Goal: Information Seeking & Learning: Find contact information

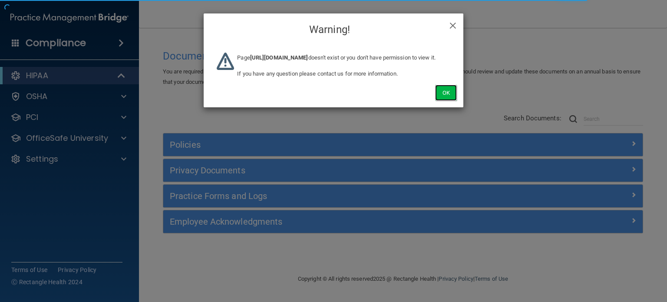
click at [443, 101] on button "Ok" at bounding box center [446, 93] width 22 height 16
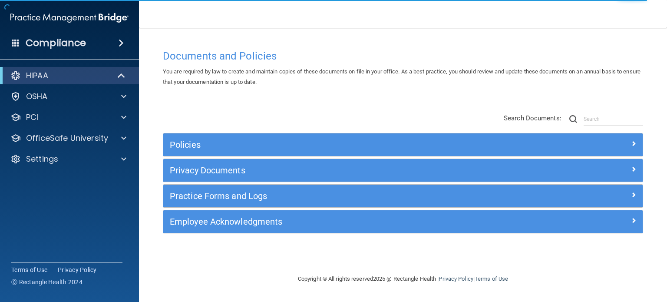
click at [120, 40] on span at bounding box center [121, 43] width 5 height 10
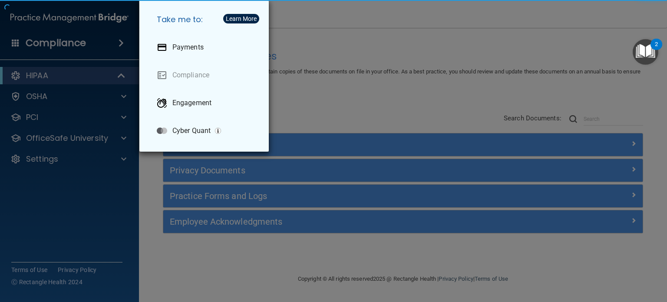
click at [144, 155] on div "Take me to: Payments Compliance Engagement Cyber Quant" at bounding box center [333, 151] width 667 height 302
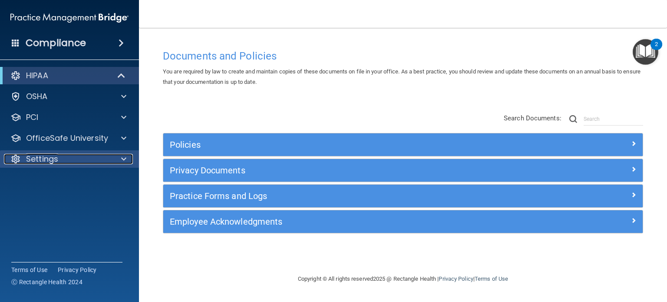
click at [124, 159] on span at bounding box center [123, 159] width 5 height 10
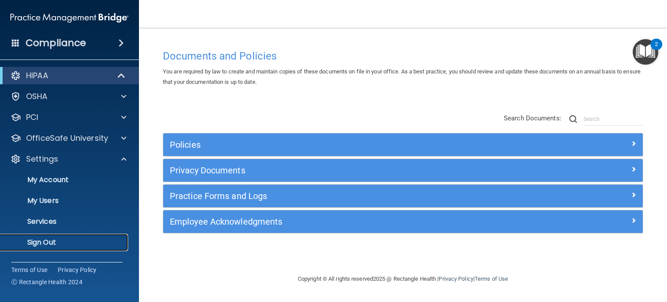
click at [54, 248] on link "Sign Out" at bounding box center [59, 242] width 137 height 17
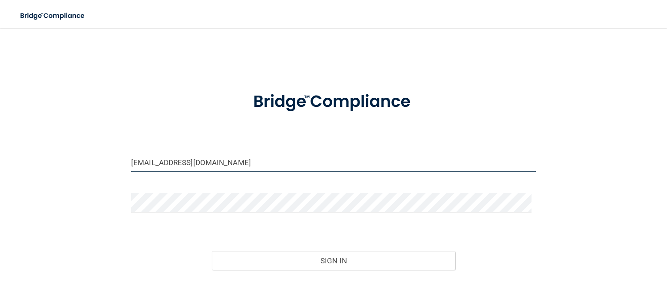
click at [151, 164] on input "jryan@rectanglehealth.com" at bounding box center [333, 162] width 405 height 20
click at [212, 184] on form "jryan@rectanglehealth.com Invalid email/password. You don't have permission to …" at bounding box center [333, 196] width 405 height 233
click at [221, 170] on input "jryan@rectanglehealth.com" at bounding box center [333, 162] width 405 height 20
type input "[EMAIL_ADDRESS][DOMAIN_NAME]"
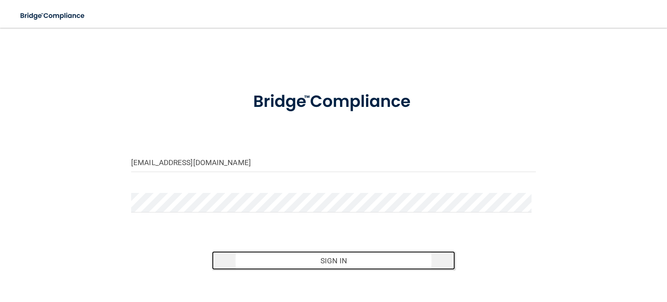
click at [291, 265] on button "Sign In" at bounding box center [333, 260] width 243 height 19
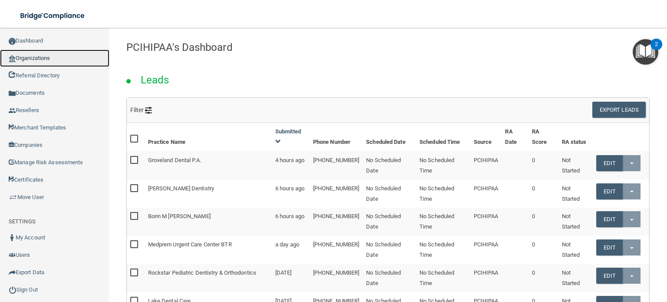
click at [51, 56] on link "Organizations" at bounding box center [54, 58] width 109 height 17
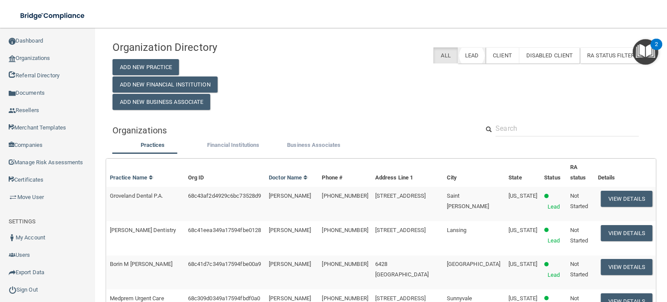
click at [472, 58] on label "Lead" at bounding box center [472, 55] width 28 height 16
click at [604, 59] on label "RA Status Filter" at bounding box center [615, 55] width 70 height 16
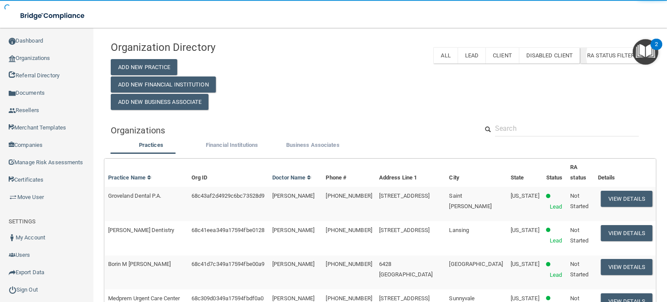
click at [598, 57] on span "RA Status Filter" at bounding box center [615, 55] width 56 height 7
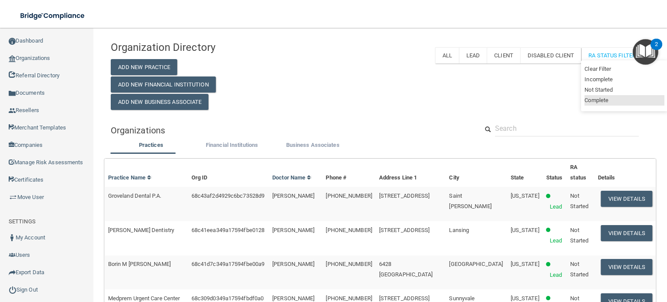
click at [589, 102] on li "Complete" at bounding box center [625, 100] width 80 height 10
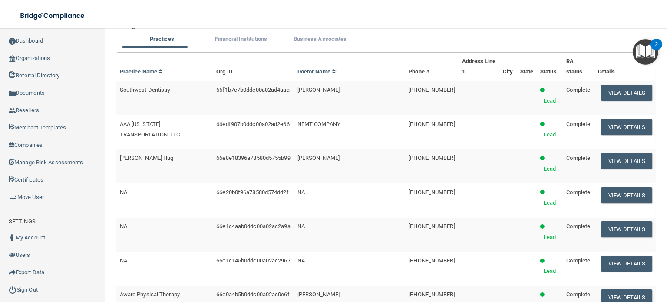
scroll to position [43, 0]
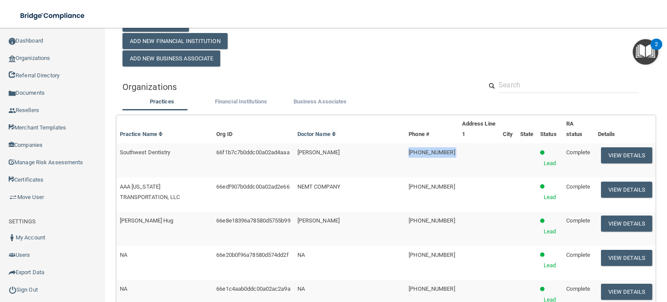
drag, startPoint x: 445, startPoint y: 142, endPoint x: 384, endPoint y: 141, distance: 60.4
click at [384, 143] on tr "Southwest Dentistry 66f1b7c7b0ddc00a02ad4aaa Lisa Johnson (614) 594-2002 Lead C…" at bounding box center [386, 160] width 540 height 34
copy tr "[PHONE_NUMBER]"
click at [386, 58] on div "Organization Directory Add New Practice Add New Financial Institution Add New B…" at bounding box center [386, 29] width 540 height 73
drag, startPoint x: 608, startPoint y: 141, endPoint x: 476, endPoint y: 77, distance: 146.7
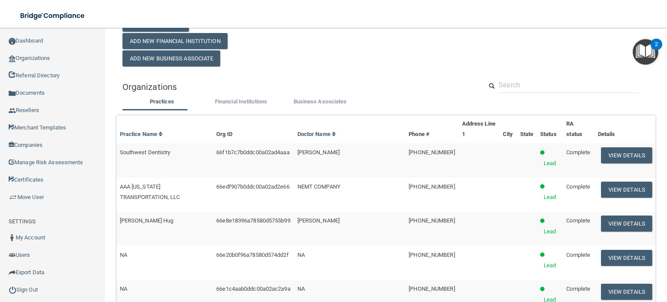
click at [532, 53] on div "Organization Directory Add New Practice Add New Financial Institution Add New B…" at bounding box center [386, 29] width 540 height 73
drag, startPoint x: 436, startPoint y: 139, endPoint x: 390, endPoint y: 140, distance: 46.1
click at [390, 143] on tr "Southwest Dentistry 66f1b7c7b0ddc00a02ad4aaa Lisa Johnson (614) 594-2002 Lead C…" at bounding box center [386, 160] width 540 height 34
copy tr "[PHONE_NUMBER]"
drag, startPoint x: 416, startPoint y: 188, endPoint x: 398, endPoint y: 187, distance: 17.4
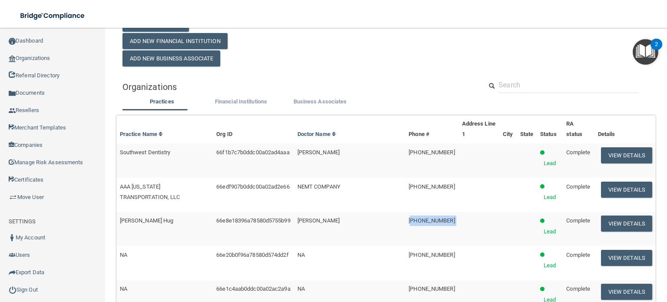
click at [398, 212] on tr "Haller Hug 66e8e18396a78580d5755b99 Dr Kakish (248) 477-5608 Lead Complete View…" at bounding box center [386, 229] width 540 height 34
drag, startPoint x: 412, startPoint y: 187, endPoint x: 389, endPoint y: 182, distance: 23.3
click at [389, 212] on td "Dr Kakish" at bounding box center [350, 229] width 112 height 34
click at [405, 212] on td "(248) 477-5608" at bounding box center [431, 229] width 53 height 34
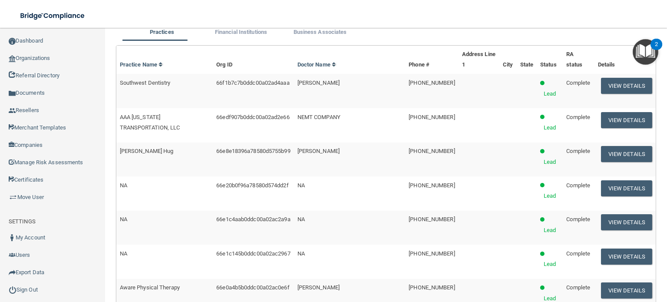
scroll to position [130, 0]
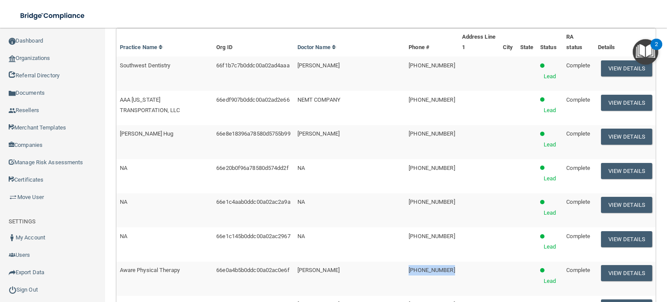
drag, startPoint x: 437, startPoint y: 196, endPoint x: 387, endPoint y: 195, distance: 49.5
click at [387, 262] on tr "Aware Physical Therapy 66e0a4b5b0ddc00a02ac0e6f Kevin Cleary (336) 940-6415 Lea…" at bounding box center [386, 279] width 540 height 34
copy tr "[PHONE_NUMBER]"
drag, startPoint x: 437, startPoint y: 217, endPoint x: 392, endPoint y: 218, distance: 44.8
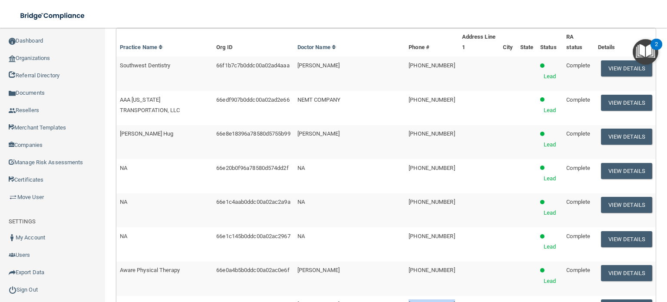
copy span "[PHONE_NUMBER]"
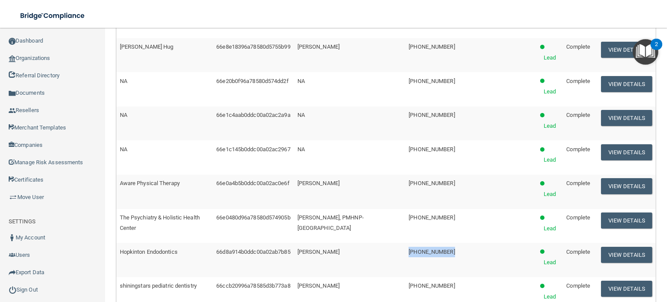
drag, startPoint x: 424, startPoint y: 155, endPoint x: 390, endPoint y: 156, distance: 33.5
click at [390, 243] on tr "Hopkinton Endodontics 66d8a914b0ddc00a02ab7b85 Judy McIntyre (508) 686-7668 Lea…" at bounding box center [386, 260] width 540 height 34
copy tr "[PHONE_NUMBER]"
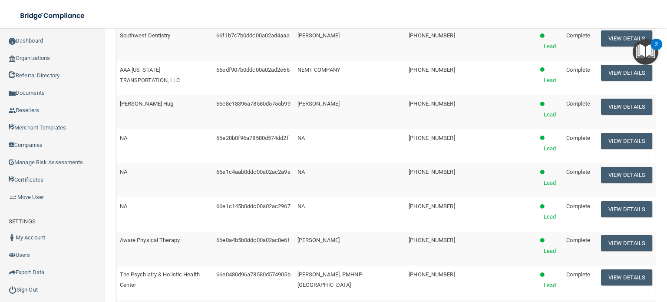
scroll to position [156, 0]
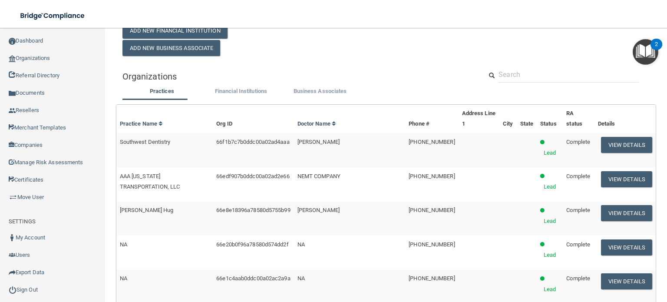
scroll to position [112, 0]
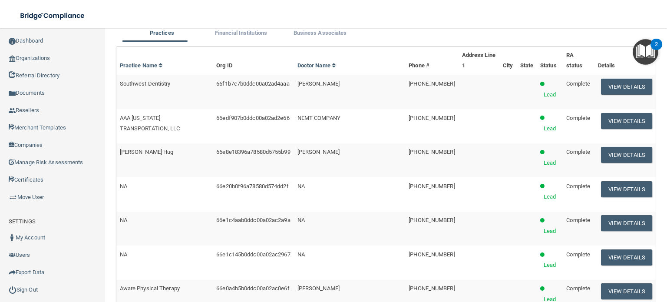
click at [386, 109] on td "NEMT COMPANY" at bounding box center [350, 126] width 112 height 34
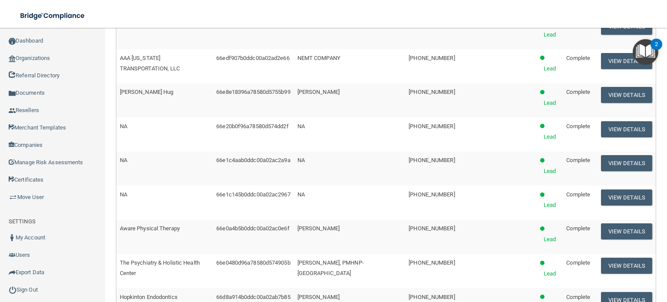
scroll to position [242, 0]
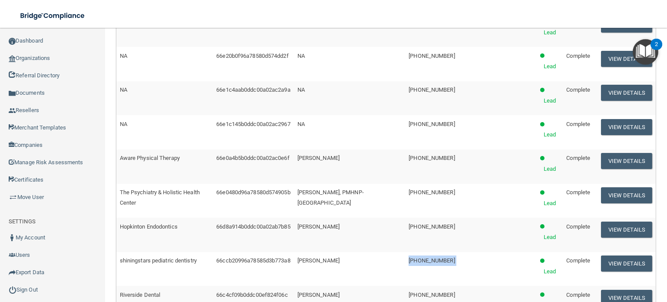
drag, startPoint x: 439, startPoint y: 154, endPoint x: 391, endPoint y: 155, distance: 48.2
click at [391, 252] on tr "shiningstars pediatric dentistry 66ccb20996a78585d3b773a8 gina (202) 600-4833 L…" at bounding box center [386, 269] width 540 height 34
copy tr "[PHONE_NUMBER]"
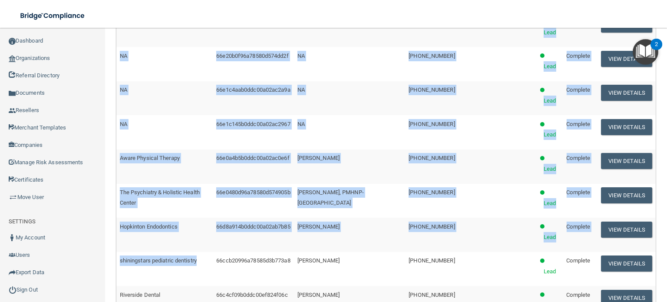
drag, startPoint x: 207, startPoint y: 152, endPoint x: 120, endPoint y: 155, distance: 86.9
click at [116, 155] on div "Practice Name Org ID Doctor Name Phone # Address Line 1 City State Status RA st…" at bounding box center [385, 190] width 553 height 532
copy div "Practice Name Org ID Doctor Name Phone # Address Line 1 City State Status RA st…"
click at [213, 252] on td "shiningstars pediatric dentistry" at bounding box center [164, 269] width 97 height 34
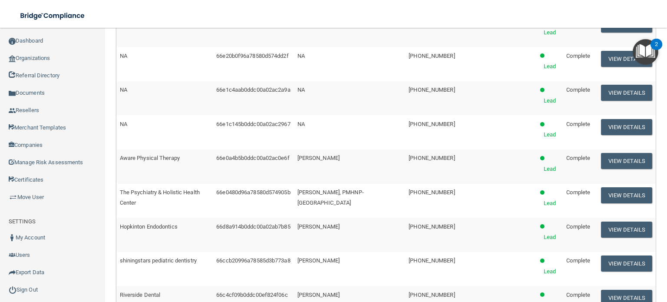
click at [204, 252] on td "shiningstars pediatric dentistry" at bounding box center [164, 269] width 97 height 34
click at [124, 252] on td "shiningstars pediatric dentistry" at bounding box center [164, 269] width 97 height 34
drag, startPoint x: 142, startPoint y: 152, endPoint x: 214, endPoint y: 152, distance: 72.1
click at [213, 252] on td "shiningstars pediatric dentistry" at bounding box center [164, 269] width 97 height 34
copy span "shiningstars pediatric dentistry"
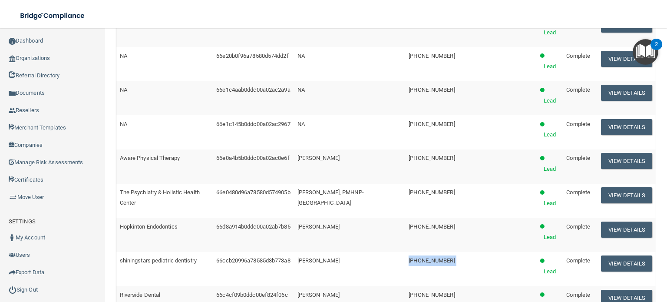
drag, startPoint x: 428, startPoint y: 150, endPoint x: 380, endPoint y: 149, distance: 48.2
click at [380, 252] on tr "shiningstars pediatric dentistry 66ccb20996a78585d3b773a8 gina (202) 600-4833 L…" at bounding box center [386, 269] width 540 height 34
copy tr "[PHONE_NUMBER]"
drag, startPoint x: 394, startPoint y: 175, endPoint x: 384, endPoint y: 175, distance: 9.6
click at [384, 286] on tr "Riverside Dental 66c4cf09b0ddc00ef824f06c Jennifer Hough (360) 834-3533 Lead Co…" at bounding box center [386, 303] width 540 height 34
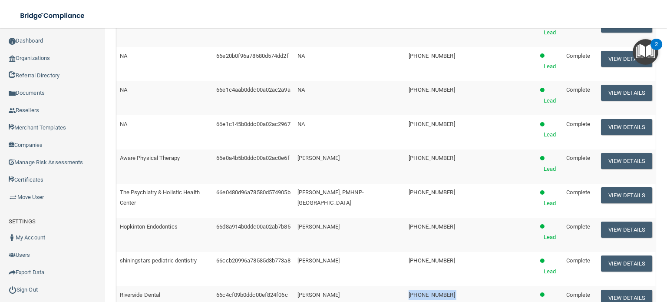
copy tr "[PHONE_NUMBER]"
drag, startPoint x: 443, startPoint y: 199, endPoint x: 399, endPoint y: 199, distance: 43.4
drag, startPoint x: 394, startPoint y: 198, endPoint x: 447, endPoint y: 202, distance: 52.3
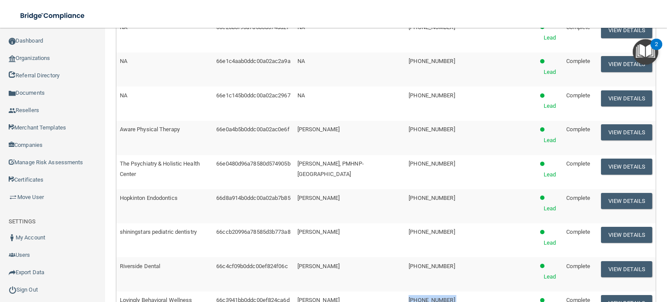
scroll to position [286, 0]
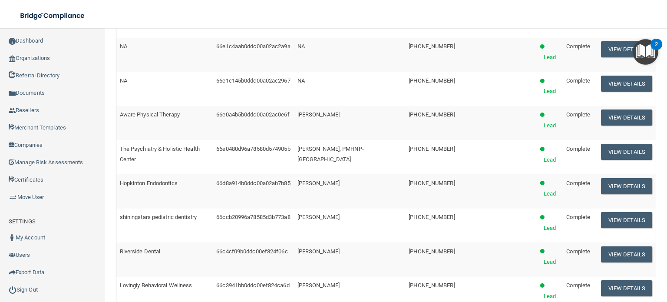
drag, startPoint x: 435, startPoint y: 175, endPoint x: 387, endPoint y: 172, distance: 48.7
drag, startPoint x: 419, startPoint y: 202, endPoint x: 387, endPoint y: 201, distance: 32.2
click at [459, 242] on td at bounding box center [479, 259] width 41 height 34
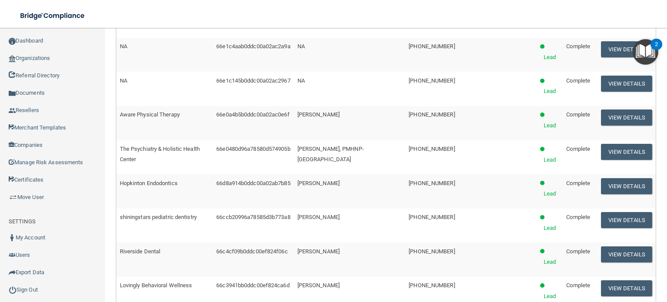
drag, startPoint x: 427, startPoint y: 224, endPoint x: 391, endPoint y: 223, distance: 35.6
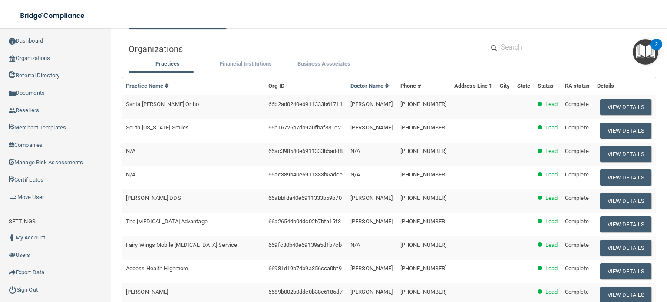
scroll to position [68, 0]
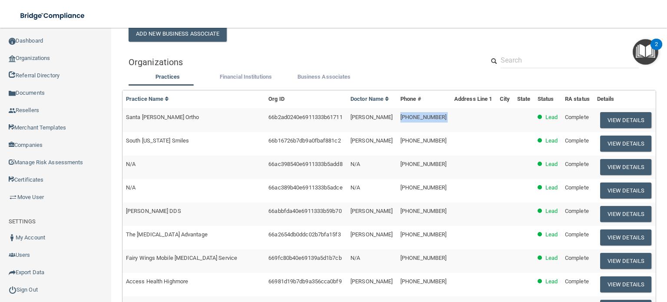
drag, startPoint x: 440, startPoint y: 114, endPoint x: 386, endPoint y: 116, distance: 54.3
click at [386, 116] on tr "Santa Paula Ortho 66b2ad0240e6911333b61711 Dr. Lee (805) 873-2733 Lead Complete…" at bounding box center [389, 119] width 533 height 23
click at [396, 60] on h5 "Organizations" at bounding box center [300, 62] width 343 height 10
drag, startPoint x: 436, startPoint y: 116, endPoint x: 401, endPoint y: 116, distance: 35.2
click at [376, 116] on tr "Santa Paula Ortho 66b2ad0240e6911333b61711 Dr. Lee (805) 873-2733 Lead Complete…" at bounding box center [389, 119] width 533 height 23
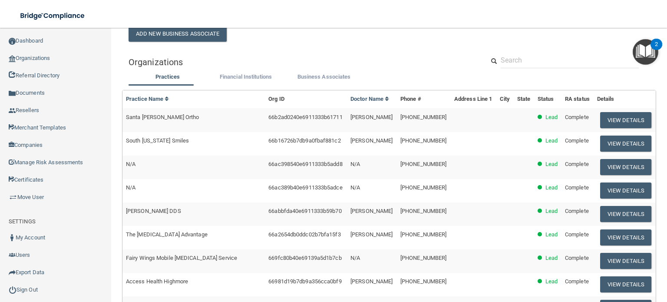
click at [339, 57] on h5 "Organizations" at bounding box center [300, 62] width 343 height 10
drag, startPoint x: 429, startPoint y: 139, endPoint x: 386, endPoint y: 140, distance: 43.0
click at [386, 140] on tr "South Alabama Smiles 66b16726b7db9a0fbaf881c2 Dr. Niketa Thompson (251) 304-900…" at bounding box center [389, 143] width 533 height 23
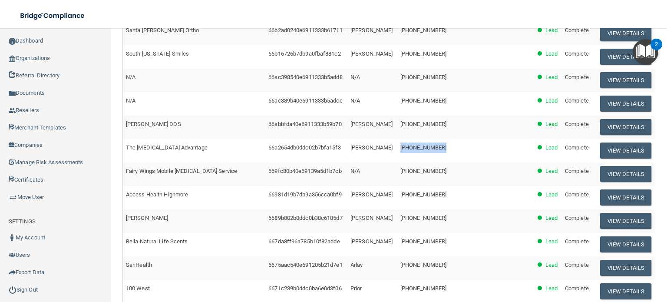
drag, startPoint x: 431, startPoint y: 147, endPoint x: 389, endPoint y: 148, distance: 42.1
click at [397, 148] on td "[PHONE_NUMBER]" at bounding box center [424, 150] width 54 height 23
drag, startPoint x: 414, startPoint y: 146, endPoint x: 431, endPoint y: 153, distance: 18.5
click at [431, 153] on td "[PHONE_NUMBER]" at bounding box center [424, 150] width 54 height 23
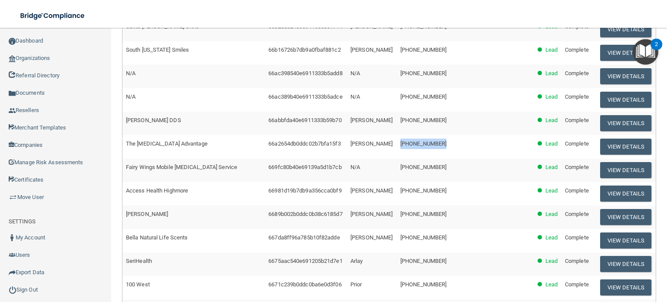
scroll to position [174, 0]
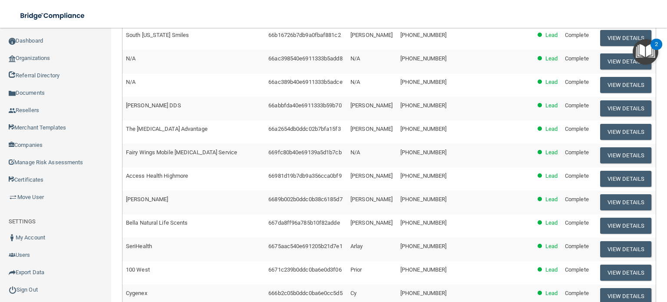
click at [451, 149] on td at bounding box center [474, 155] width 46 height 23
drag, startPoint x: 428, startPoint y: 174, endPoint x: 374, endPoint y: 176, distance: 54.8
click at [374, 176] on tr "Access Health Highmore 66981d19b7db9a356cca0bf9 Rosalee Carroll (605) 852-1032 …" at bounding box center [389, 178] width 533 height 23
drag, startPoint x: 437, startPoint y: 196, endPoint x: 385, endPoint y: 198, distance: 51.7
click at [385, 198] on tr "Dr. Bonnie Culbertson 6689b002b0ddc0b38c6185d7 bonnie culbertson (410) 823-8823…" at bounding box center [389, 202] width 533 height 23
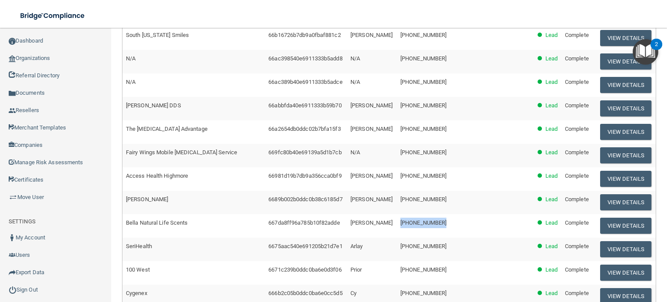
drag, startPoint x: 414, startPoint y: 220, endPoint x: 381, endPoint y: 219, distance: 32.6
click at [381, 219] on tr "Bella Natural Life Scents 667da8ff96a785b10f82adde Kristina Amos (702) 328-1774…" at bounding box center [389, 225] width 533 height 23
drag, startPoint x: 420, startPoint y: 222, endPoint x: 386, endPoint y: 202, distance: 39.1
click at [386, 202] on td "bonnie culbertson" at bounding box center [372, 202] width 50 height 23
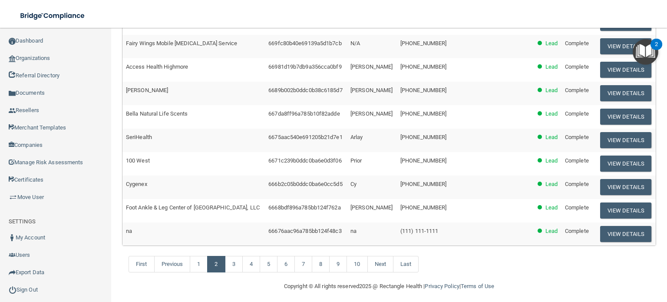
scroll to position [286, 0]
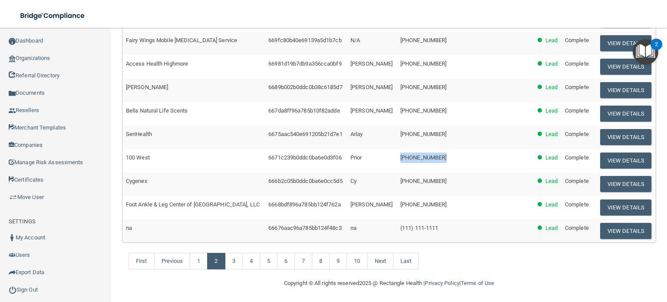
drag, startPoint x: 403, startPoint y: 156, endPoint x: 386, endPoint y: 156, distance: 17.4
click at [386, 156] on tr "100 West 6671c239b0ddc0ba6e0d3f06 Prior (636) 585-0100 Lead Complete View Detai…" at bounding box center [389, 160] width 533 height 23
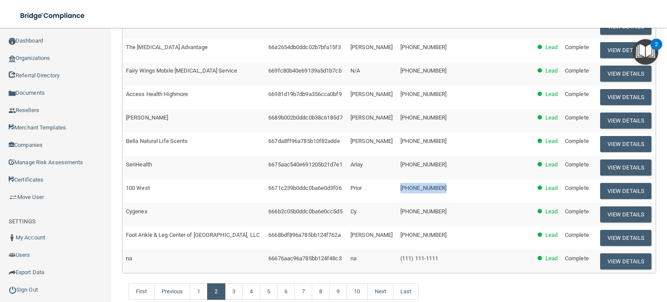
scroll to position [242, 0]
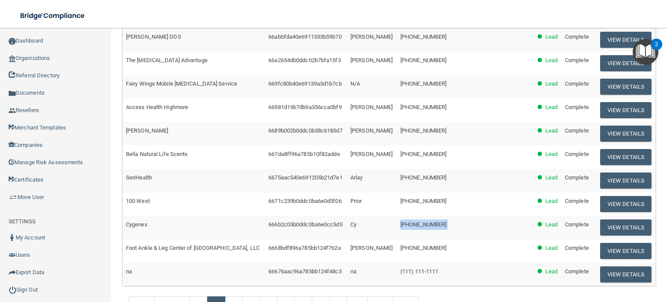
drag, startPoint x: 435, startPoint y: 225, endPoint x: 388, endPoint y: 225, distance: 46.9
click at [388, 225] on tr "Cygenex 666b2c05b0ddc0ba6e0cc5d5 Cy (888) 232-7761 Lead Complete View Details" at bounding box center [389, 227] width 533 height 23
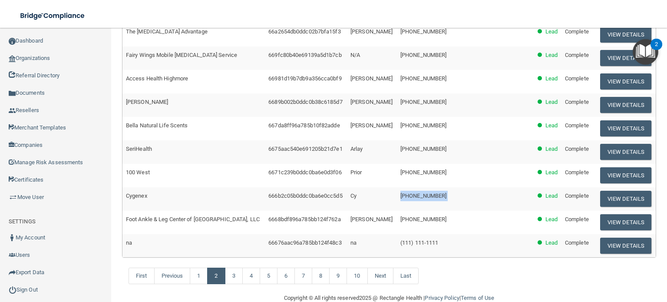
scroll to position [286, 0]
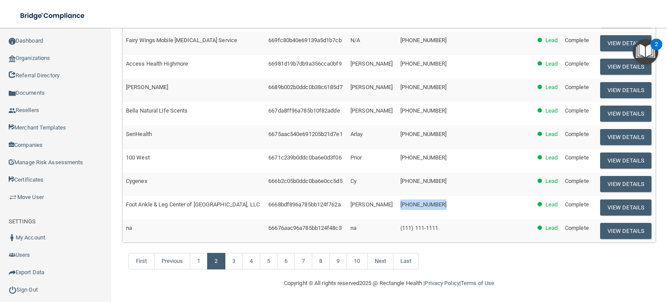
drag, startPoint x: 431, startPoint y: 199, endPoint x: 375, endPoint y: 201, distance: 56.1
click at [375, 201] on tr "Foot Ankle & Leg Center of Rome, LLC 6668bdf896a785bb124f762a Azuka Nwaedozie (…" at bounding box center [389, 207] width 533 height 23
click at [234, 260] on link "3" at bounding box center [234, 261] width 18 height 17
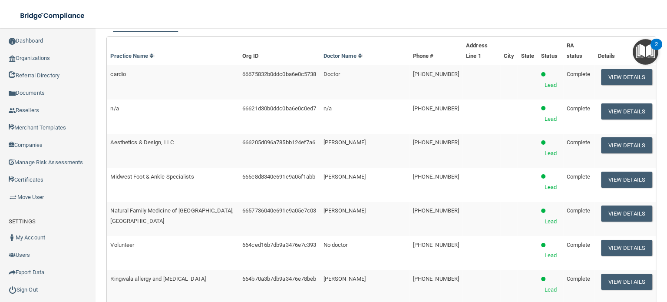
scroll to position [68, 0]
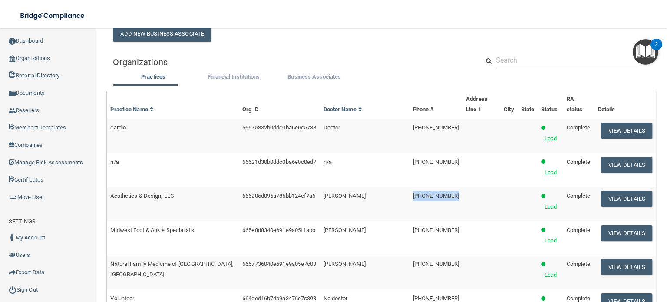
drag, startPoint x: 441, startPoint y: 162, endPoint x: 400, endPoint y: 161, distance: 40.8
click at [410, 187] on td "[PHONE_NUMBER]" at bounding box center [436, 204] width 53 height 34
click at [434, 221] on td "(630) 280-7591" at bounding box center [436, 238] width 53 height 34
drag, startPoint x: 443, startPoint y: 163, endPoint x: 400, endPoint y: 163, distance: 43.4
click at [410, 187] on td "[PHONE_NUMBER]" at bounding box center [436, 204] width 53 height 34
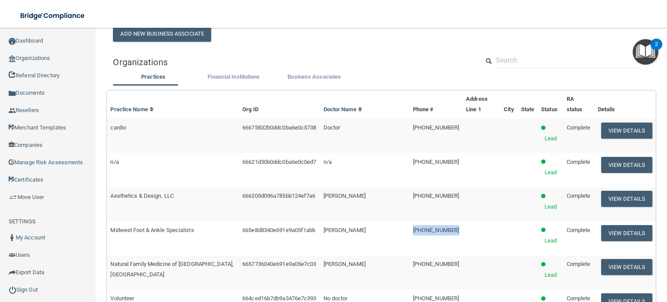
drag, startPoint x: 414, startPoint y: 191, endPoint x: 398, endPoint y: 191, distance: 16.1
click at [397, 221] on tr "Midwest Foot & Ankle Specialists 665e8d8340e691e9a05f1abb Christopher Cklamovsk…" at bounding box center [381, 238] width 549 height 34
click at [340, 227] on span "Christopher Cklamovski" at bounding box center [345, 230] width 42 height 7
drag, startPoint x: 331, startPoint y: 188, endPoint x: 394, endPoint y: 189, distance: 63.0
click at [394, 221] on td "Christopher Cklamovski" at bounding box center [364, 238] width 89 height 34
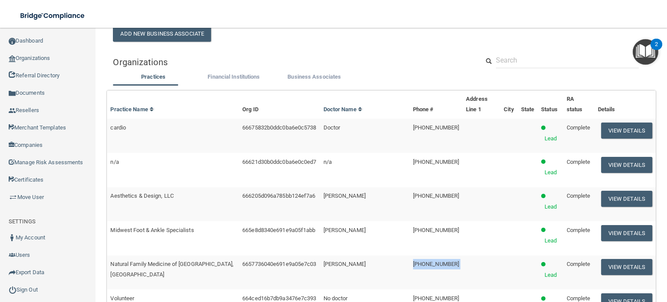
drag, startPoint x: 445, startPoint y: 208, endPoint x: 391, endPoint y: 208, distance: 53.9
click at [391, 255] on tr "Natural Family Medicine of Cascade Park, PC 6657736040e691e9a05e7c03 Lori Brown…" at bounding box center [381, 272] width 549 height 34
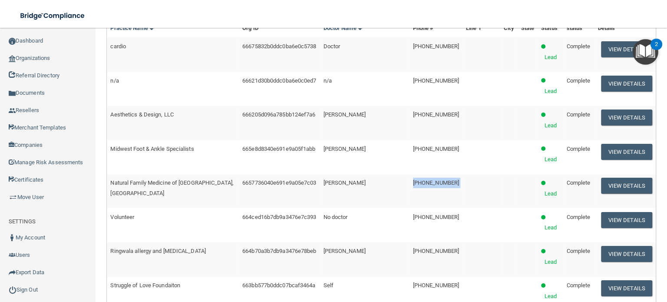
scroll to position [155, 0]
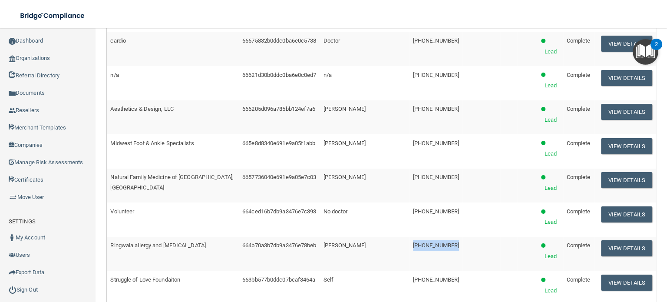
drag, startPoint x: 420, startPoint y: 169, endPoint x: 407, endPoint y: 169, distance: 13.1
click at [397, 237] on tr "Ringwala allergy and asthma 664b70a3b7db9a3476e78beb Sudip Ringwala (262) 758-4…" at bounding box center [381, 254] width 549 height 34
drag, startPoint x: 157, startPoint y: 168, endPoint x: 126, endPoint y: 177, distance: 32.6
click at [126, 237] on td "Ringwala allergy and [MEDICAL_DATA]" at bounding box center [173, 254] width 132 height 34
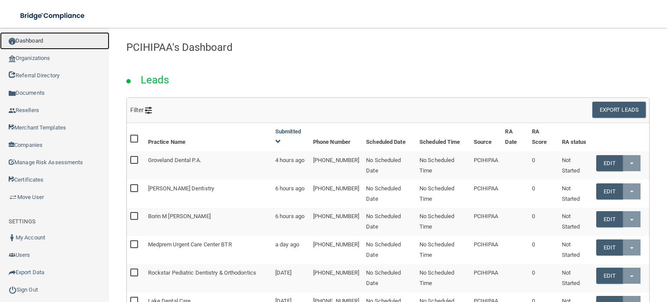
click at [29, 45] on link "Dashboard" at bounding box center [54, 40] width 109 height 17
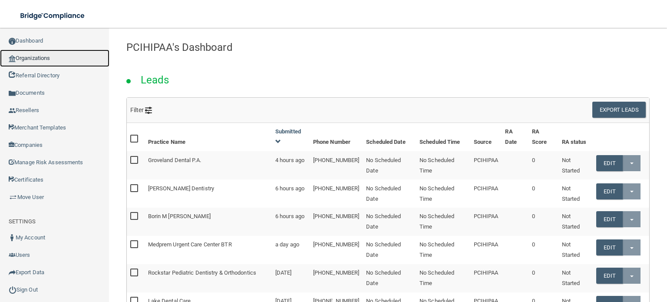
click at [48, 60] on link "Organizations" at bounding box center [54, 58] width 109 height 17
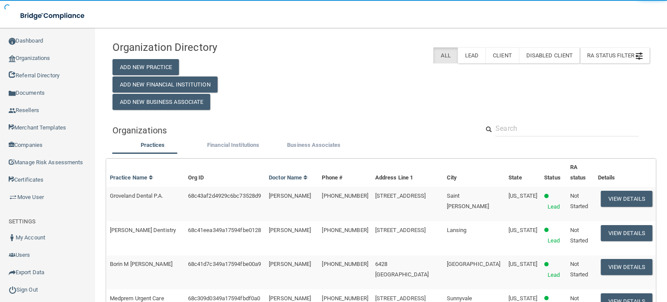
click at [404, 68] on div "Organization Directory Add New Practice Add New Financial Institution Add New B…" at bounding box center [381, 72] width 550 height 73
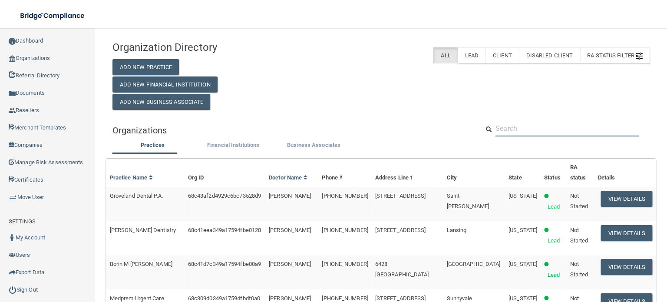
click at [507, 130] on input "text" at bounding box center [567, 128] width 143 height 16
paste input "[PHONE_NUMBER]"
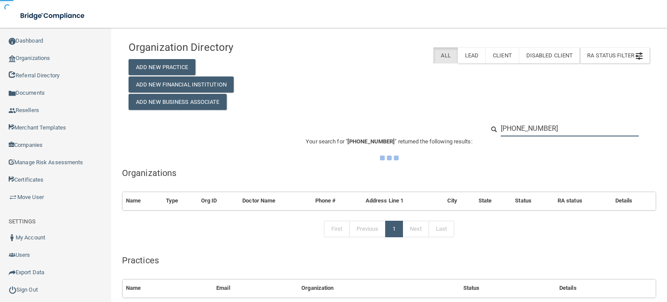
type input "[PHONE_NUMBER]"
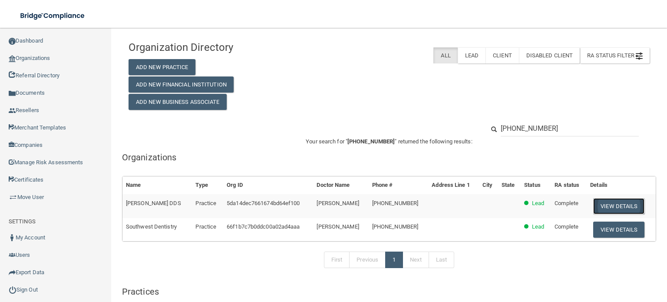
click at [598, 201] on button "View Details" at bounding box center [618, 206] width 51 height 16
click at [608, 235] on button "View Details" at bounding box center [618, 230] width 51 height 16
click at [605, 234] on button "View Details" at bounding box center [618, 230] width 51 height 16
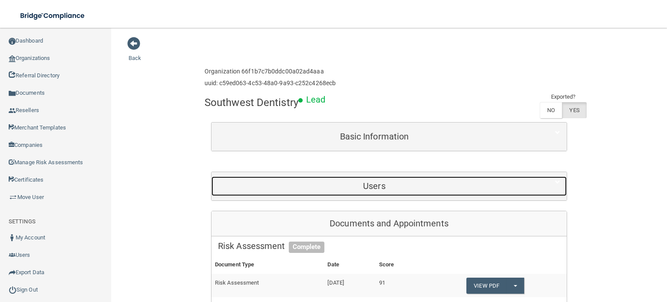
click at [357, 182] on h5 "Users" at bounding box center [374, 186] width 313 height 10
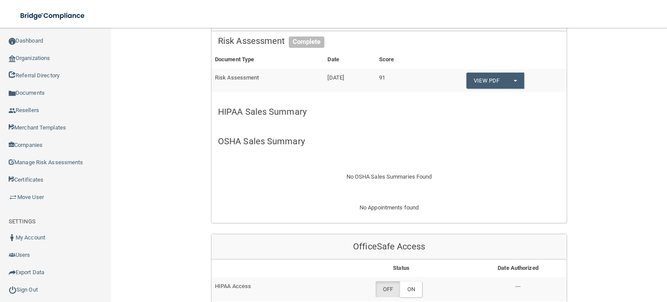
scroll to position [130, 0]
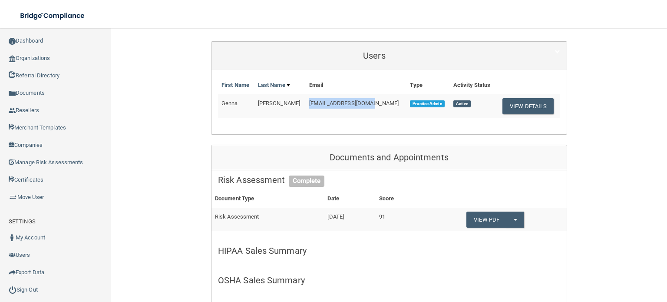
drag, startPoint x: 364, startPoint y: 103, endPoint x: 305, endPoint y: 104, distance: 58.2
click at [306, 104] on td "[EMAIL_ADDRESS][DOMAIN_NAME]" at bounding box center [356, 105] width 101 height 23
copy span "[EMAIL_ADDRESS][DOMAIN_NAME]"
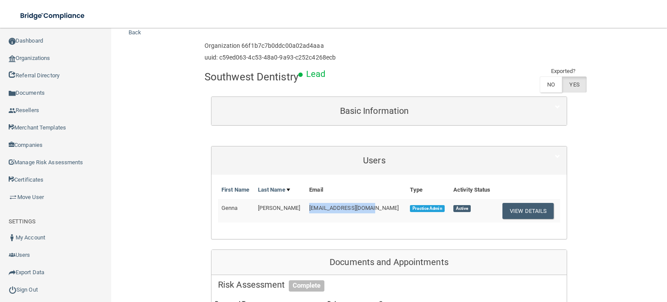
scroll to position [0, 0]
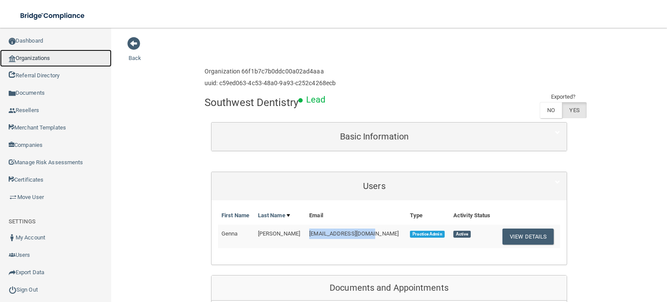
click at [43, 55] on link "Organizations" at bounding box center [56, 58] width 112 height 17
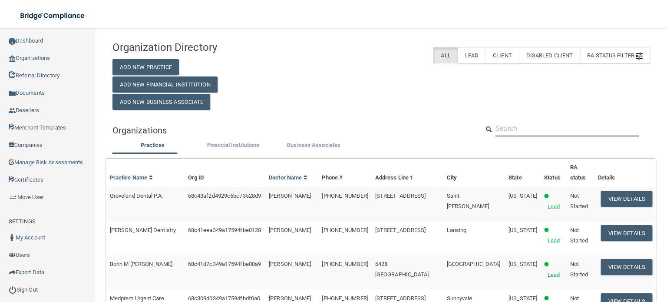
click at [529, 126] on input "text" at bounding box center [567, 128] width 143 height 16
paste input "[PHONE_NUMBER]"
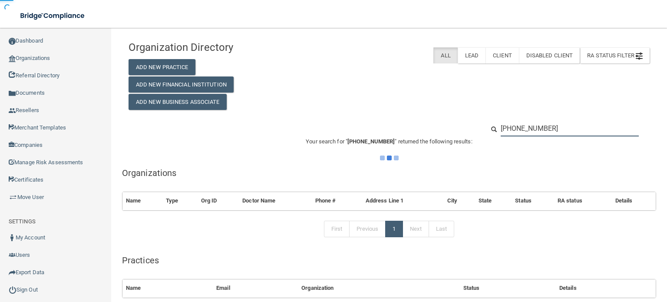
type input "[PHONE_NUMBER]"
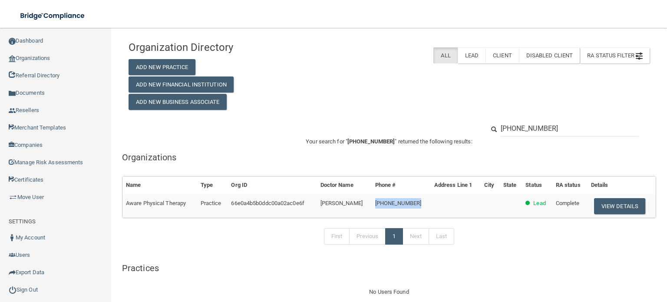
drag, startPoint x: 417, startPoint y: 198, endPoint x: 371, endPoint y: 201, distance: 45.3
click at [372, 201] on td "[PHONE_NUMBER]" at bounding box center [401, 205] width 59 height 23
copy span "[PHONE_NUMBER]"
click at [605, 205] on button "View Details" at bounding box center [619, 206] width 51 height 16
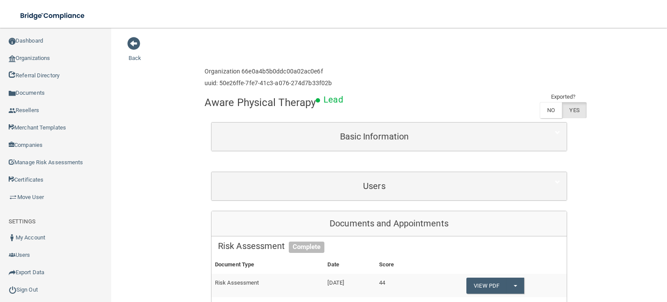
click at [405, 172] on div "Users First Name Last Name Email Type Activity Status [PERSON_NAME] [EMAIL_ADDR…" at bounding box center [389, 186] width 356 height 29
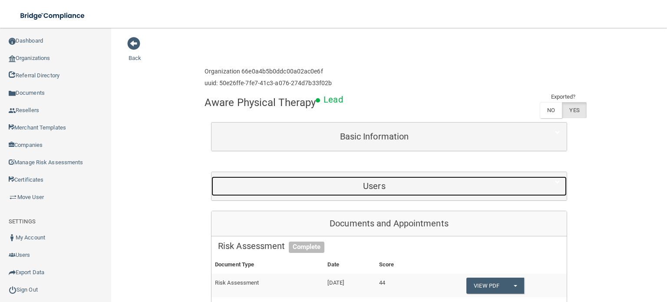
click at [404, 177] on div "Users" at bounding box center [375, 186] width 326 height 20
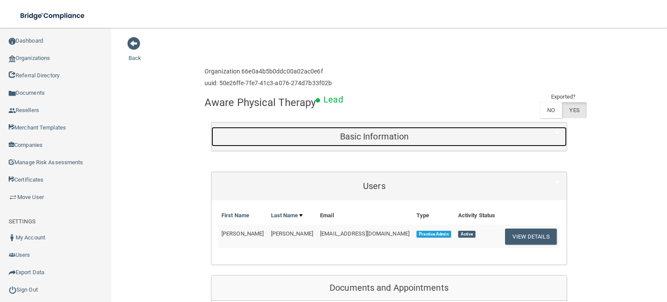
click at [408, 137] on h5 "Basic Information" at bounding box center [374, 137] width 313 height 10
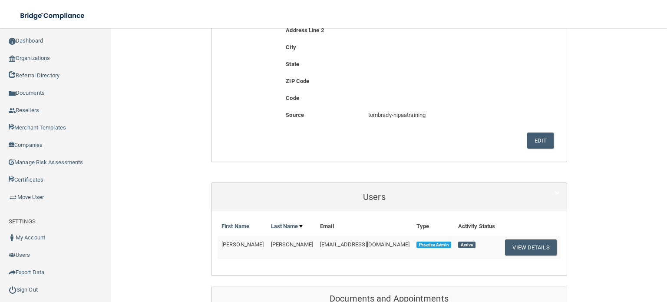
scroll to position [261, 0]
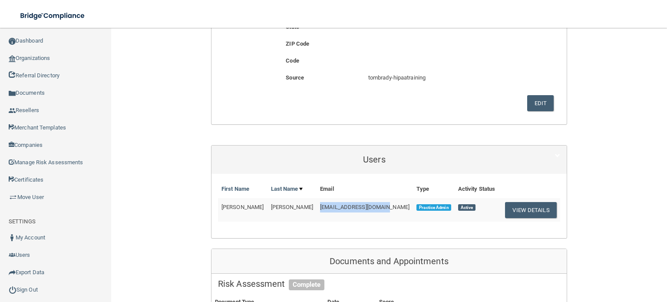
drag, startPoint x: 371, startPoint y: 206, endPoint x: 293, endPoint y: 205, distance: 78.2
click at [293, 205] on tr "[PERSON_NAME] [EMAIL_ADDRESS][DOMAIN_NAME] Practice Admin Active View Details" at bounding box center [389, 209] width 342 height 23
copy tr "[EMAIL_ADDRESS][DOMAIN_NAME]"
click at [222, 208] on span "[PERSON_NAME]" at bounding box center [243, 207] width 42 height 7
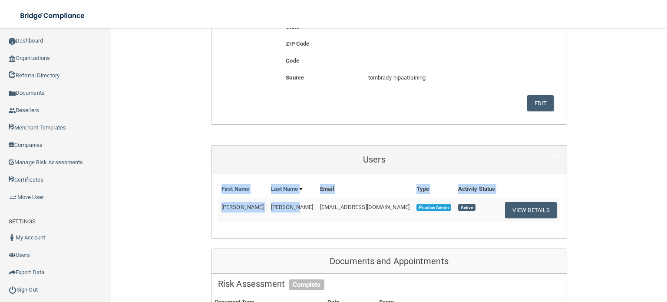
drag, startPoint x: 213, startPoint y: 206, endPoint x: 291, endPoint y: 209, distance: 77.4
click at [290, 209] on div "First Name Last Name Email Type Activity Status [PERSON_NAME] [EMAIL_ADDRESS][D…" at bounding box center [389, 205] width 355 height 51
click at [291, 209] on td "[PERSON_NAME]" at bounding box center [293, 209] width 50 height 23
drag, startPoint x: 219, startPoint y: 206, endPoint x: 295, endPoint y: 208, distance: 75.6
click at [295, 208] on tr "[PERSON_NAME] [EMAIL_ADDRESS][DOMAIN_NAME] Practice Admin Active View Details" at bounding box center [389, 209] width 342 height 23
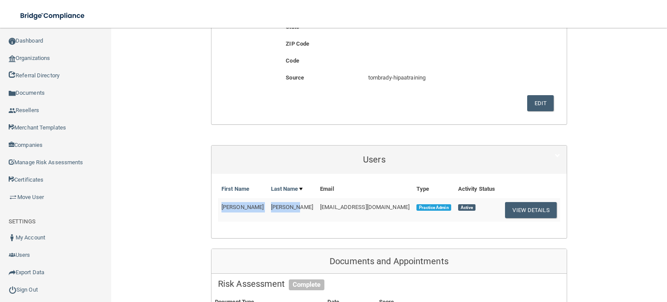
copy tr "[PERSON_NAME]"
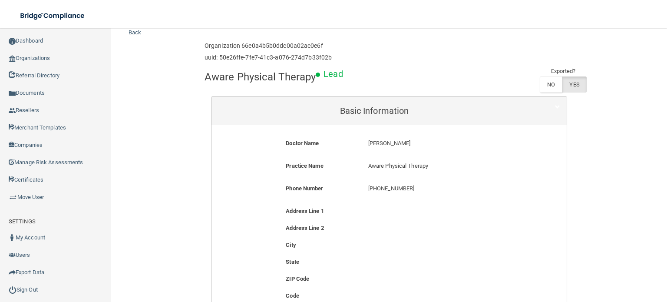
scroll to position [0, 0]
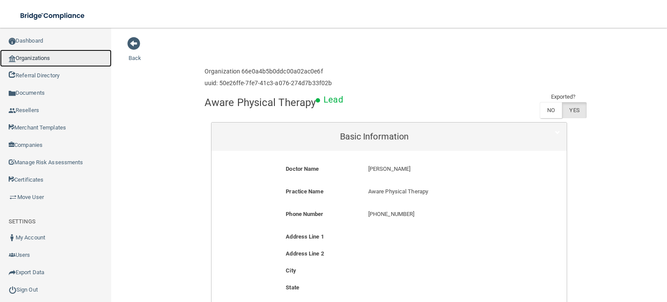
click at [71, 55] on link "Organizations" at bounding box center [56, 58] width 112 height 17
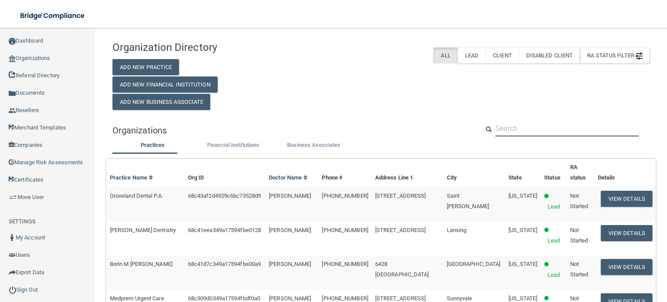
click at [513, 129] on input "text" at bounding box center [567, 128] width 143 height 16
paste input "[PHONE_NUMBER]"
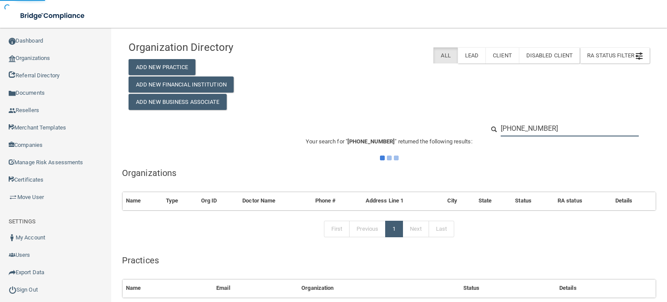
type input "[PHONE_NUMBER]"
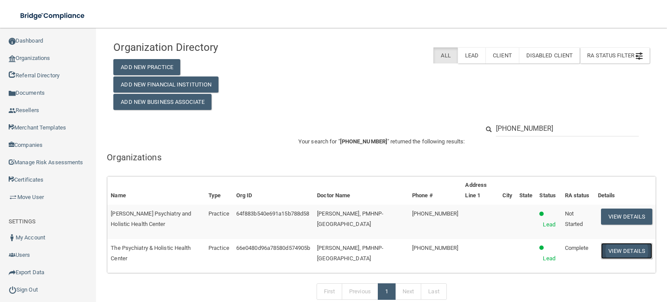
click at [601, 255] on button "View Details" at bounding box center [626, 251] width 51 height 16
click at [601, 253] on button "View Details" at bounding box center [626, 251] width 51 height 16
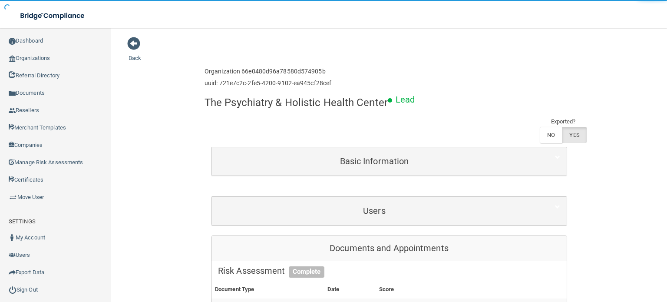
scroll to position [130, 0]
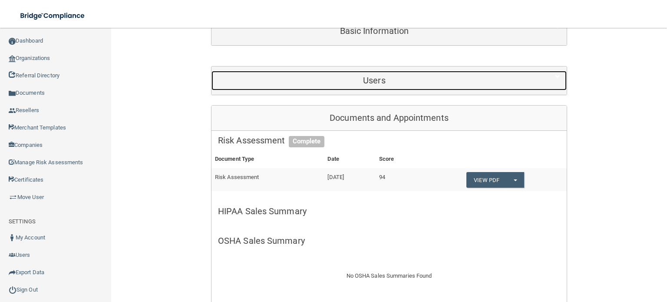
click at [403, 88] on div "Users" at bounding box center [375, 81] width 326 height 20
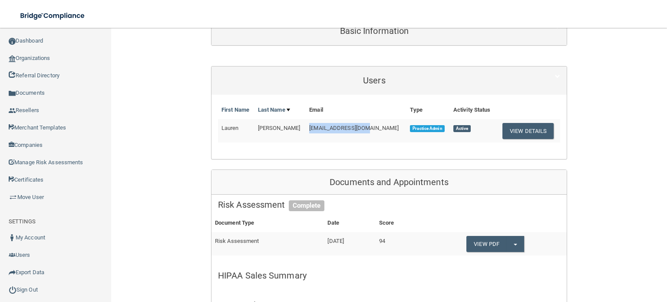
drag, startPoint x: 368, startPoint y: 126, endPoint x: 304, endPoint y: 125, distance: 63.9
click at [306, 125] on td "[EMAIL_ADDRESS][DOMAIN_NAME]" at bounding box center [356, 130] width 101 height 23
copy span "[EMAIL_ADDRESS][DOMAIN_NAME]"
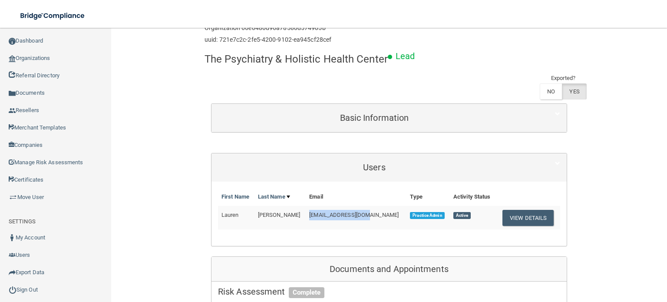
scroll to position [0, 0]
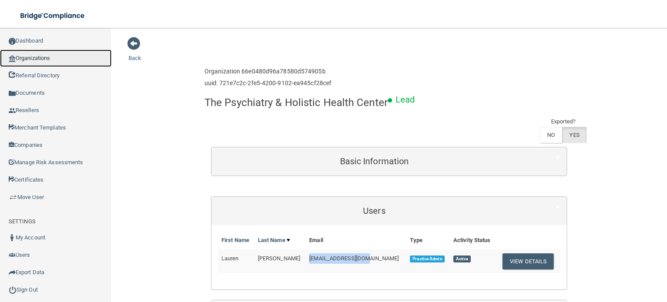
click at [61, 55] on link "Organizations" at bounding box center [56, 58] width 112 height 17
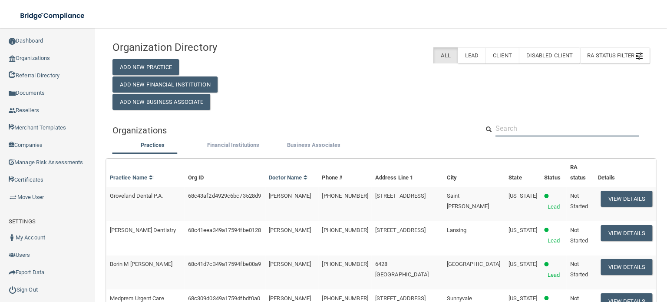
click at [506, 129] on input "text" at bounding box center [567, 128] width 143 height 16
paste input "[PHONE_NUMBER]"
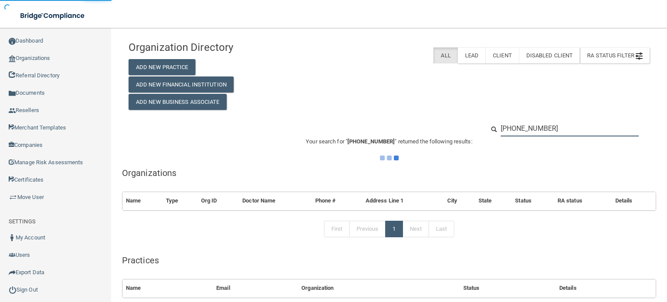
click at [506, 129] on input "[PHONE_NUMBER]" at bounding box center [570, 128] width 138 height 16
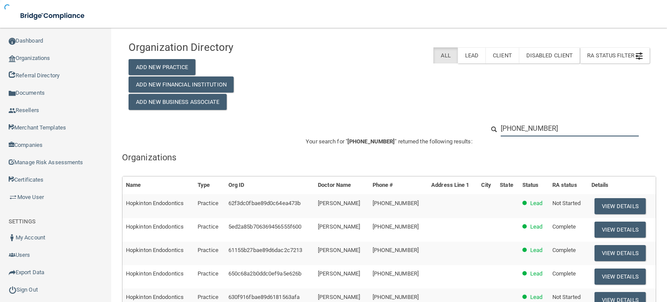
type input "[PHONE_NUMBER]"
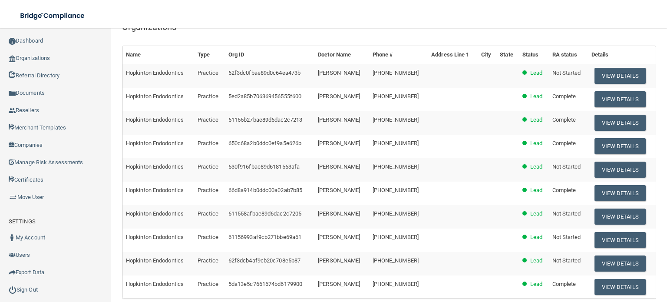
scroll to position [87, 0]
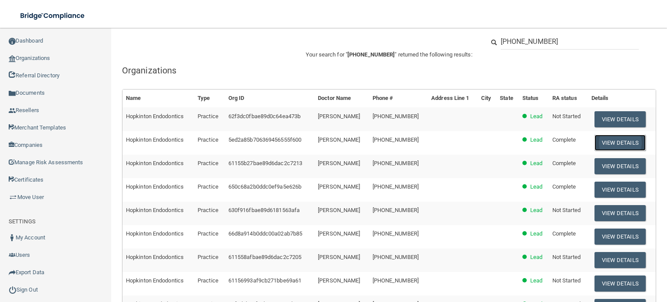
click at [603, 144] on button "View Details" at bounding box center [620, 143] width 51 height 16
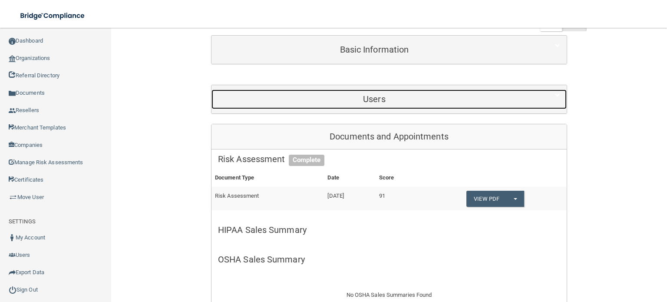
click at [374, 106] on div "Users" at bounding box center [375, 99] width 326 height 20
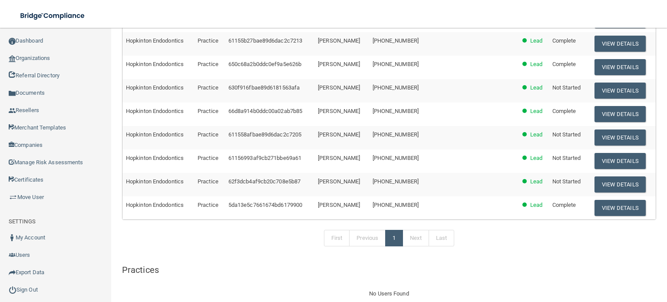
scroll to position [239, 0]
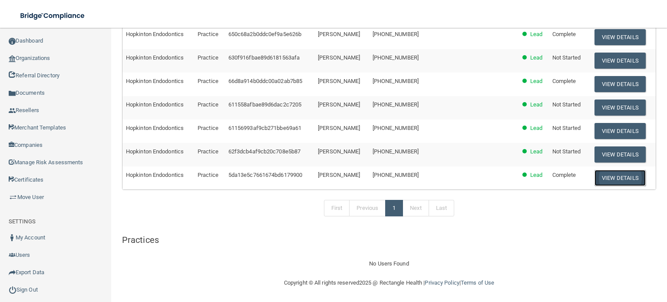
click at [606, 179] on button "View Details" at bounding box center [620, 178] width 51 height 16
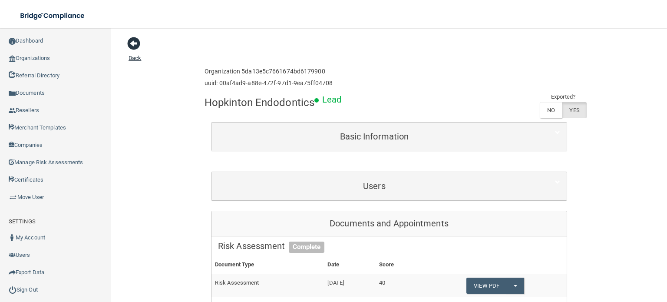
click at [129, 40] on span at bounding box center [133, 43] width 13 height 13
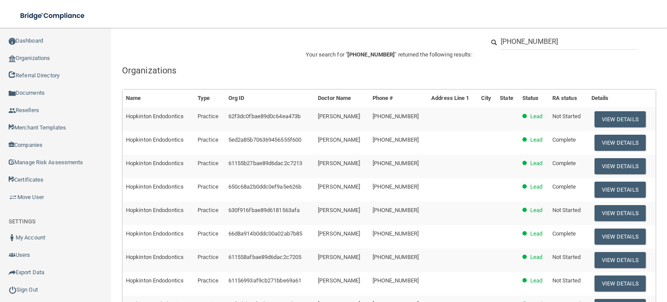
scroll to position [130, 0]
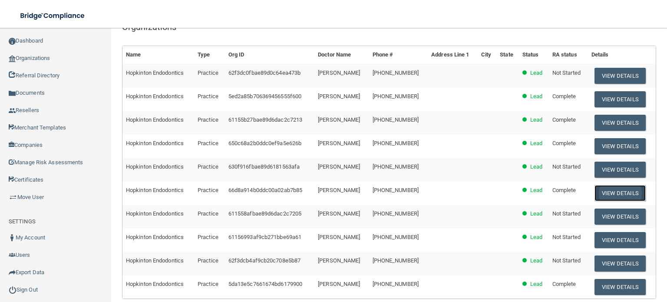
click at [604, 189] on button "View Details" at bounding box center [620, 193] width 51 height 16
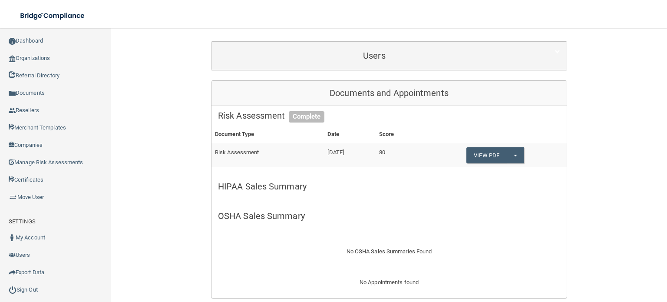
click at [387, 70] on div "Enterprise » Organization 66d8a914b0ddc00a02ab7b85 uuid: 61f73b70-5cc4-4530-840…" at bounding box center [389, 294] width 356 height 723
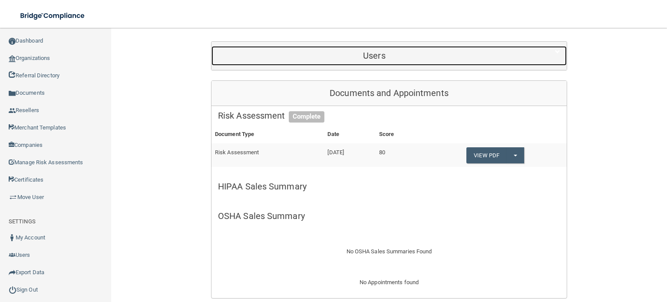
click at [388, 57] on h5 "Users" at bounding box center [374, 56] width 313 height 10
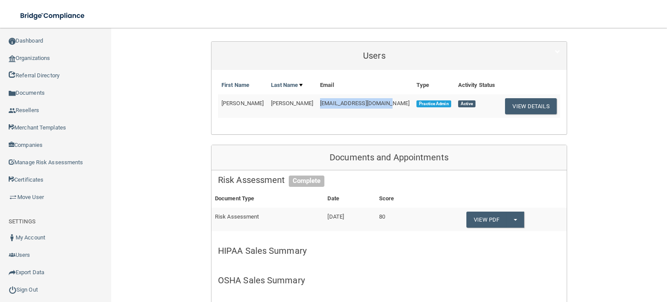
drag, startPoint x: 376, startPoint y: 102, endPoint x: 301, endPoint y: 104, distance: 75.6
click at [317, 104] on td "[EMAIL_ADDRESS][DOMAIN_NAME]" at bounding box center [365, 105] width 96 height 23
copy span "[EMAIL_ADDRESS][DOMAIN_NAME]"
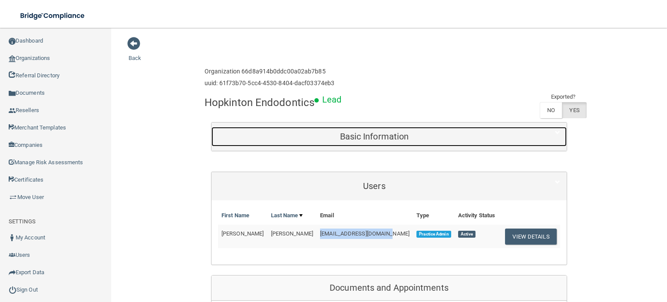
click at [361, 132] on h5 "Basic Information" at bounding box center [374, 137] width 313 height 10
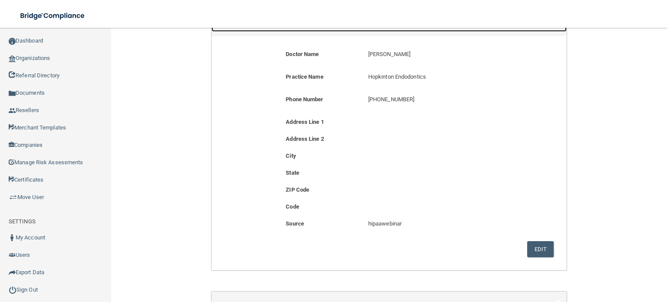
scroll to position [174, 0]
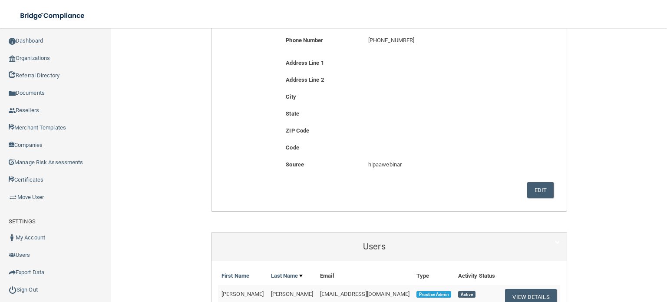
click at [415, 71] on div "Address Line 1" at bounding box center [389, 66] width 342 height 17
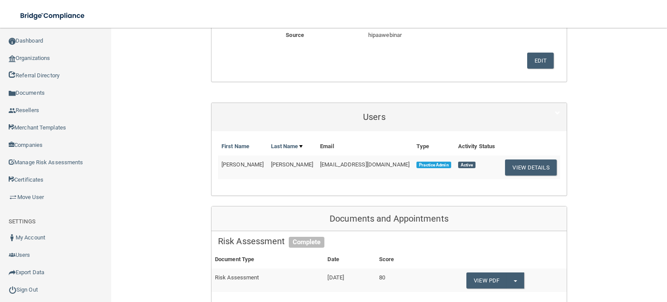
scroll to position [304, 0]
click at [363, 152] on th "Email" at bounding box center [365, 146] width 96 height 18
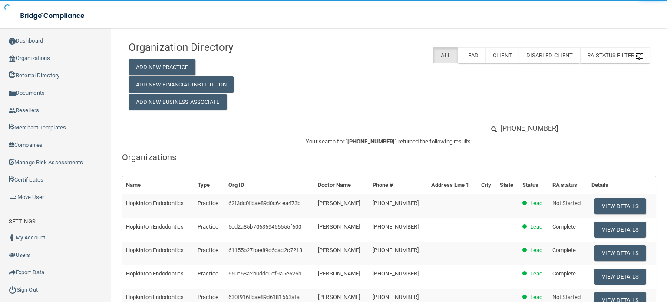
scroll to position [87, 0]
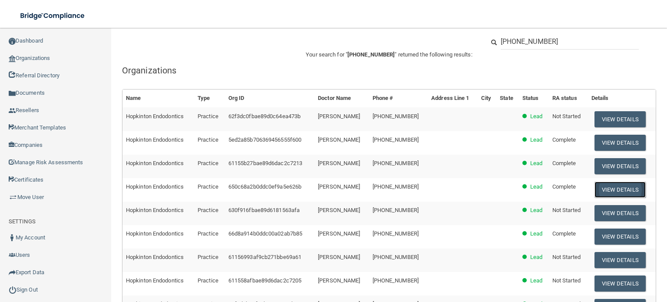
click at [595, 185] on button "View Details" at bounding box center [620, 190] width 51 height 16
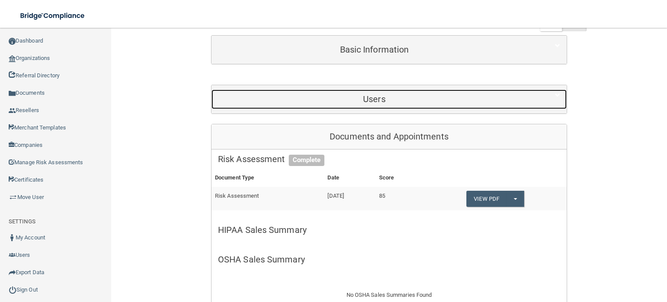
click at [396, 98] on h5 "Users" at bounding box center [374, 99] width 313 height 10
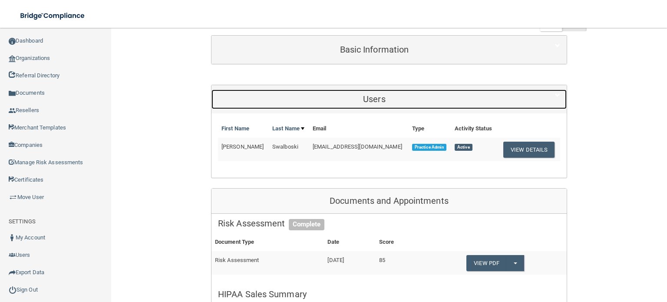
scroll to position [43, 0]
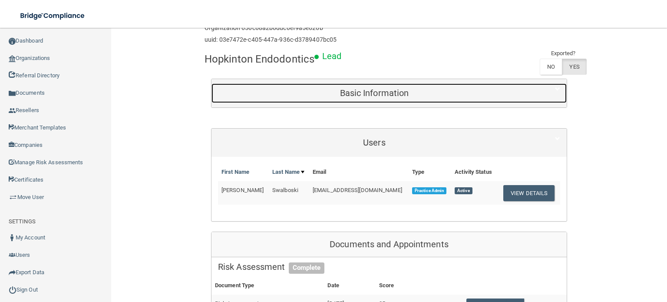
click at [400, 86] on div "Basic Information" at bounding box center [375, 93] width 326 height 20
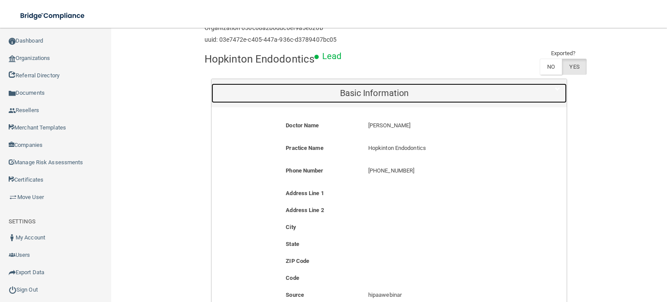
click at [398, 92] on h5 "Basic Information" at bounding box center [374, 93] width 313 height 10
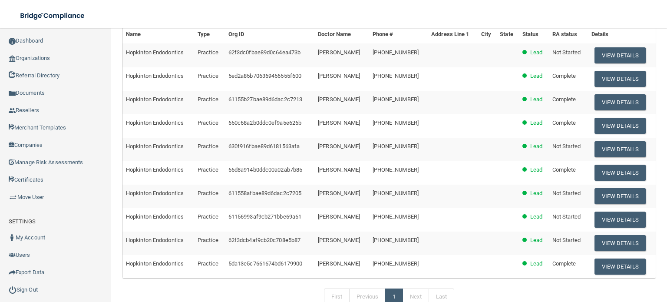
scroll to position [130, 0]
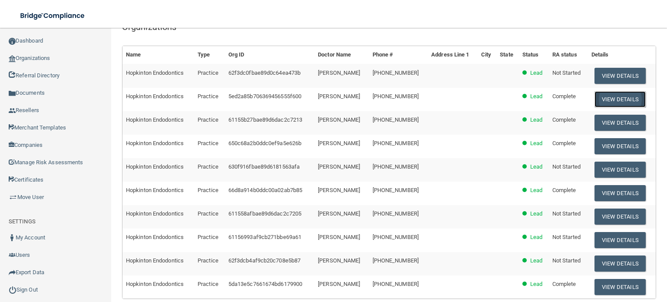
click at [605, 100] on button "View Details" at bounding box center [620, 99] width 51 height 16
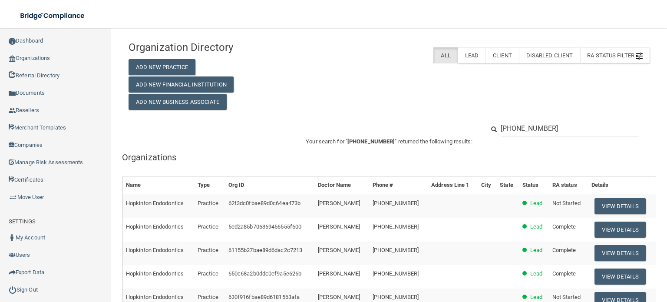
scroll to position [43, 0]
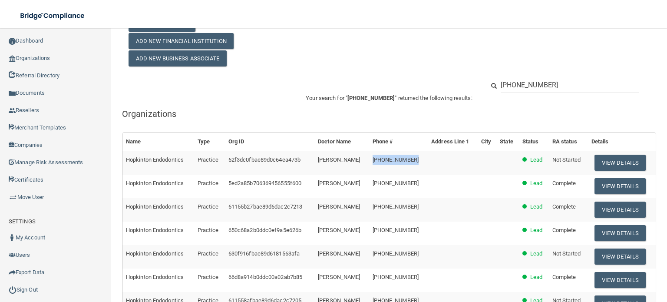
drag, startPoint x: 377, startPoint y: 160, endPoint x: 366, endPoint y: 159, distance: 10.5
click at [366, 159] on tr "Hopkinton Endodontics Practice 62f3dc0fbae89d0c64ea473b [PERSON_NAME] [PHONE_NU…" at bounding box center [389, 162] width 533 height 23
copy tr "[PHONE_NUMBER]"
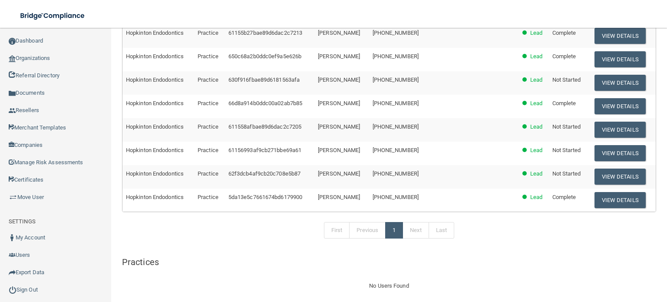
scroll to position [130, 0]
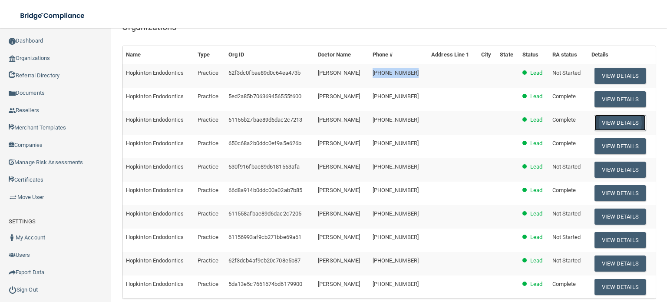
click at [607, 122] on button "View Details" at bounding box center [620, 123] width 51 height 16
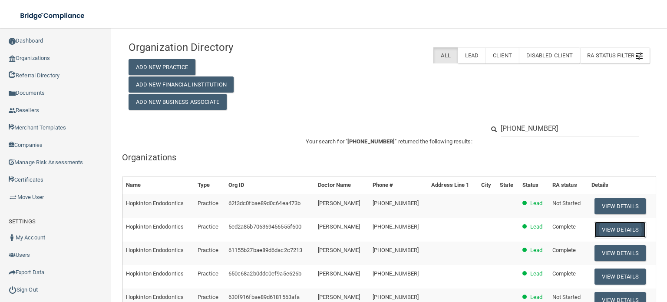
click at [607, 227] on button "View Details" at bounding box center [620, 230] width 51 height 16
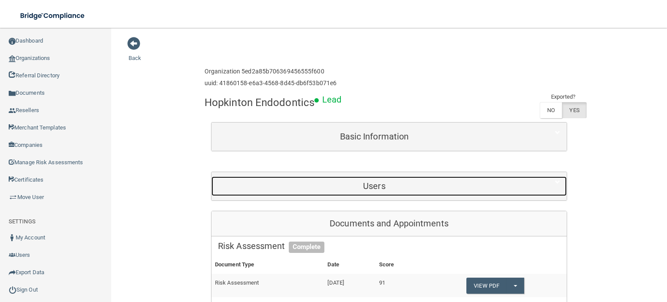
click at [375, 187] on h5 "Users" at bounding box center [374, 186] width 313 height 10
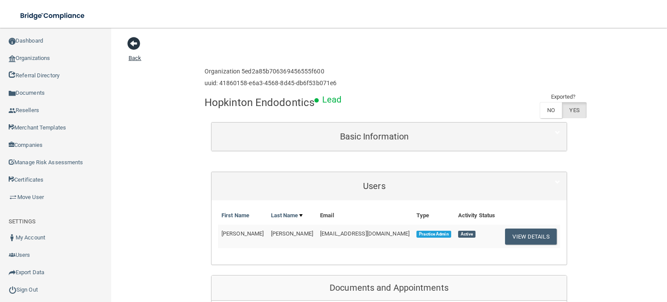
click at [135, 48] on span at bounding box center [133, 43] width 13 height 13
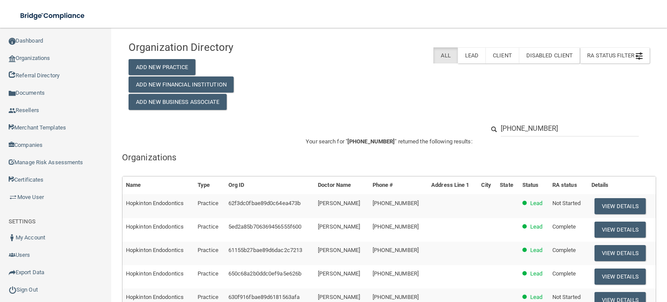
drag, startPoint x: 561, startPoint y: 134, endPoint x: 483, endPoint y: 133, distance: 78.2
click at [483, 133] on div "[PHONE_NUMBER]" at bounding box center [567, 128] width 178 height 16
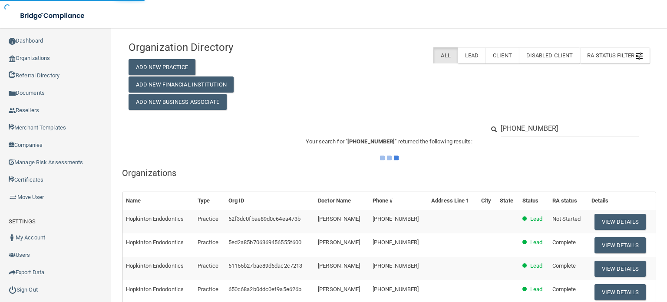
click at [511, 127] on input "[PHONE_NUMBER]" at bounding box center [570, 128] width 138 height 16
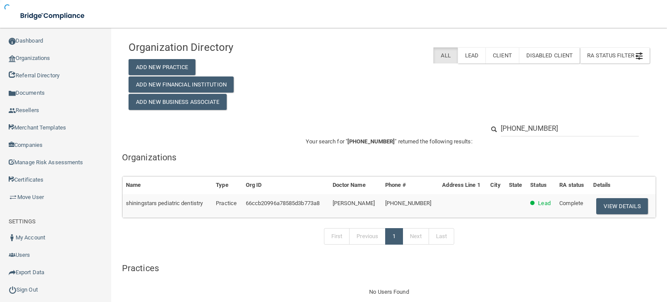
type input "[PHONE_NUMBER]"
click at [605, 205] on button "View Details" at bounding box center [621, 206] width 51 height 16
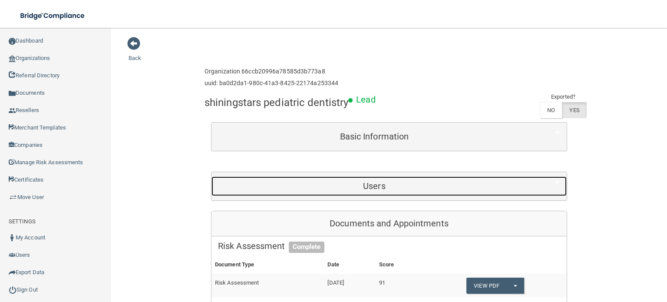
click at [346, 192] on div "Users" at bounding box center [375, 186] width 326 height 20
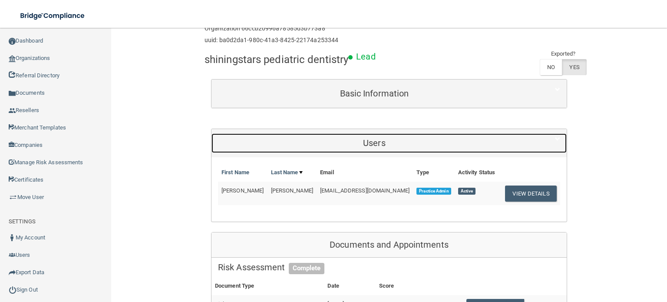
scroll to position [43, 0]
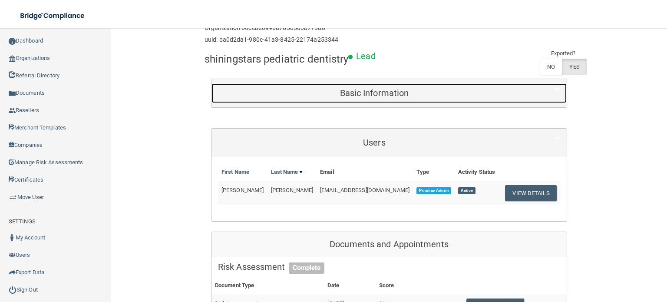
click at [392, 85] on div "Basic Information" at bounding box center [375, 93] width 326 height 20
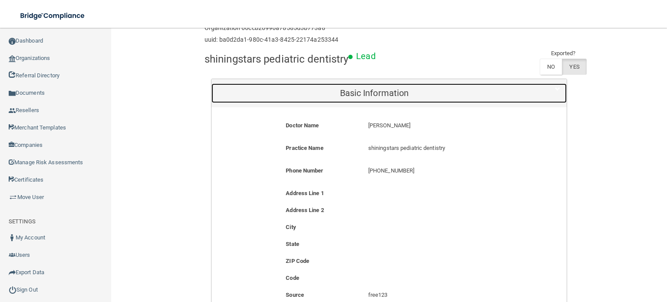
click at [395, 88] on h5 "Basic Information" at bounding box center [374, 93] width 313 height 10
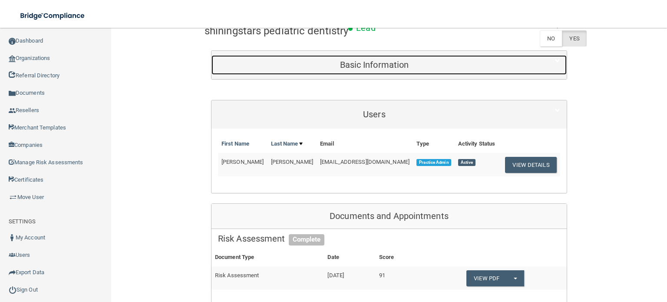
scroll to position [87, 0]
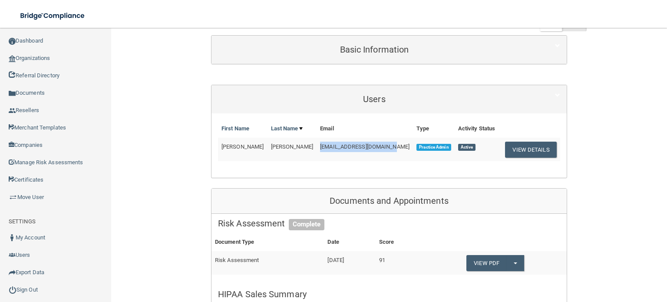
drag, startPoint x: 342, startPoint y: 146, endPoint x: 290, endPoint y: 142, distance: 52.2
click at [290, 142] on tr "[PERSON_NAME] [EMAIL_ADDRESS][DOMAIN_NAME] Practice Admin Active View Details" at bounding box center [389, 149] width 342 height 23
copy tr "[EMAIL_ADDRESS][DOMAIN_NAME]"
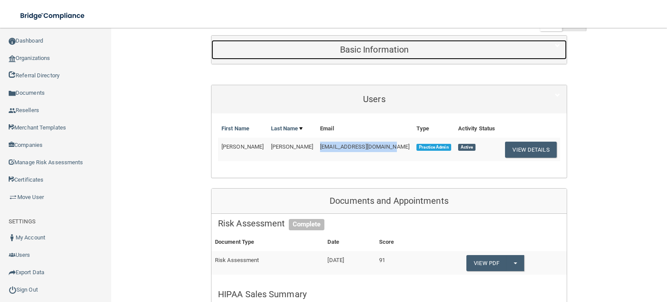
drag, startPoint x: 403, startPoint y: 58, endPoint x: 401, endPoint y: 63, distance: 5.8
click at [403, 58] on div "Basic Information" at bounding box center [375, 50] width 326 height 20
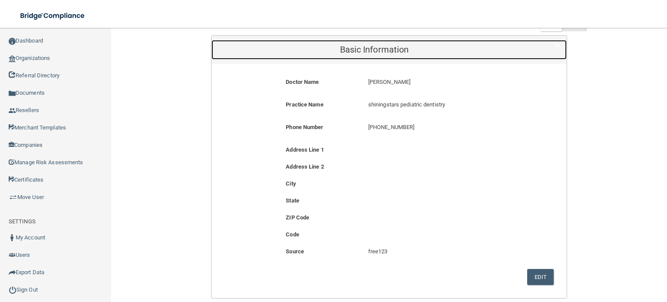
click at [421, 44] on div "Basic Information" at bounding box center [375, 50] width 326 height 20
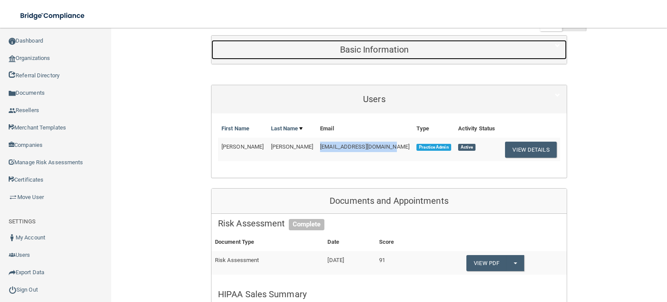
click at [378, 53] on h5 "Basic Information" at bounding box center [374, 50] width 313 height 10
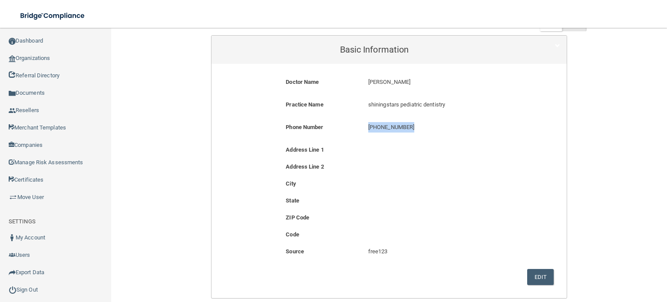
drag, startPoint x: 409, startPoint y: 125, endPoint x: 343, endPoint y: 125, distance: 66.0
click at [343, 125] on div "Phone Number [PHONE_NUMBER] [PHONE_NUMBER]" at bounding box center [389, 130] width 342 height 16
copy div "[PHONE_NUMBER]"
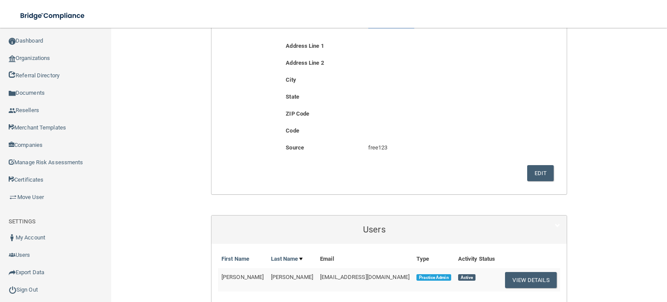
scroll to position [304, 0]
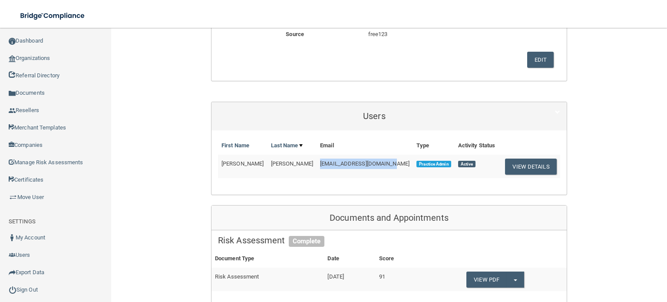
drag, startPoint x: 377, startPoint y: 159, endPoint x: 301, endPoint y: 160, distance: 76.0
click at [317, 160] on td "[EMAIL_ADDRESS][DOMAIN_NAME]" at bounding box center [365, 166] width 96 height 23
copy span "[EMAIL_ADDRESS][DOMAIN_NAME]"
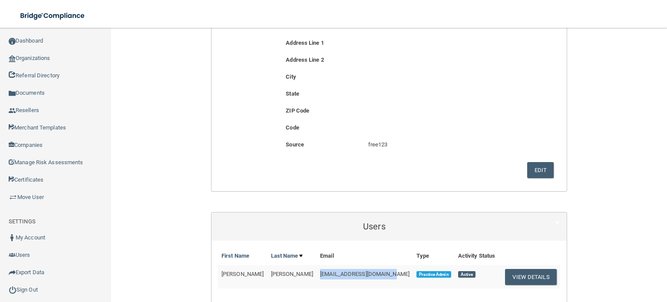
scroll to position [43, 0]
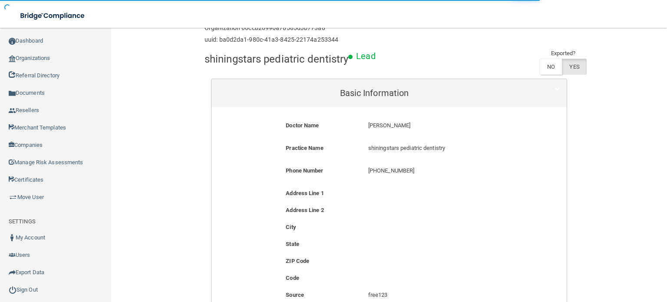
scroll to position [29, 0]
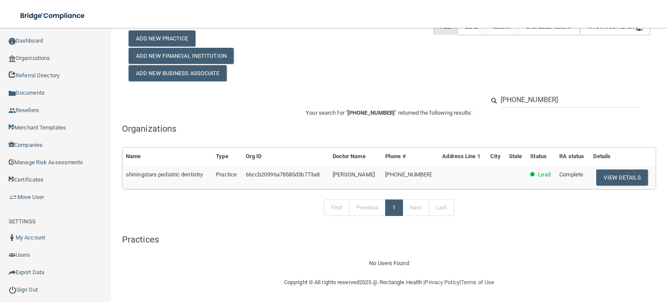
drag, startPoint x: 561, startPoint y: 95, endPoint x: 475, endPoint y: 93, distance: 86.5
click at [478, 93] on div "[PHONE_NUMBER]" at bounding box center [567, 100] width 178 height 16
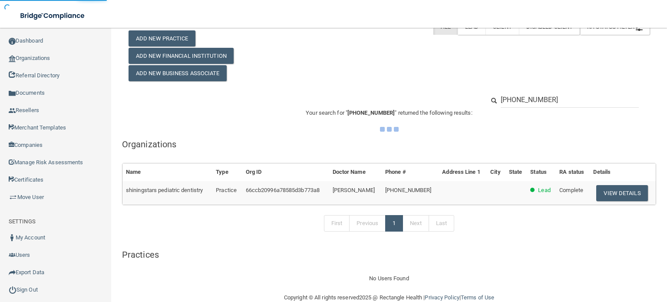
click at [511, 99] on input "[PHONE_NUMBER]" at bounding box center [570, 100] width 138 height 16
type input "[PHONE_NUMBER]"
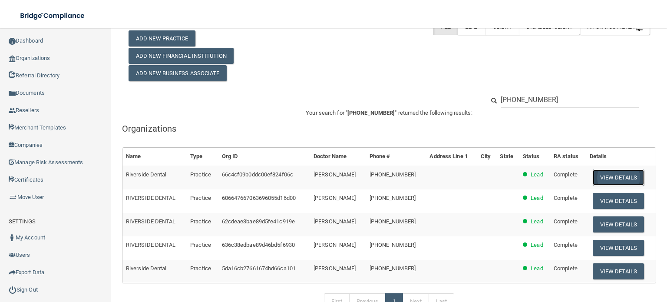
click at [611, 179] on button "View Details" at bounding box center [618, 177] width 51 height 16
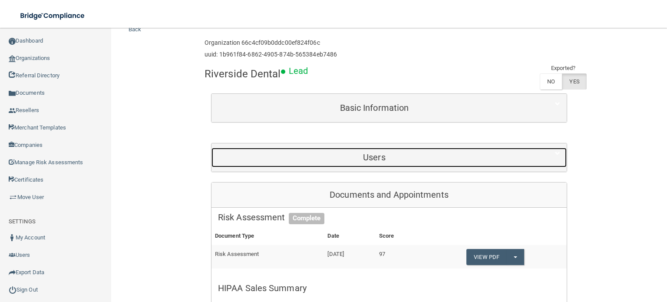
click at [402, 152] on h5 "Users" at bounding box center [374, 157] width 313 height 10
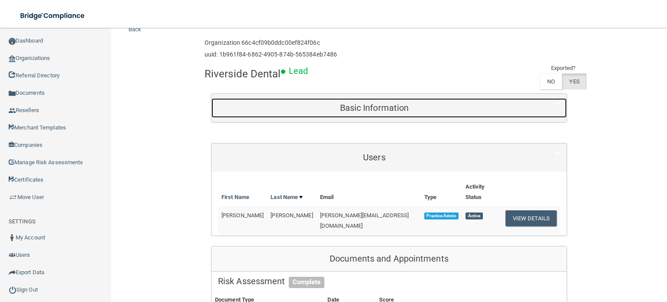
click at [410, 111] on h5 "Basic Information" at bounding box center [374, 108] width 313 height 10
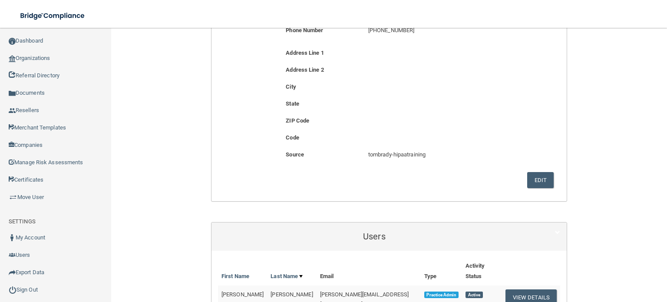
scroll to position [246, 0]
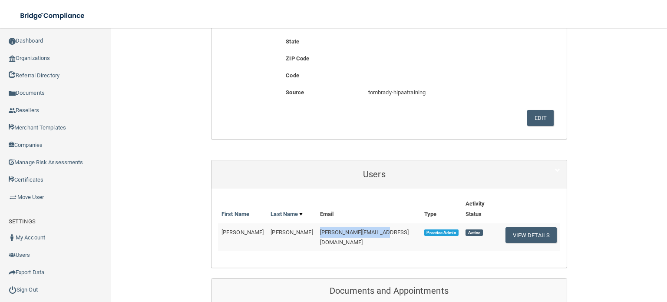
drag, startPoint x: 376, startPoint y: 222, endPoint x: 301, endPoint y: 224, distance: 75.6
click at [317, 224] on td "[PERSON_NAME][EMAIL_ADDRESS][DOMAIN_NAME]" at bounding box center [369, 237] width 104 height 28
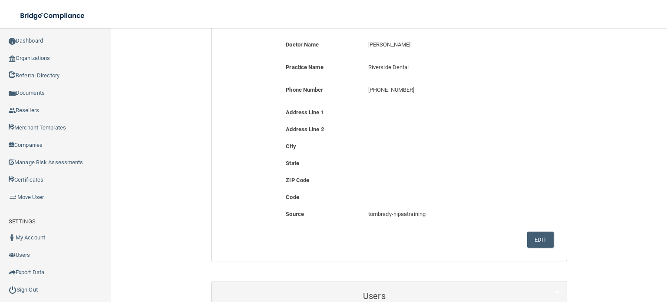
scroll to position [29, 0]
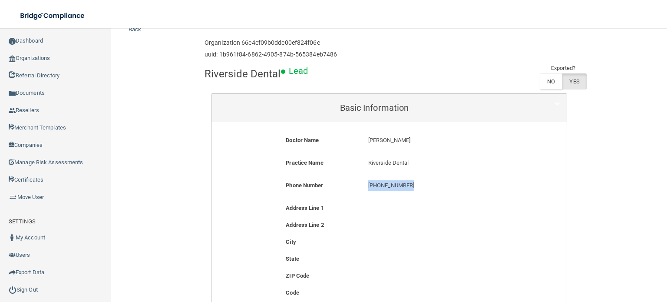
drag, startPoint x: 413, startPoint y: 189, endPoint x: 358, endPoint y: 182, distance: 55.7
click at [354, 184] on div "Phone Number [PHONE_NUMBER] [PHONE_NUMBER]" at bounding box center [389, 188] width 342 height 16
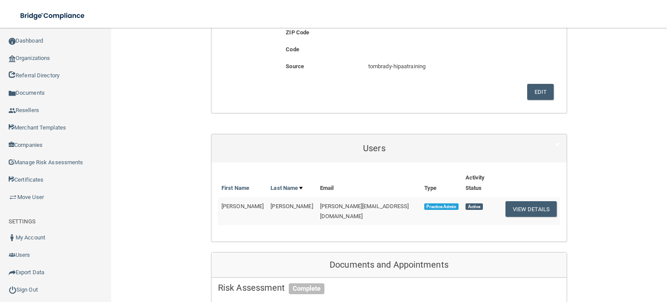
scroll to position [333, 0]
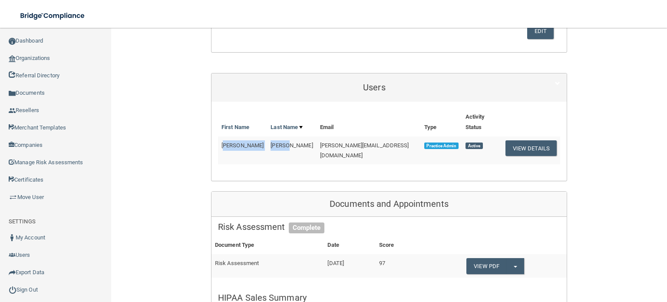
drag, startPoint x: 220, startPoint y: 136, endPoint x: 276, endPoint y: 132, distance: 56.2
click at [276, 136] on tr "[PERSON_NAME] [PERSON_NAME][EMAIL_ADDRESS][DOMAIN_NAME] Practice Admin Active V…" at bounding box center [389, 150] width 342 height 28
click at [273, 142] on span "[PERSON_NAME]" at bounding box center [292, 145] width 42 height 7
drag, startPoint x: 276, startPoint y: 134, endPoint x: 219, endPoint y: 136, distance: 57.4
click at [219, 136] on tr "[PERSON_NAME] [PERSON_NAME][EMAIL_ADDRESS][DOMAIN_NAME] Practice Admin Active V…" at bounding box center [389, 150] width 342 height 28
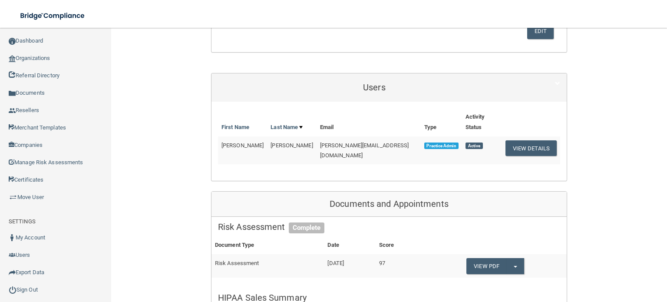
click at [368, 142] on span "[PERSON_NAME][EMAIL_ADDRESS][DOMAIN_NAME]" at bounding box center [364, 150] width 89 height 17
drag, startPoint x: 357, startPoint y: 134, endPoint x: 305, endPoint y: 134, distance: 52.1
click at [317, 136] on td "[PERSON_NAME][EMAIL_ADDRESS][DOMAIN_NAME]" at bounding box center [369, 150] width 104 height 28
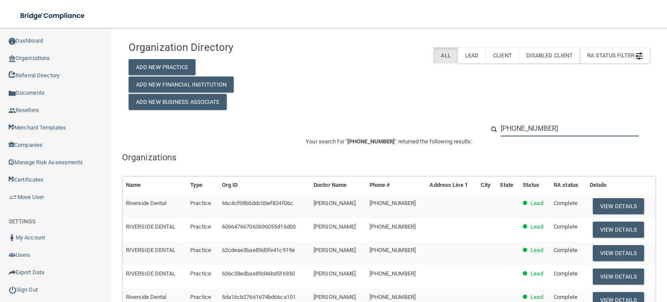
drag, startPoint x: 549, startPoint y: 128, endPoint x: 423, endPoint y: 132, distance: 125.6
click at [421, 133] on div "[PHONE_NUMBER]" at bounding box center [389, 128] width 534 height 16
paste input "702) 763-5311"
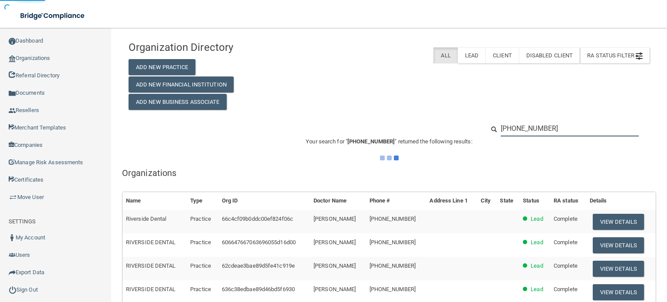
type input "[PHONE_NUMBER]"
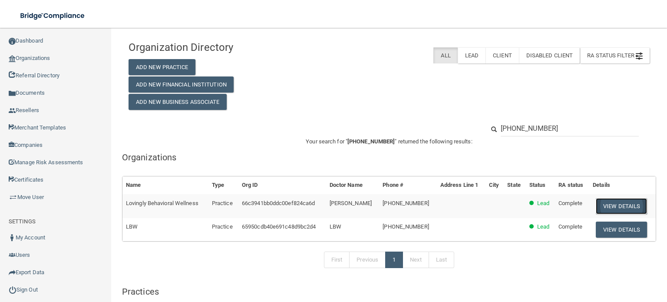
click at [613, 210] on button "View Details" at bounding box center [621, 206] width 51 height 16
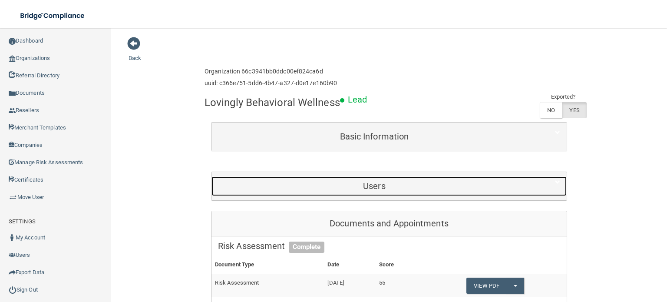
click at [345, 181] on h5 "Users" at bounding box center [374, 186] width 313 height 10
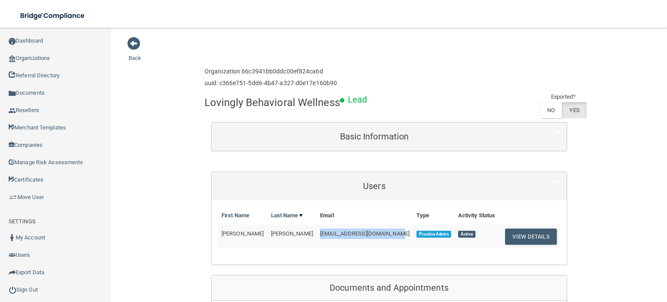
drag, startPoint x: 366, startPoint y: 233, endPoint x: 279, endPoint y: 224, distance: 87.4
click at [279, 225] on tr "[PERSON_NAME] [PERSON_NAME][EMAIL_ADDRESS][DOMAIN_NAME] Practice Admin Active V…" at bounding box center [389, 236] width 342 height 23
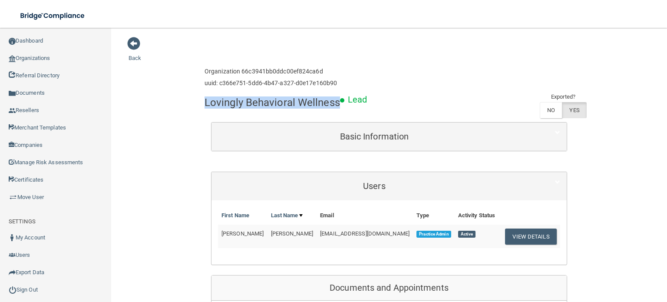
drag, startPoint x: 336, startPoint y: 105, endPoint x: 203, endPoint y: 103, distance: 132.5
click at [205, 103] on h4 "Lovingly Behavioral Wellness" at bounding box center [273, 102] width 136 height 11
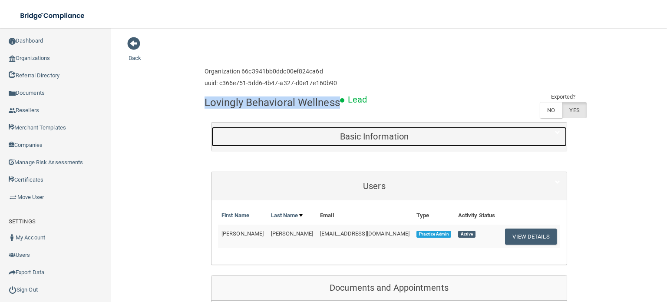
click at [372, 136] on h5 "Basic Information" at bounding box center [374, 137] width 313 height 10
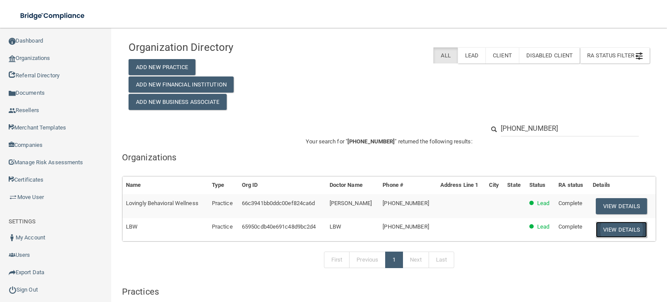
click at [611, 230] on button "View Details" at bounding box center [621, 230] width 51 height 16
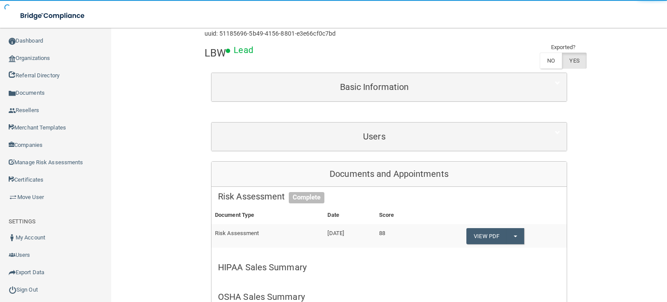
scroll to position [87, 0]
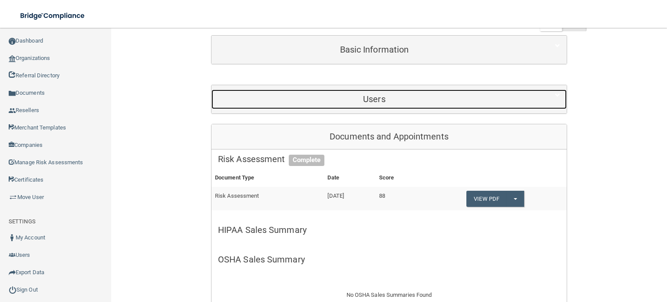
click at [377, 91] on div "Users" at bounding box center [375, 99] width 326 height 20
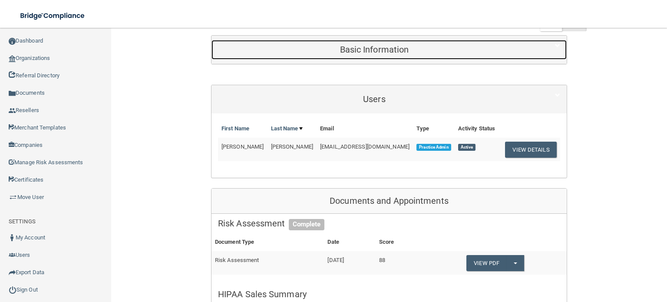
click at [381, 56] on div "Basic Information" at bounding box center [375, 50] width 326 height 20
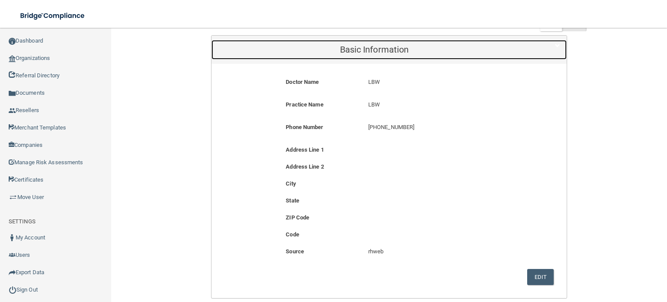
scroll to position [261, 0]
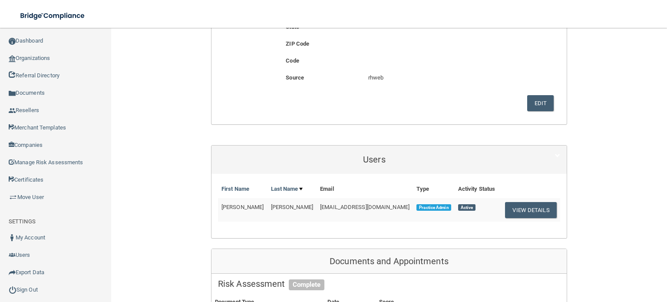
drag, startPoint x: 297, startPoint y: 201, endPoint x: 310, endPoint y: 203, distance: 12.8
click at [289, 201] on tr "[PERSON_NAME] [EMAIL_ADDRESS][DOMAIN_NAME] Practice Admin Active View Details" at bounding box center [389, 209] width 342 height 23
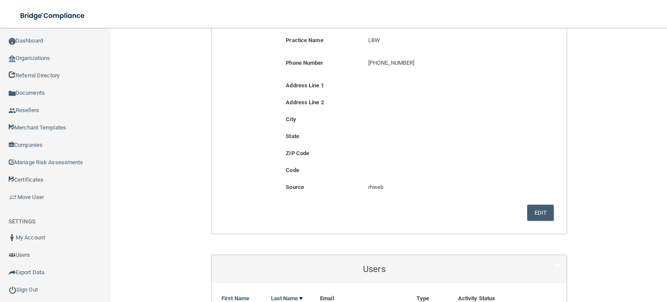
scroll to position [43, 0]
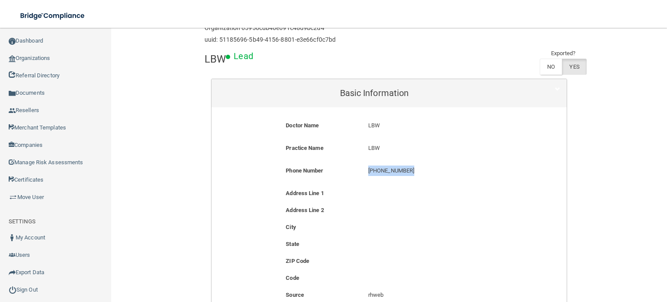
drag, startPoint x: 404, startPoint y: 167, endPoint x: 348, endPoint y: 171, distance: 55.7
click at [348, 171] on div "Phone Number [PHONE_NUMBER] [PHONE_NUMBER]" at bounding box center [389, 174] width 342 height 16
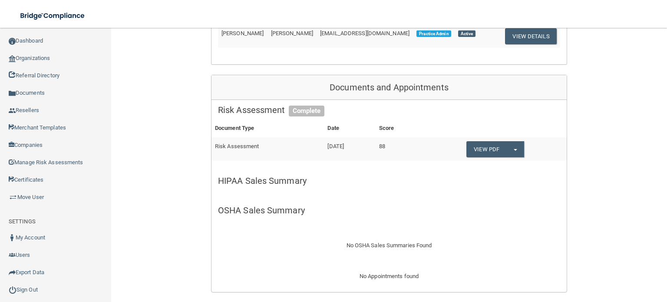
scroll to position [217, 0]
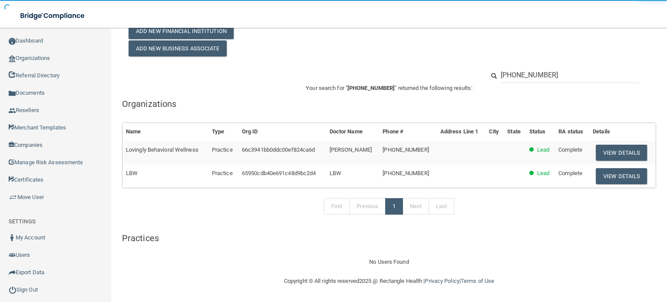
scroll to position [52, 0]
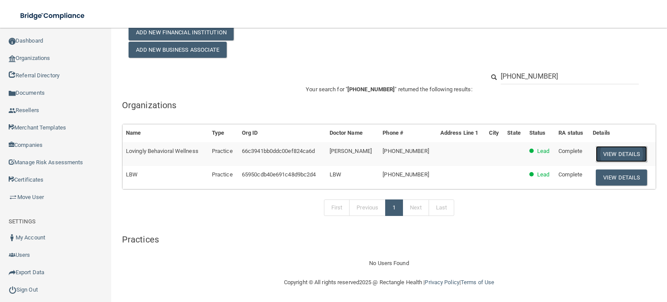
click at [617, 155] on button "View Details" at bounding box center [621, 154] width 51 height 16
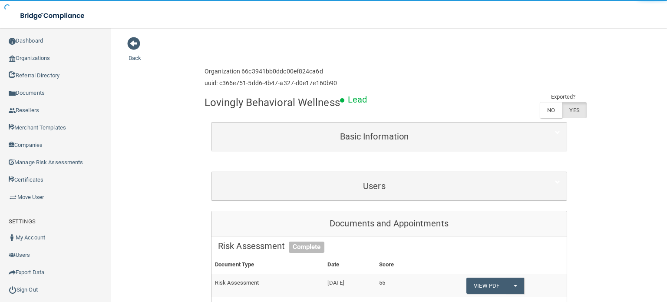
scroll to position [87, 0]
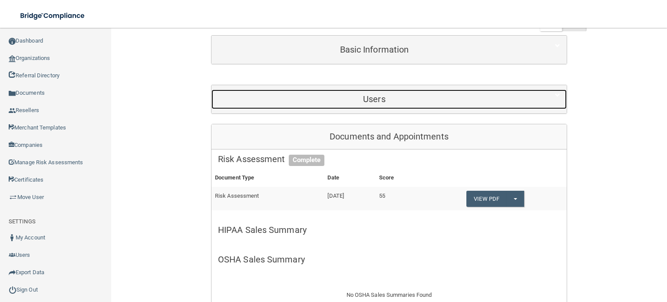
click at [411, 99] on h5 "Users" at bounding box center [374, 99] width 313 height 10
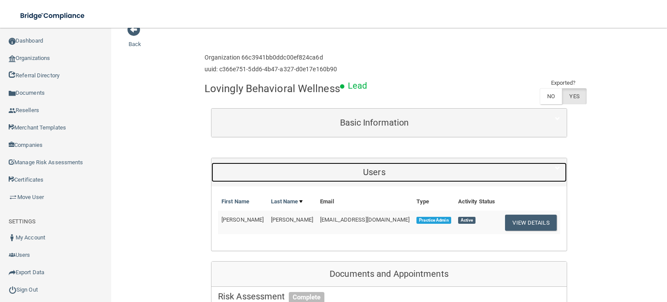
scroll to position [0, 0]
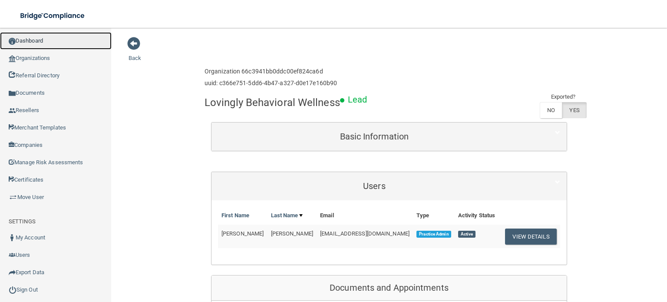
click at [39, 46] on link "Dashboard" at bounding box center [56, 40] width 112 height 17
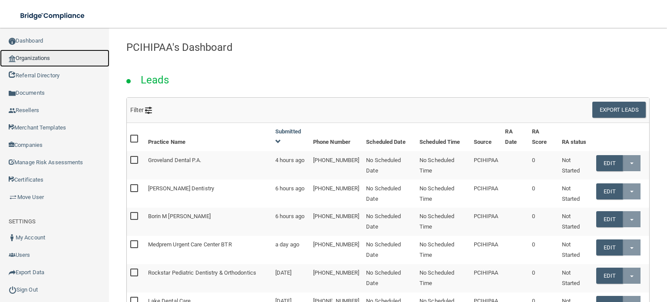
click at [61, 60] on link "Organizations" at bounding box center [54, 58] width 109 height 17
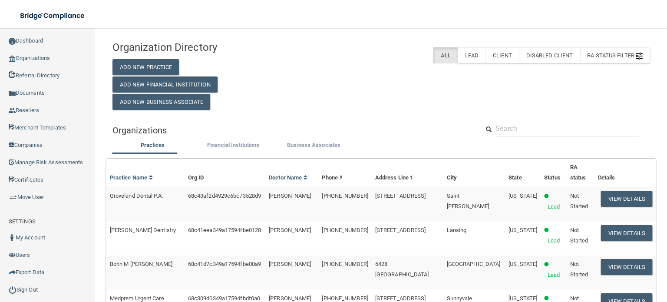
click at [539, 126] on input "text" at bounding box center [567, 128] width 143 height 16
paste input "[PHONE_NUMBER]"
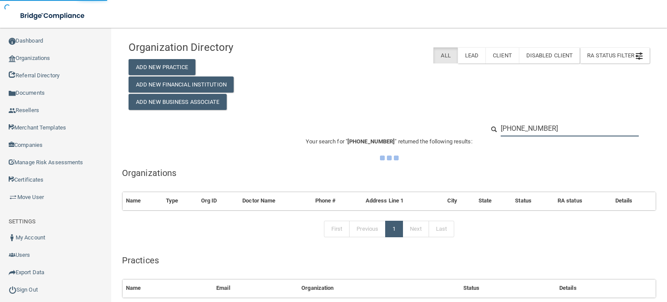
click at [509, 131] on input "[PHONE_NUMBER]" at bounding box center [570, 128] width 138 height 16
type input "[PHONE_NUMBER]"
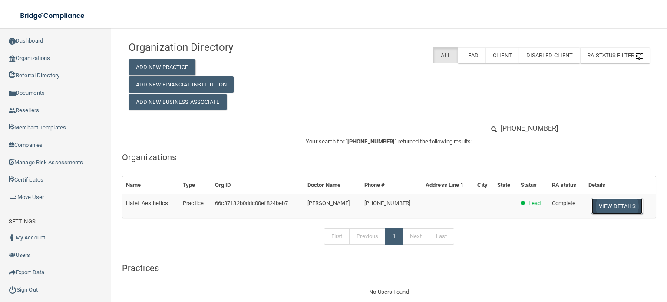
click at [599, 212] on button "View Details" at bounding box center [617, 206] width 51 height 16
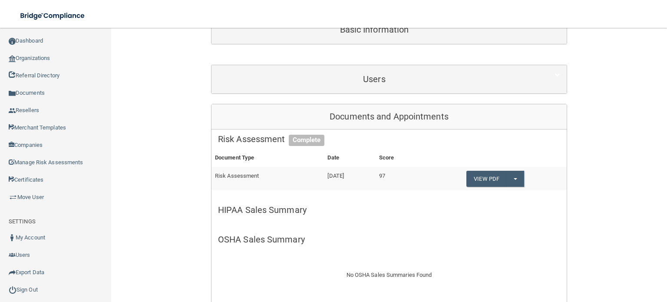
scroll to position [87, 0]
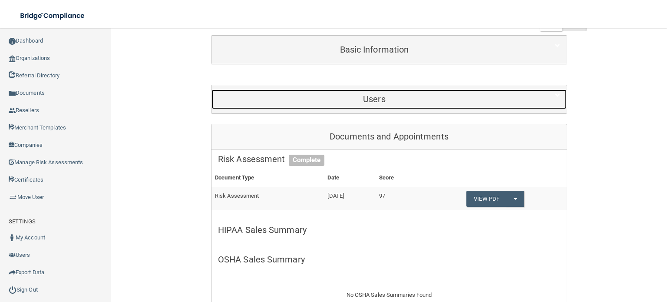
click at [383, 102] on h5 "Users" at bounding box center [374, 99] width 313 height 10
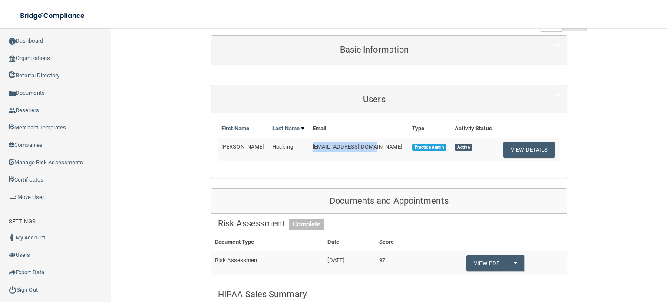
drag, startPoint x: 365, startPoint y: 146, endPoint x: 305, endPoint y: 147, distance: 60.0
click at [309, 147] on td "[EMAIL_ADDRESS][DOMAIN_NAME]" at bounding box center [358, 149] width 99 height 23
click at [383, 62] on div "Basic Information" at bounding box center [389, 50] width 355 height 28
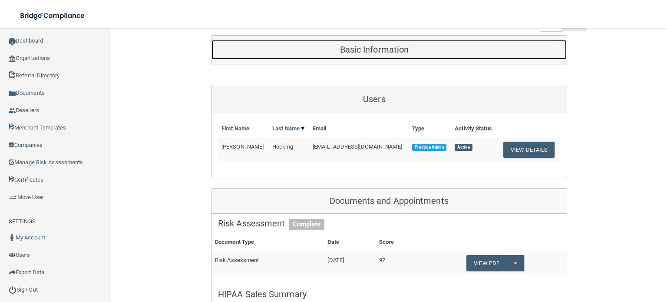
click at [382, 58] on div "Basic Information" at bounding box center [375, 50] width 326 height 20
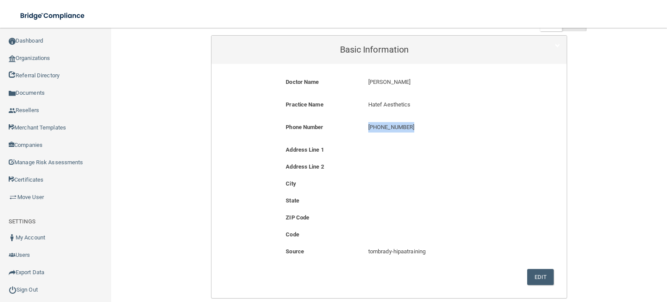
drag, startPoint x: 409, startPoint y: 129, endPoint x: 347, endPoint y: 128, distance: 61.7
click at [347, 128] on div "Phone Number [PHONE_NUMBER] [PHONE_NUMBER]" at bounding box center [389, 130] width 342 height 16
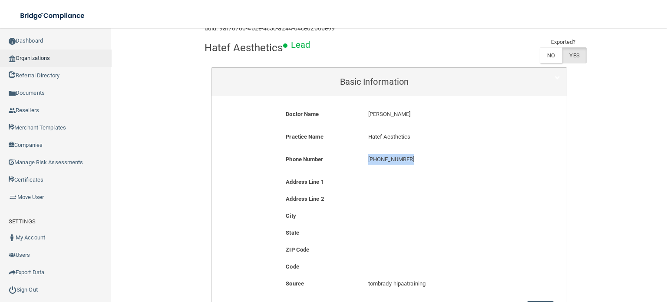
scroll to position [0, 0]
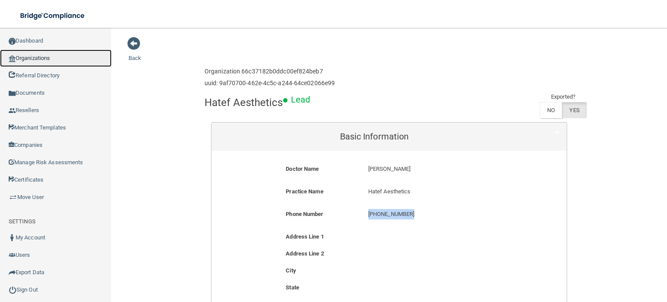
click at [40, 60] on link "Organizations" at bounding box center [56, 58] width 112 height 17
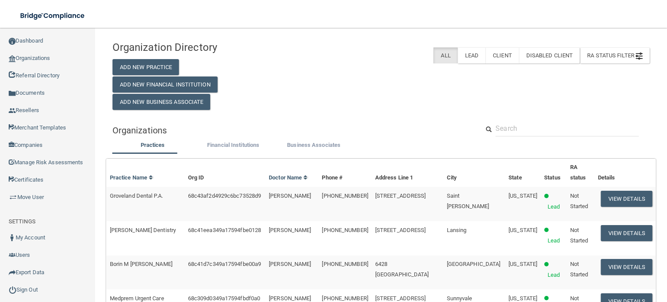
click at [64, 158] on link "Manage Risk Assessments" at bounding box center [48, 162] width 96 height 17
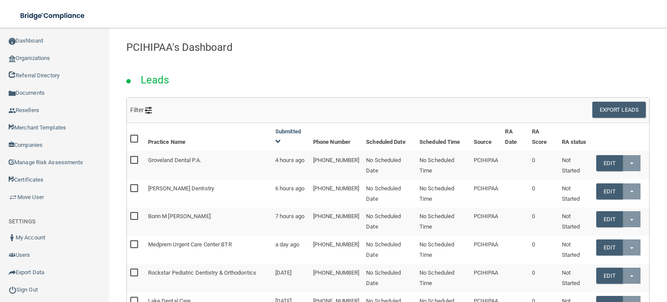
click at [140, 108] on span "Filter" at bounding box center [141, 109] width 22 height 7
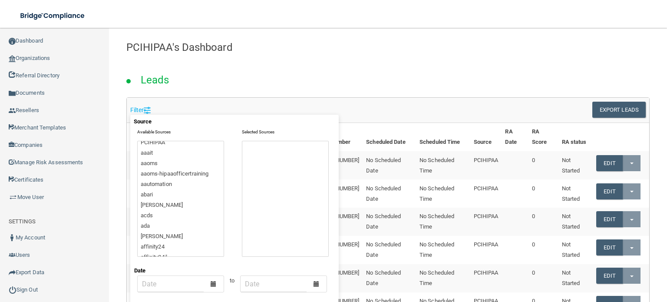
scroll to position [174, 0]
click at [213, 285] on span at bounding box center [214, 284] width 6 height 6
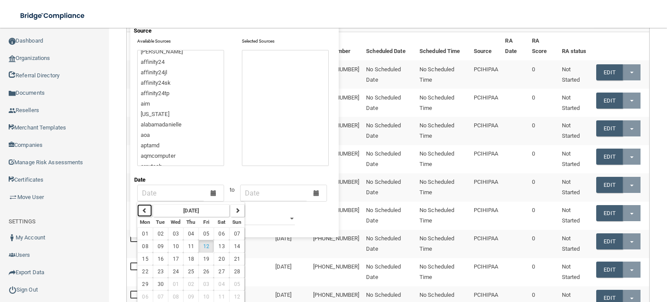
click at [144, 208] on icon "button" at bounding box center [144, 210] width 5 height 5
click at [192, 213] on strong "[DATE]" at bounding box center [191, 211] width 16 height 6
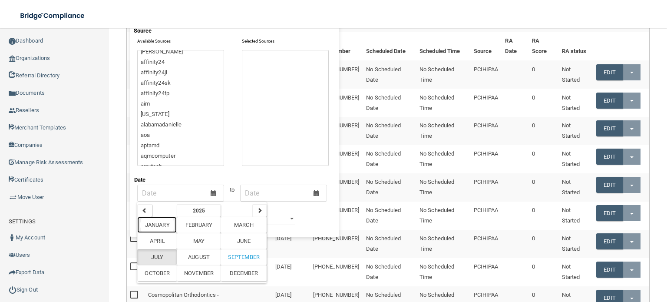
click at [159, 227] on span "January" at bounding box center [157, 225] width 25 height 7
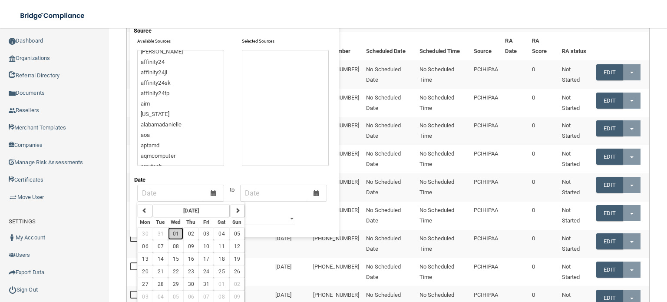
click at [176, 234] on span "01" at bounding box center [176, 234] width 6 height 6
type input "[DATE]"
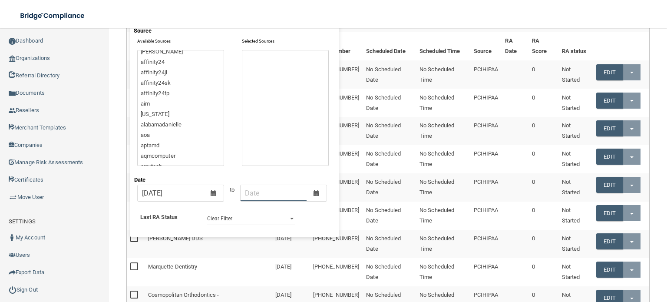
click at [283, 193] on input "text" at bounding box center [274, 193] width 66 height 16
click at [315, 200] on div at bounding box center [317, 193] width 20 height 16
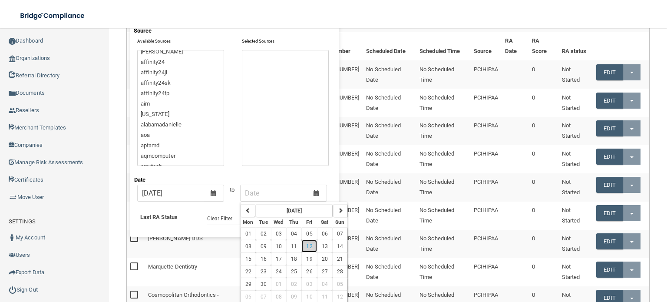
click at [312, 245] on span "12" at bounding box center [309, 246] width 6 height 6
type input "[DATE]"
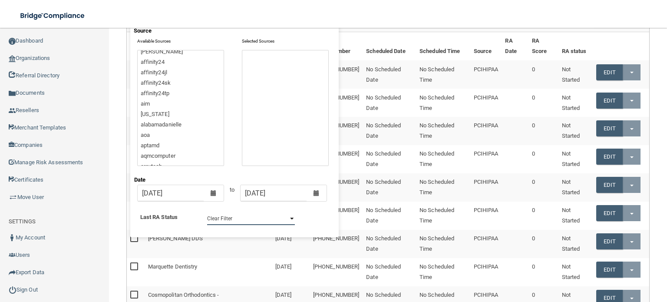
click at [238, 221] on select "Clear Filter Incomplete Not Started Complete" at bounding box center [251, 218] width 88 height 13
select select "Complete"
click at [209, 212] on select "Clear Filter Incomplete Not Started Complete" at bounding box center [251, 218] width 88 height 13
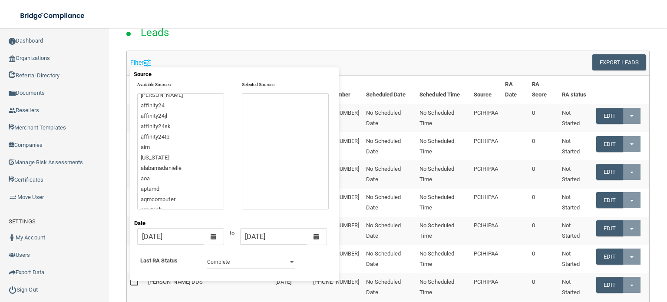
click at [238, 60] on h6 "Filter" at bounding box center [256, 63] width 252 height 7
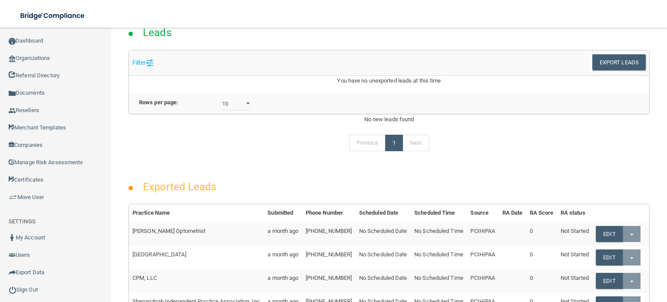
click at [238, 159] on div "Previous 1 Next" at bounding box center [389, 145] width 534 height 40
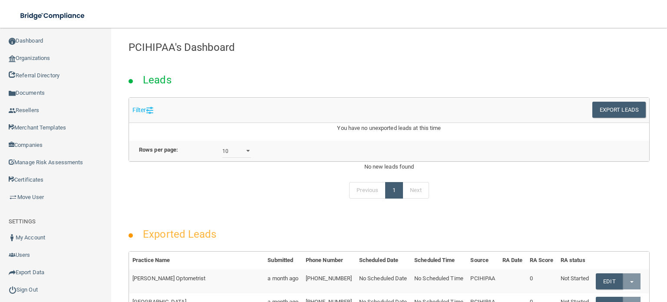
click at [140, 113] on span "Filter" at bounding box center [142, 109] width 21 height 7
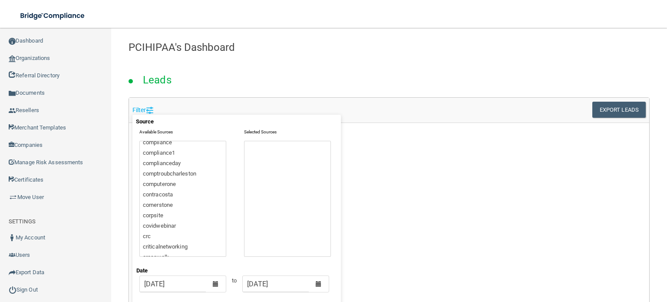
scroll to position [782, 0]
click at [235, 66] on div "Leads" at bounding box center [389, 78] width 534 height 40
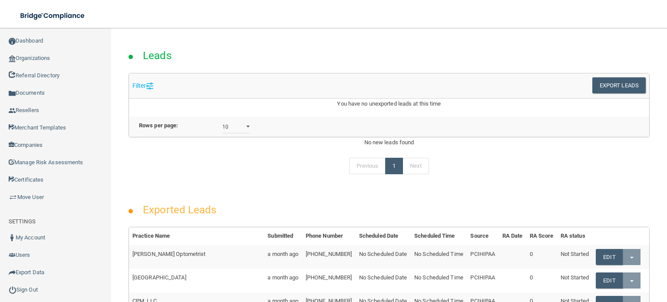
scroll to position [0, 0]
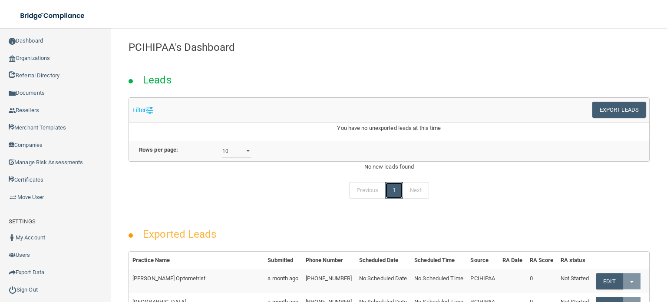
click at [390, 199] on link "1" at bounding box center [394, 190] width 18 height 17
click at [152, 107] on img at bounding box center [149, 110] width 7 height 7
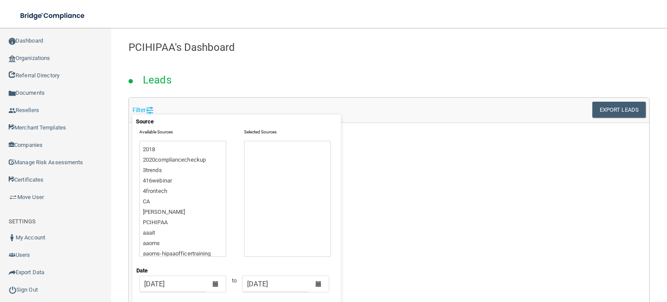
click at [158, 145] on li "2018" at bounding box center [183, 149] width 80 height 10
click at [178, 78] on h2 "Leads" at bounding box center [157, 80] width 46 height 24
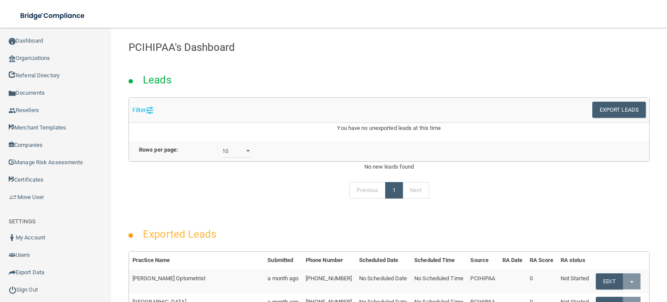
click at [149, 103] on div "Filter Source Available Sources 2018 2020compliancecheckup 3trends 416webinar 4…" at bounding box center [257, 110] width 263 height 17
click at [146, 111] on span "Filter" at bounding box center [142, 109] width 21 height 7
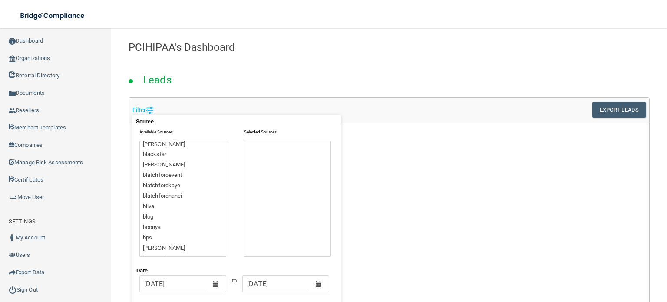
scroll to position [217, 0]
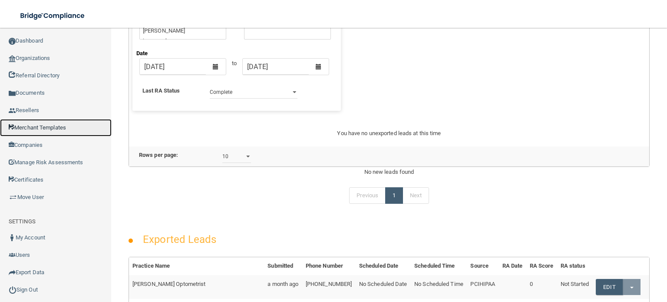
click at [52, 126] on link "Merchant Templates" at bounding box center [56, 127] width 112 height 17
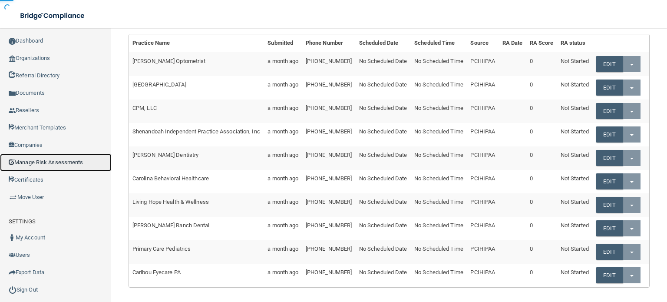
drag, startPoint x: 54, startPoint y: 154, endPoint x: 54, endPoint y: 159, distance: 4.8
click at [54, 154] on link "Manage Risk Assessments" at bounding box center [56, 162] width 112 height 17
click at [54, 159] on link "Manage Risk Assessments" at bounding box center [56, 162] width 112 height 17
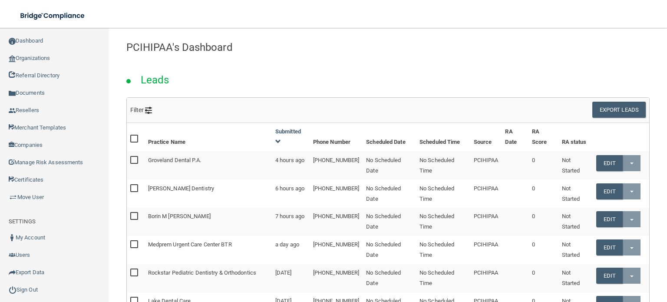
scroll to position [261, 0]
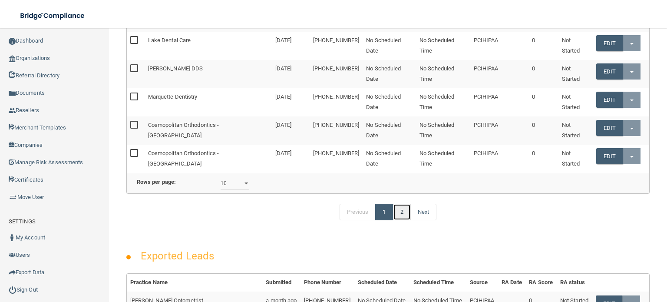
click at [394, 220] on link "2" at bounding box center [402, 212] width 18 height 17
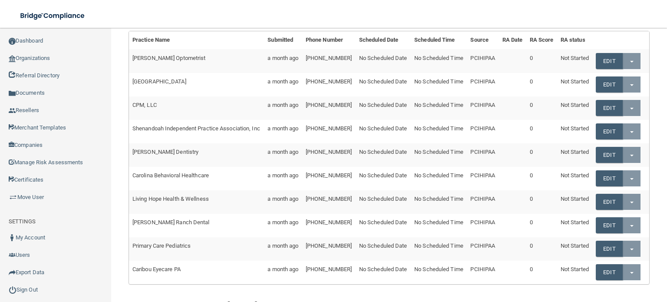
scroll to position [242, 0]
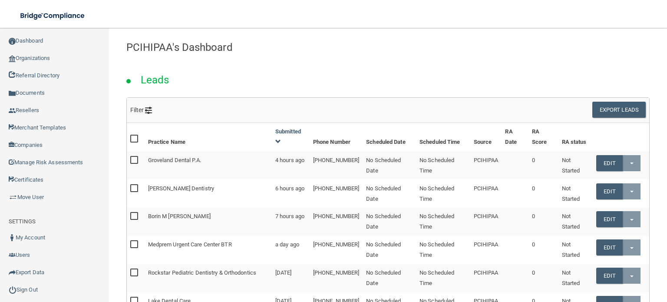
click at [224, 86] on div "Leads" at bounding box center [388, 78] width 537 height 40
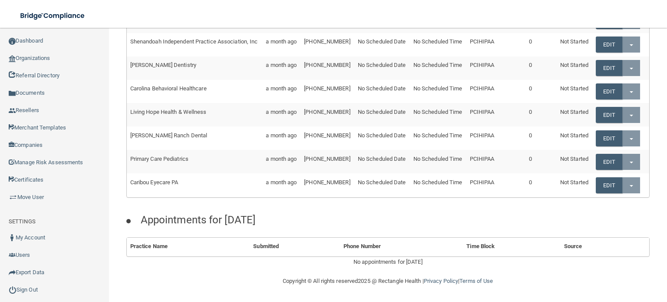
scroll to position [659, 0]
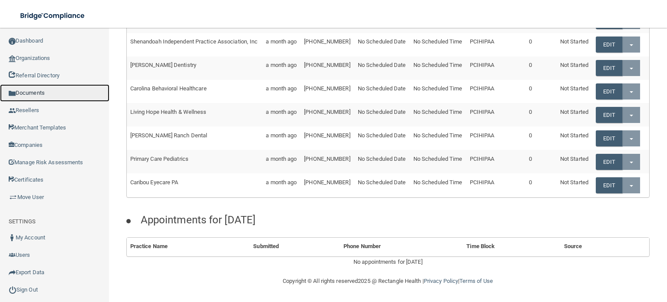
click at [35, 92] on link "Documents" at bounding box center [54, 92] width 109 height 17
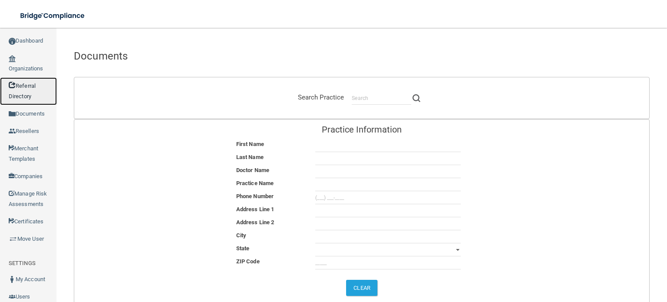
click at [19, 92] on link "Referral Directory" at bounding box center [28, 91] width 57 height 28
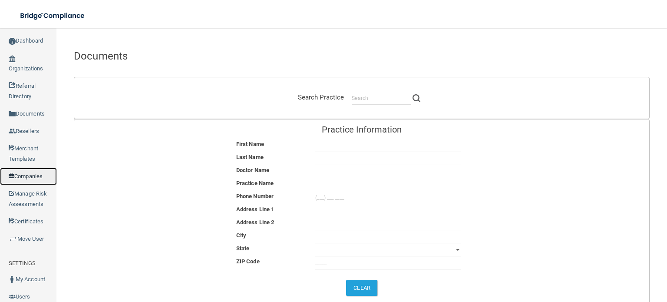
click at [31, 185] on link "Companies" at bounding box center [28, 176] width 57 height 17
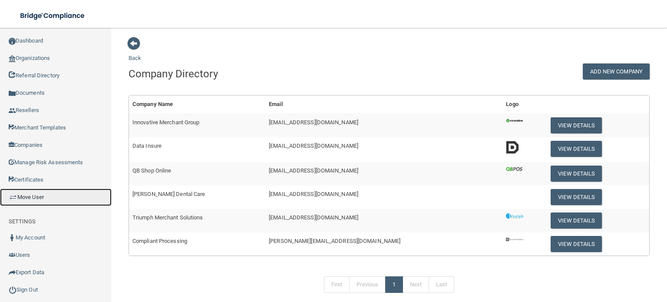
click at [28, 198] on link "Move User" at bounding box center [56, 197] width 112 height 17
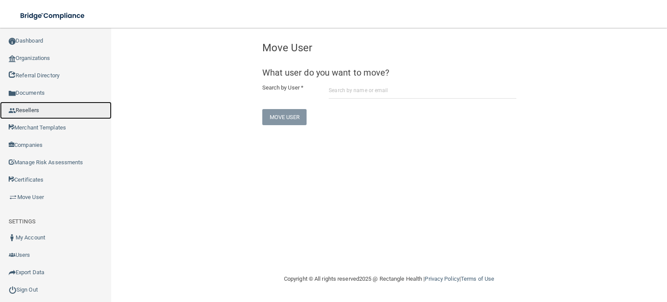
click at [47, 118] on link "Resellers" at bounding box center [56, 110] width 112 height 17
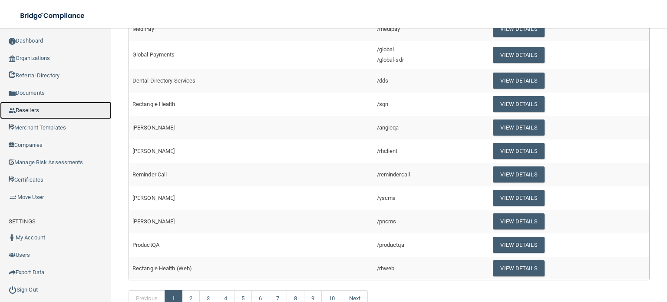
scroll to position [87, 0]
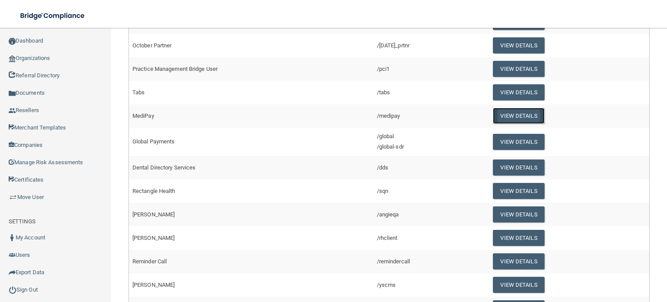
click at [514, 119] on button "View Details" at bounding box center [518, 116] width 51 height 16
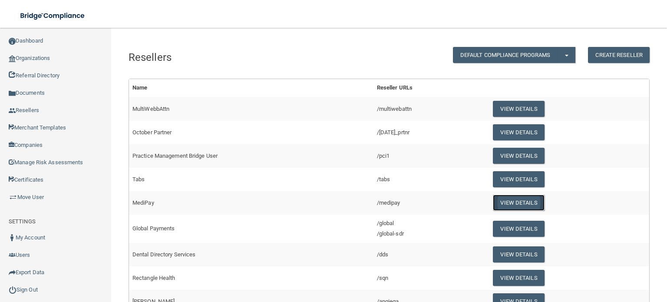
click at [503, 204] on button "View Details" at bounding box center [518, 203] width 51 height 16
click at [515, 161] on button "View Details" at bounding box center [518, 156] width 51 height 16
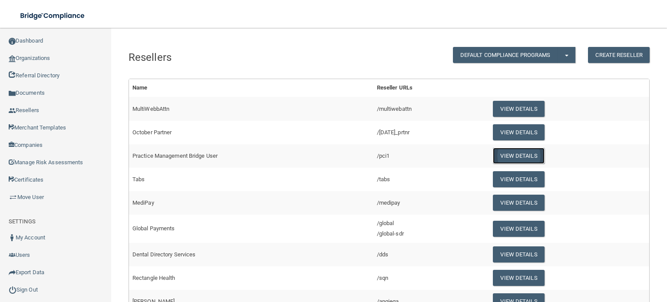
click at [515, 158] on button "View Details" at bounding box center [518, 156] width 51 height 16
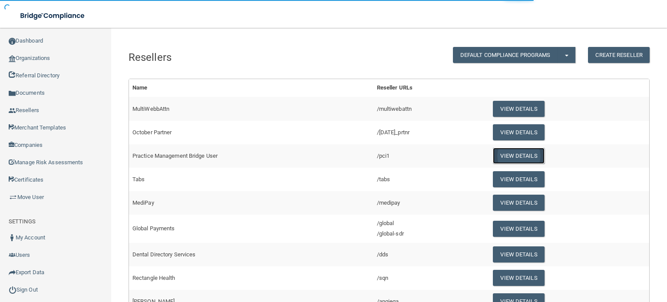
click at [515, 158] on button "View Details" at bounding box center [518, 156] width 51 height 16
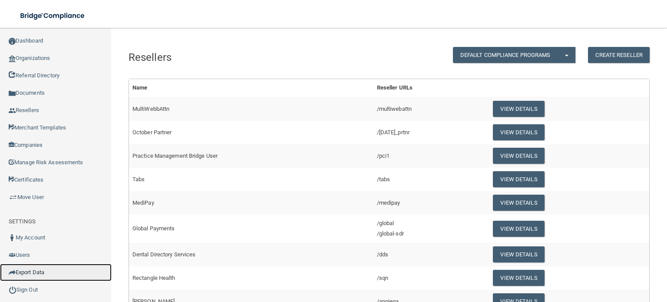
click at [43, 274] on link "Export Data" at bounding box center [56, 272] width 112 height 17
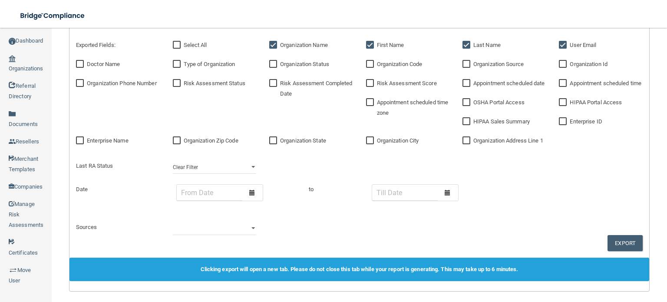
scroll to position [391, 0]
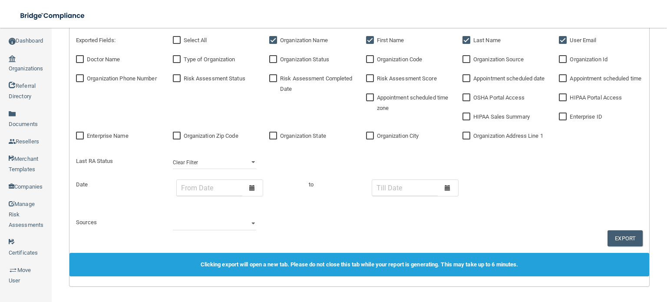
click at [255, 192] on div at bounding box center [252, 188] width 20 height 16
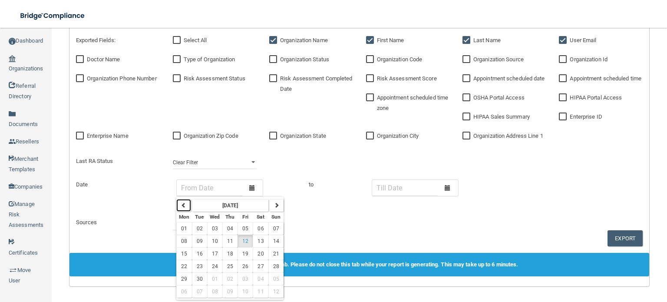
click at [186, 208] on icon "button" at bounding box center [183, 204] width 5 height 5
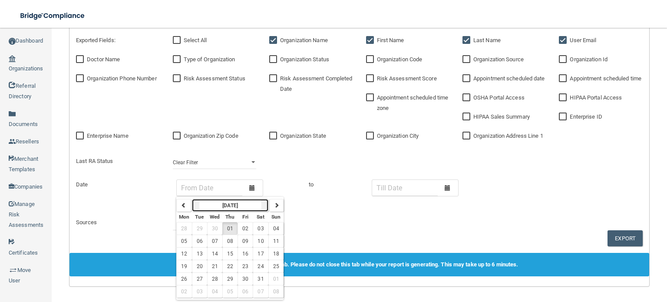
click at [222, 203] on strong "[DATE]" at bounding box center [230, 205] width 16 height 6
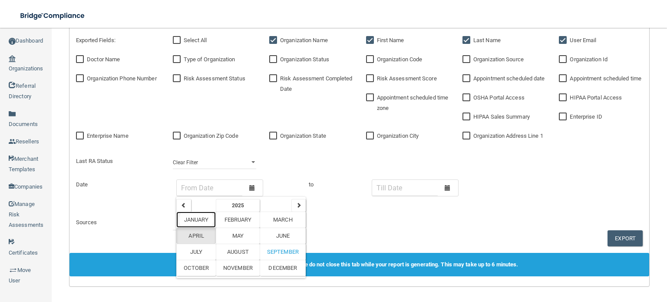
click at [209, 221] on span "January" at bounding box center [196, 219] width 25 height 7
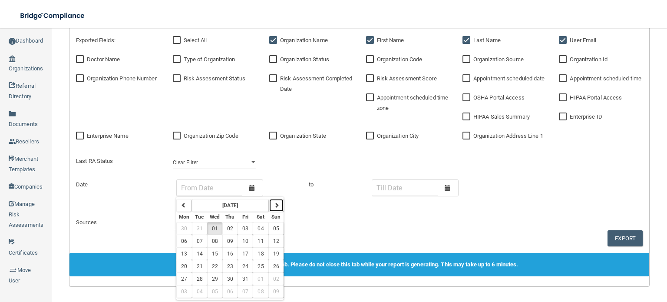
click at [278, 206] on icon "button" at bounding box center [276, 204] width 5 height 5
click at [185, 206] on icon "button" at bounding box center [183, 204] width 5 height 5
click at [220, 225] on button "01" at bounding box center [214, 228] width 15 height 13
type input "[DATE]"
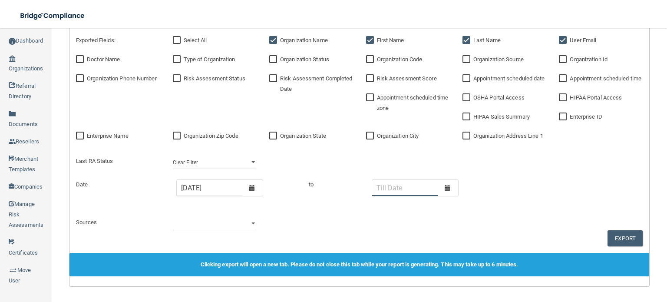
click at [427, 186] on input "text" at bounding box center [405, 188] width 66 height 16
click at [446, 188] on span at bounding box center [448, 188] width 6 height 6
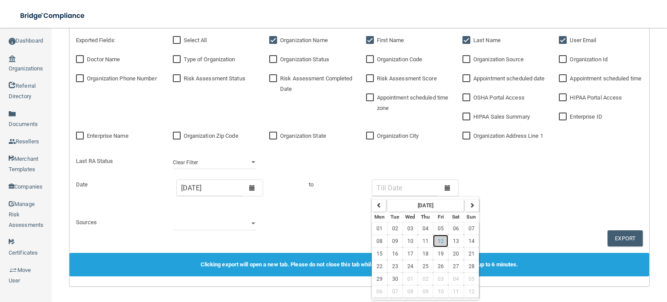
click at [440, 243] on span "12" at bounding box center [441, 241] width 6 height 6
type input "[DATE]"
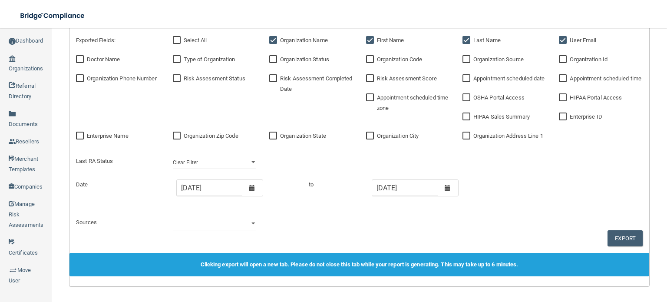
click at [308, 205] on div "Date 1/1/[DATE] Tue Wed Thu Fri Sat Sun 30 31 01 02 03 04 05 06 07 08 09 10 11 …" at bounding box center [360, 192] width 580 height 27
click at [205, 159] on select "Clear Filter Incomplete Not Started Complete" at bounding box center [214, 162] width 83 height 13
select select "Complete"
click at [174, 157] on select "Clear Filter Incomplete Not Started Complete" at bounding box center [214, 162] width 83 height 13
click at [616, 240] on button "Export" at bounding box center [625, 238] width 35 height 16
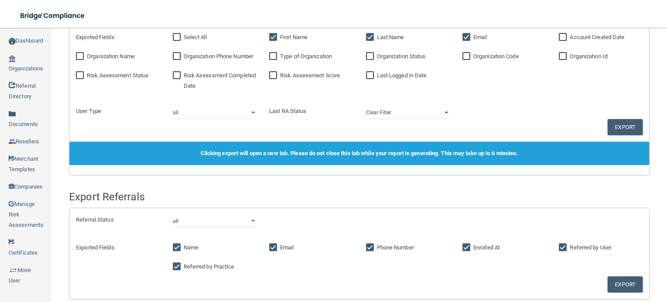
scroll to position [0, 0]
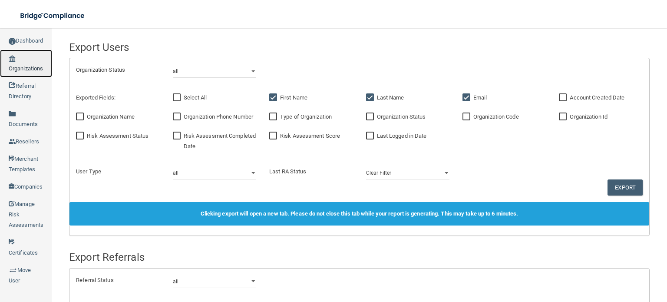
click at [21, 63] on link "Organizations" at bounding box center [26, 64] width 52 height 28
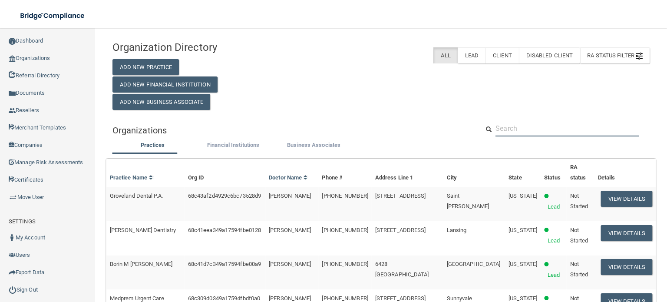
click at [563, 134] on input "text" at bounding box center [567, 128] width 143 height 16
paste input "[PHONE_NUMBER]"
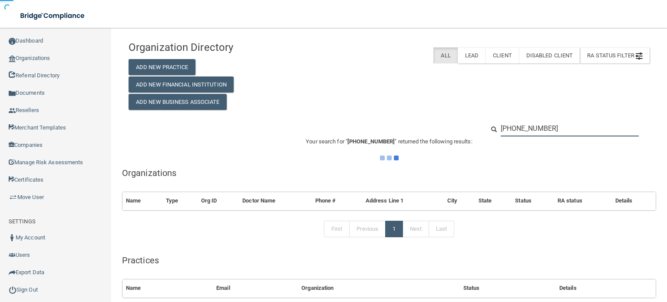
type input "[PHONE_NUMBER]"
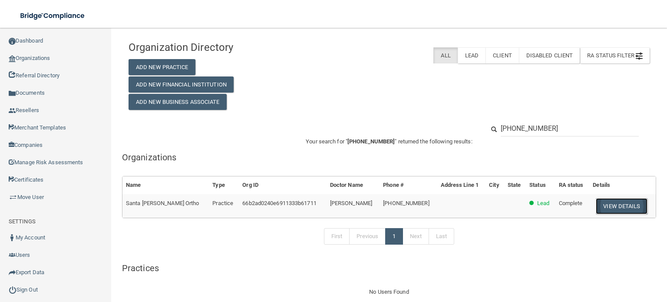
click at [617, 207] on button "View Details" at bounding box center [621, 206] width 51 height 16
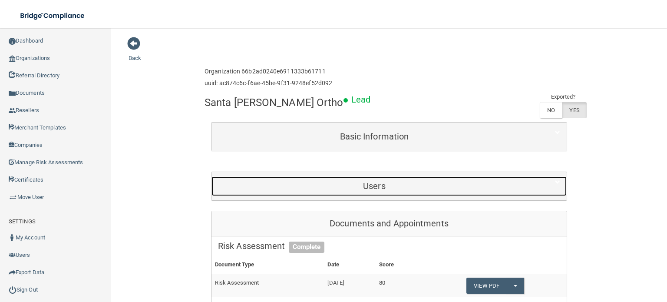
click at [371, 182] on h5 "Users" at bounding box center [374, 186] width 313 height 10
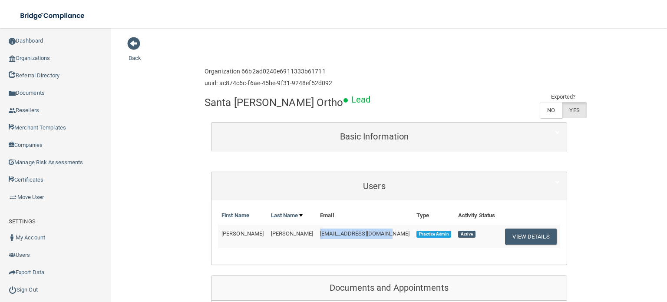
drag, startPoint x: 369, startPoint y: 232, endPoint x: 298, endPoint y: 236, distance: 70.9
click at [298, 236] on tr "[PERSON_NAME] [EMAIL_ADDRESS][DOMAIN_NAME] Practice Admin Active View Details" at bounding box center [389, 236] width 342 height 23
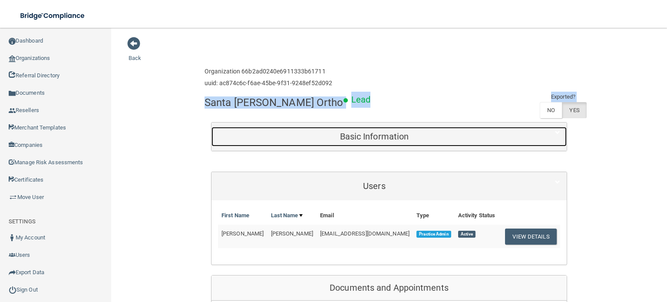
click at [298, 132] on h5 "Basic Information" at bounding box center [374, 137] width 313 height 10
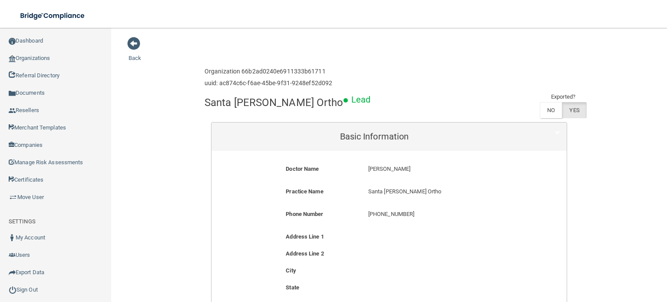
click at [409, 98] on div "Santa [PERSON_NAME] Ortho Lead Exported? NO YES" at bounding box center [389, 107] width 369 height 30
click at [407, 192] on p "Santa [PERSON_NAME] Ortho" at bounding box center [444, 191] width 152 height 10
click at [371, 189] on p "Santa [PERSON_NAME] Ortho" at bounding box center [444, 191] width 152 height 10
drag, startPoint x: 357, startPoint y: 189, endPoint x: 365, endPoint y: 189, distance: 7.8
click at [361, 189] on div "Practice Name Santa [PERSON_NAME] Ortho [GEOGRAPHIC_DATA][PERSON_NAME]" at bounding box center [389, 194] width 342 height 16
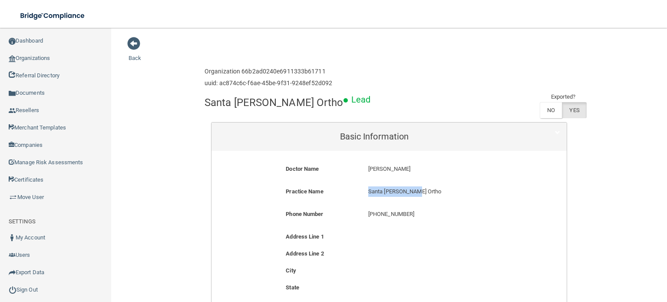
drag, startPoint x: 412, startPoint y: 191, endPoint x: 359, endPoint y: 189, distance: 53.0
click at [362, 189] on div "Santa [PERSON_NAME] Ortho [GEOGRAPHIC_DATA][PERSON_NAME]" at bounding box center [444, 194] width 165 height 16
click at [356, 189] on div "Practice Name" at bounding box center [320, 191] width 83 height 10
drag, startPoint x: 365, startPoint y: 192, endPoint x: 426, endPoint y: 191, distance: 60.8
click at [426, 191] on p "Santa [PERSON_NAME] Ortho" at bounding box center [444, 191] width 152 height 10
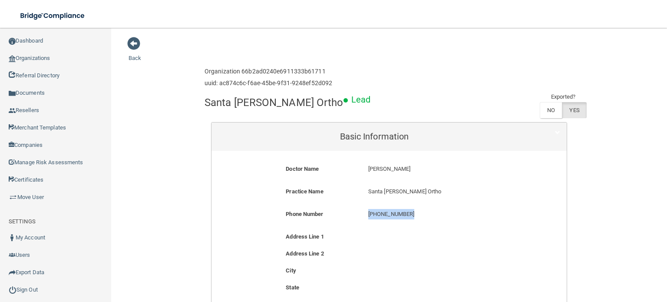
drag, startPoint x: 411, startPoint y: 213, endPoint x: 356, endPoint y: 215, distance: 55.2
click at [356, 215] on div "Phone Number [PHONE_NUMBER] [PHONE_NUMBER]" at bounding box center [389, 217] width 342 height 16
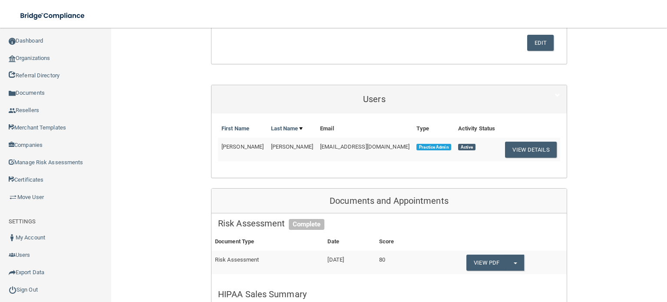
scroll to position [217, 0]
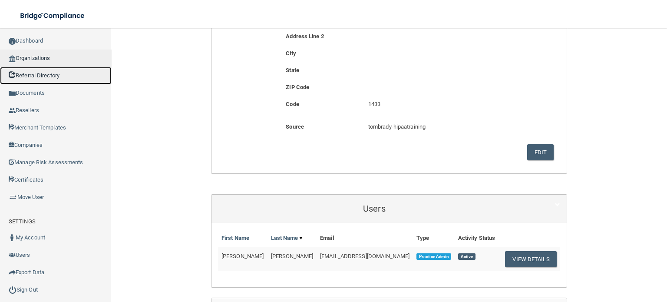
click at [81, 67] on link "Referral Directory" at bounding box center [56, 75] width 112 height 17
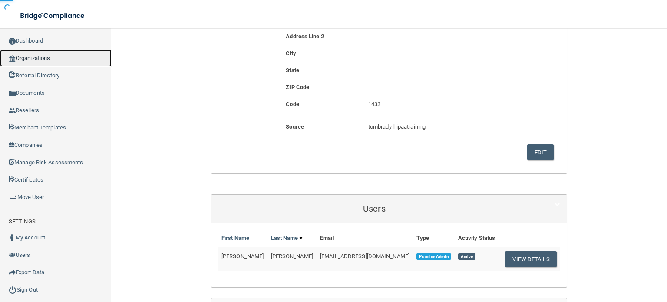
click at [78, 63] on link "Organizations" at bounding box center [56, 58] width 112 height 17
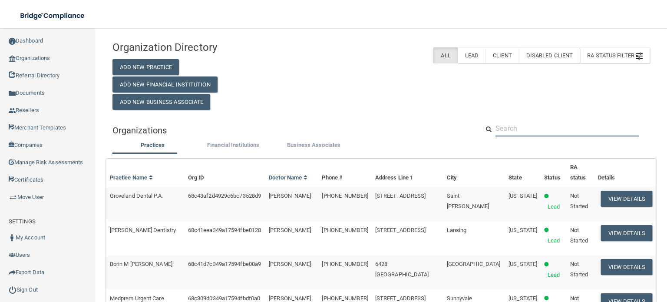
click at [542, 126] on input "text" at bounding box center [567, 128] width 143 height 16
paste input "[PHONE_NUMBER]"
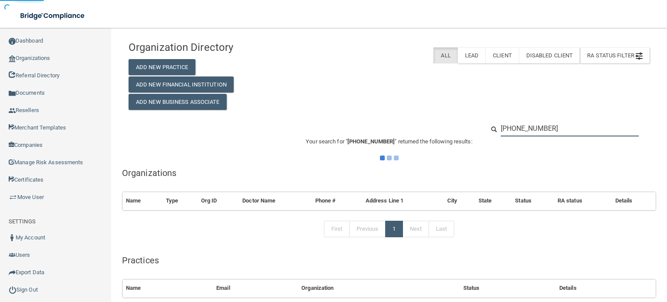
drag, startPoint x: 539, startPoint y: 130, endPoint x: 516, endPoint y: 127, distance: 23.3
click at [537, 126] on input "[PHONE_NUMBER]" at bounding box center [570, 128] width 138 height 16
click at [509, 127] on input "[PHONE_NUMBER]" at bounding box center [570, 128] width 138 height 16
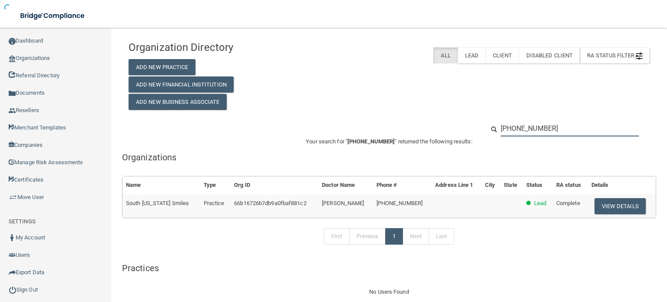
type input "[PHONE_NUMBER]"
click at [608, 204] on button "View Details" at bounding box center [620, 206] width 51 height 16
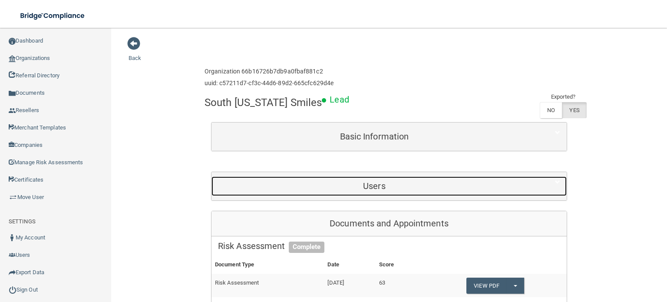
click at [400, 189] on h5 "Users" at bounding box center [374, 186] width 313 height 10
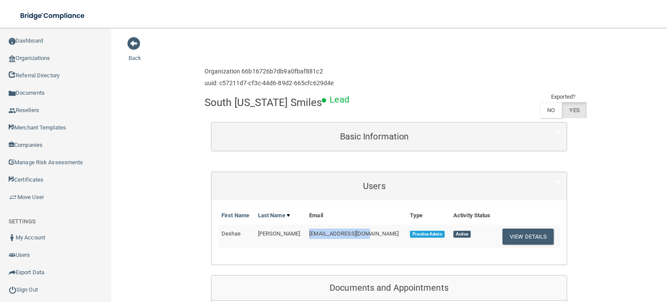
drag, startPoint x: 366, startPoint y: 232, endPoint x: 303, endPoint y: 226, distance: 63.7
click at [303, 226] on tr "[PERSON_NAME] [EMAIL_ADDRESS][DOMAIN_NAME] Practice Admin Active View Details" at bounding box center [389, 236] width 342 height 23
drag, startPoint x: 311, startPoint y: 227, endPoint x: 314, endPoint y: 233, distance: 6.4
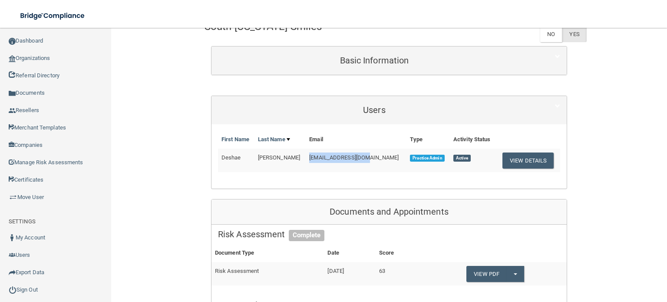
scroll to position [130, 0]
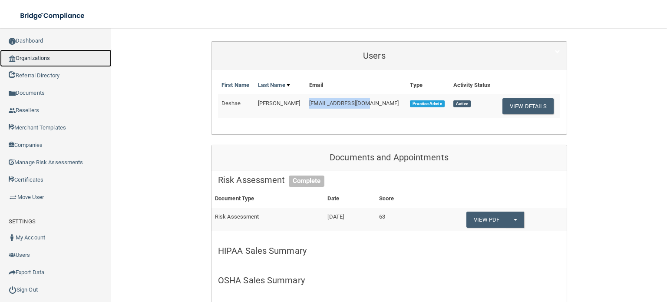
click at [53, 59] on link "Organizations" at bounding box center [56, 58] width 112 height 17
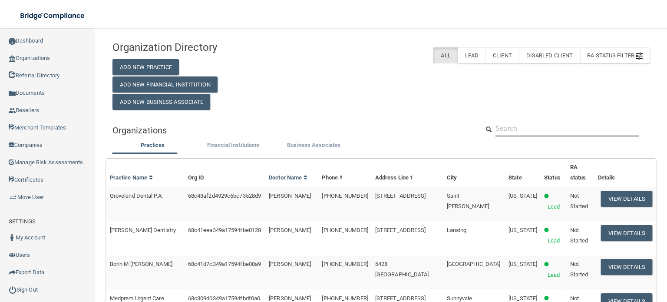
click at [530, 129] on input "text" at bounding box center [567, 128] width 143 height 16
paste input "[EMAIL_ADDRESS][DOMAIN_NAME]"
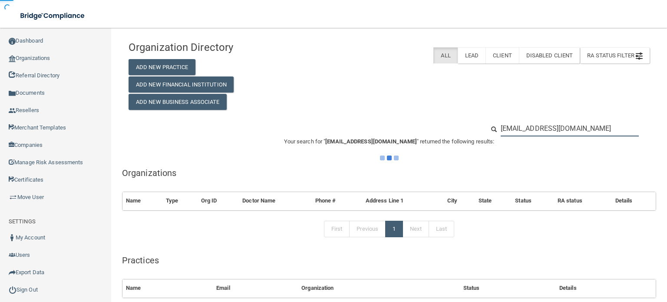
type input "[EMAIL_ADDRESS][DOMAIN_NAME]"
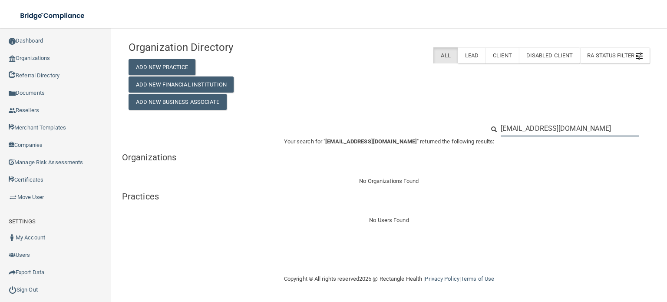
drag, startPoint x: 589, startPoint y: 126, endPoint x: 454, endPoint y: 122, distance: 135.6
click at [454, 122] on div "[EMAIL_ADDRESS][DOMAIN_NAME]" at bounding box center [389, 128] width 534 height 16
paste input "[PHONE_NUMBER]"
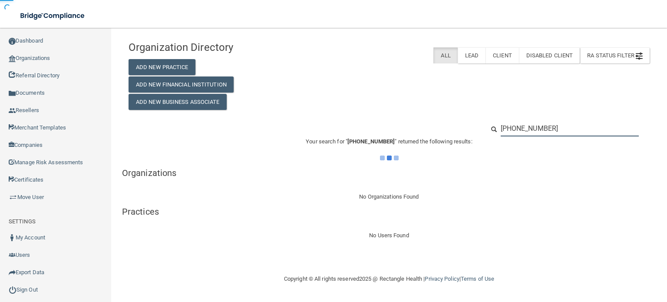
type input "[PHONE_NUMBER]"
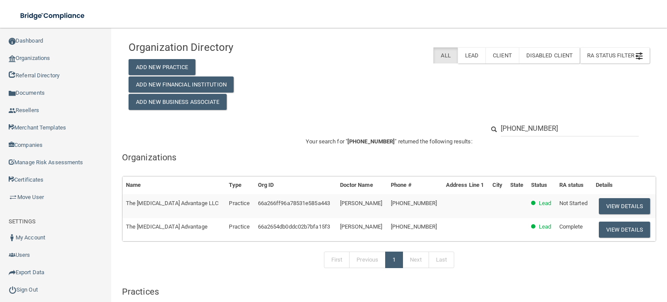
click at [574, 95] on div "Organization Directory Add New Practice Add New Financial Institution Add New B…" at bounding box center [389, 72] width 534 height 73
click at [606, 227] on button "View Details" at bounding box center [624, 230] width 51 height 16
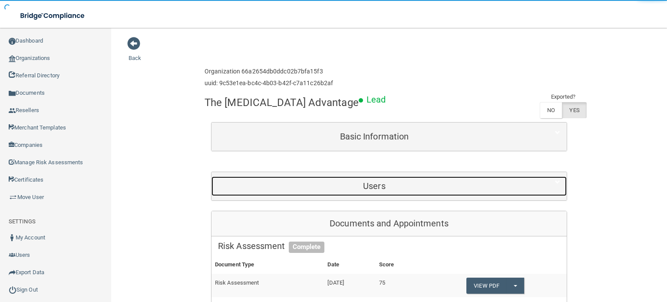
click at [308, 178] on div "Users" at bounding box center [375, 186] width 326 height 20
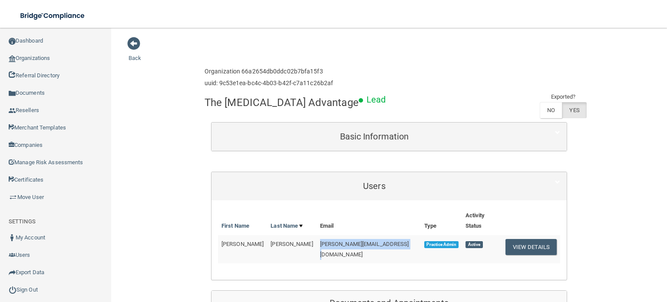
drag, startPoint x: 387, startPoint y: 235, endPoint x: 292, endPoint y: 235, distance: 95.6
click at [292, 235] on tr "[PERSON_NAME] [PERSON_NAME][EMAIL_ADDRESS][DOMAIN_NAME] Practice Admin Active V…" at bounding box center [389, 249] width 342 height 28
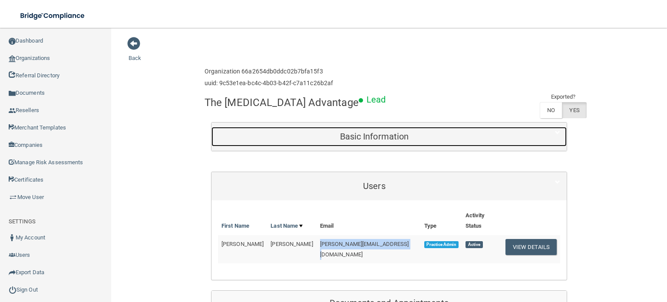
click at [386, 144] on div "Basic Information" at bounding box center [375, 137] width 326 height 20
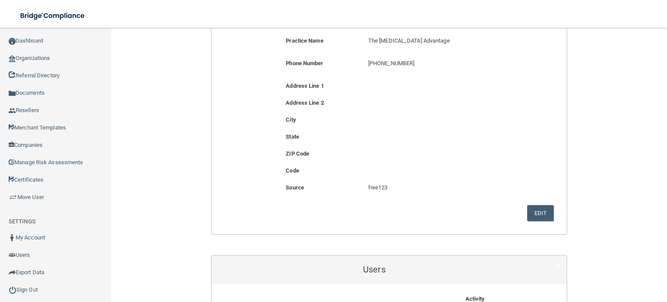
scroll to position [87, 0]
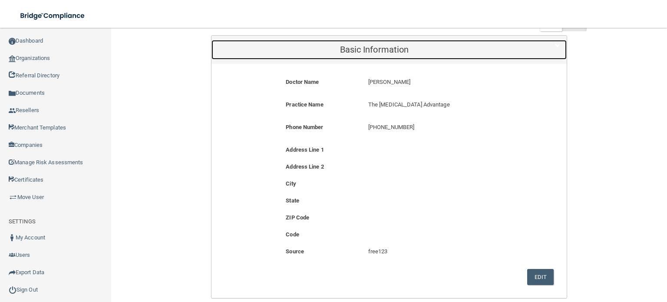
click at [410, 46] on h5 "Basic Information" at bounding box center [374, 50] width 313 height 10
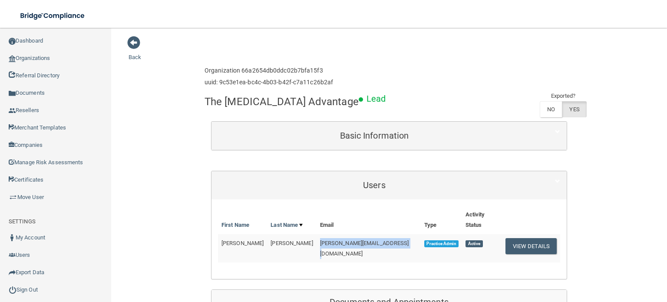
scroll to position [0, 0]
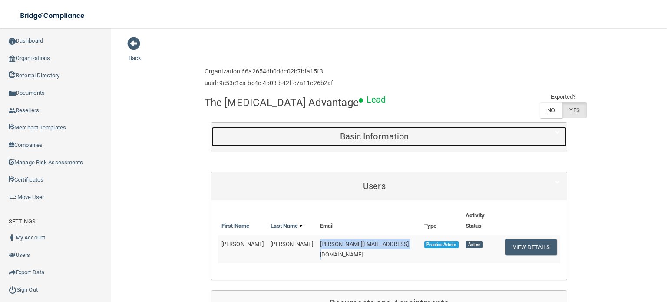
click at [400, 132] on h5 "Basic Information" at bounding box center [374, 137] width 313 height 10
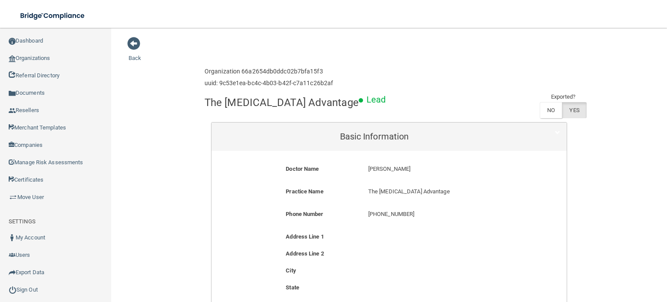
drag, startPoint x: 388, startPoint y: 168, endPoint x: 344, endPoint y: 167, distance: 44.3
click at [344, 167] on div "Doctor Name [PERSON_NAME] [PERSON_NAME]" at bounding box center [389, 172] width 342 height 16
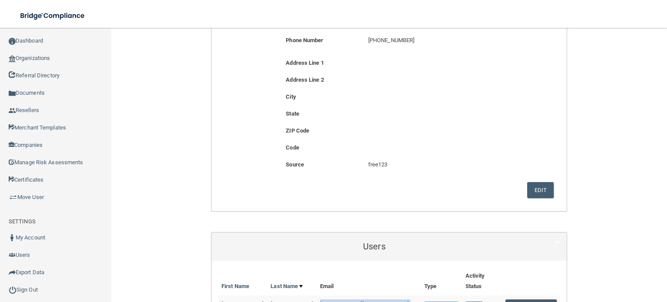
scroll to position [217, 0]
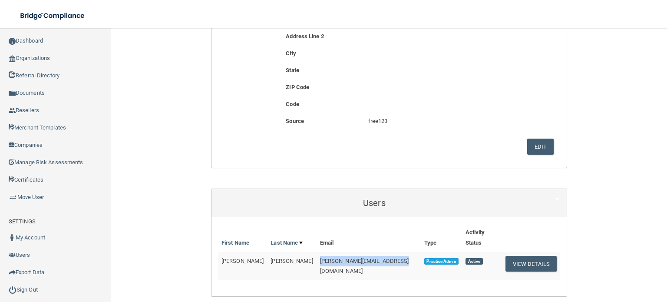
drag, startPoint x: 373, startPoint y: 249, endPoint x: 297, endPoint y: 245, distance: 76.6
click at [317, 252] on td "[PERSON_NAME][EMAIL_ADDRESS][DOMAIN_NAME]" at bounding box center [369, 266] width 104 height 28
click at [320, 258] on span "[PERSON_NAME][EMAIL_ADDRESS][DOMAIN_NAME]" at bounding box center [364, 266] width 89 height 17
drag, startPoint x: 301, startPoint y: 251, endPoint x: 377, endPoint y: 252, distance: 76.5
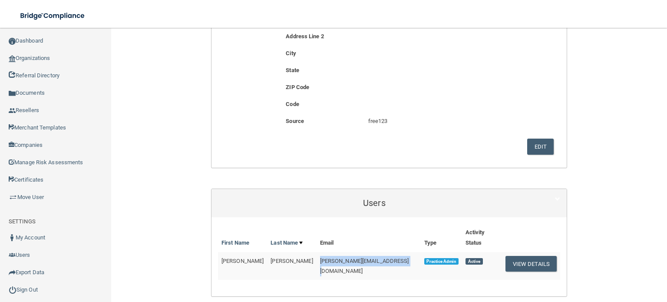
click at [377, 258] on span "[PERSON_NAME][EMAIL_ADDRESS][DOMAIN_NAME]" at bounding box center [364, 266] width 89 height 17
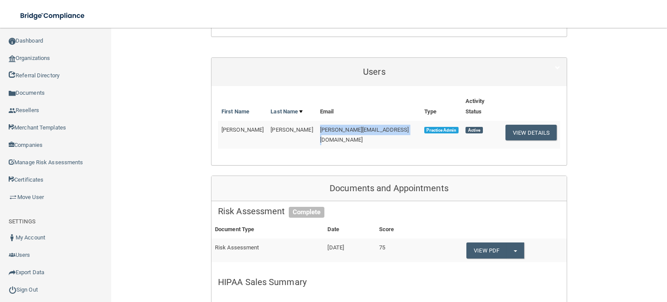
scroll to position [434, 0]
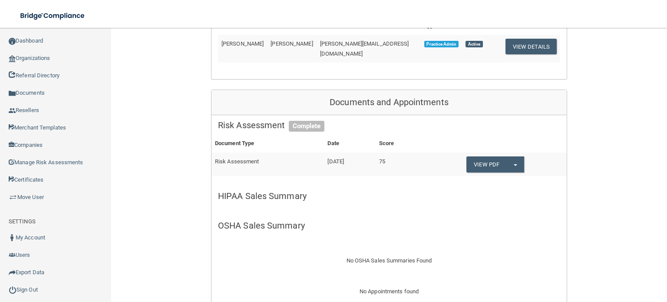
click at [369, 117] on div "Risk Assessment Complete" at bounding box center [389, 125] width 355 height 20
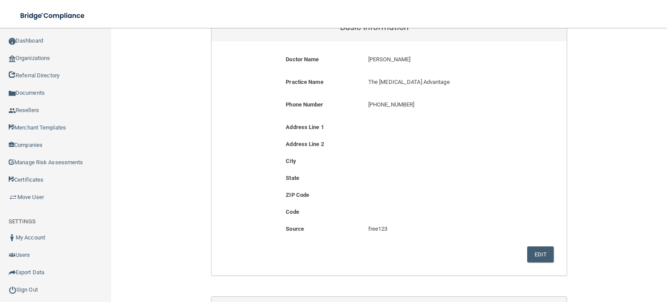
scroll to position [43, 0]
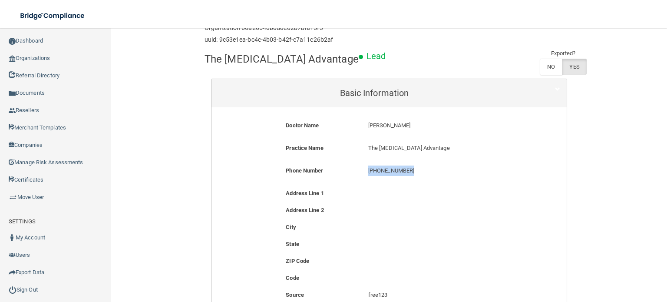
drag, startPoint x: 391, startPoint y: 173, endPoint x: 364, endPoint y: 174, distance: 27.4
click at [364, 174] on div "[PHONE_NUMBER] [PHONE_NUMBER]" at bounding box center [444, 174] width 165 height 16
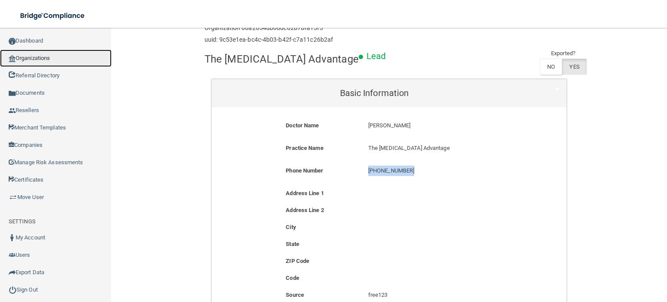
click at [56, 52] on link "Organizations" at bounding box center [56, 58] width 112 height 17
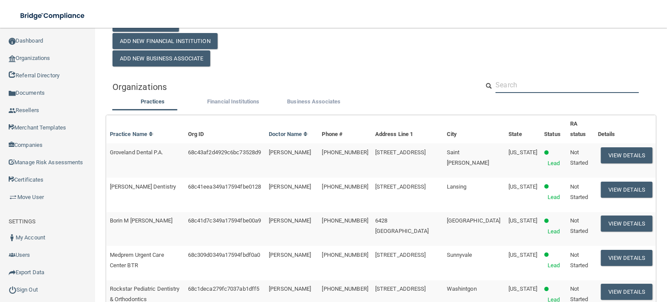
click at [523, 87] on input "text" at bounding box center [567, 85] width 143 height 16
paste input "[PHONE_NUMBER]"
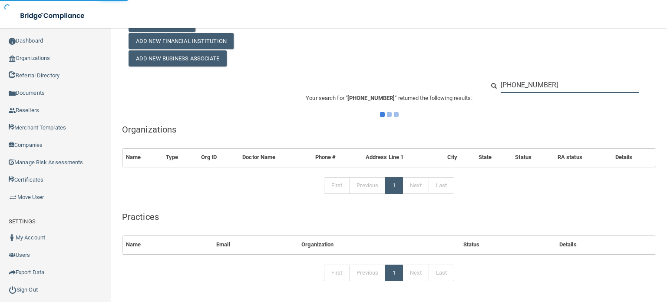
click at [511, 81] on input "[PHONE_NUMBER]" at bounding box center [570, 85] width 138 height 16
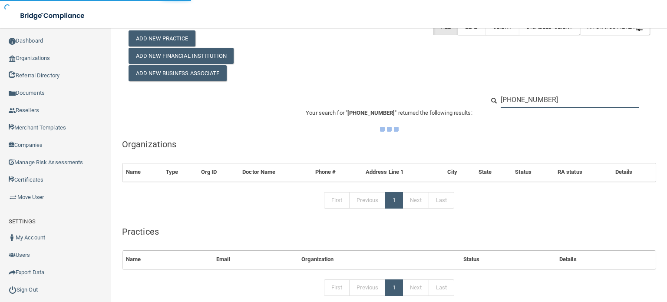
type input "[PHONE_NUMBER]"
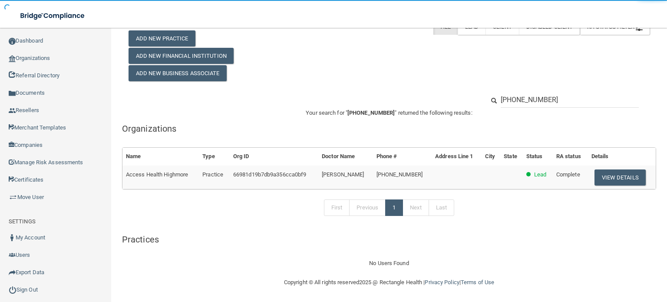
scroll to position [0, 0]
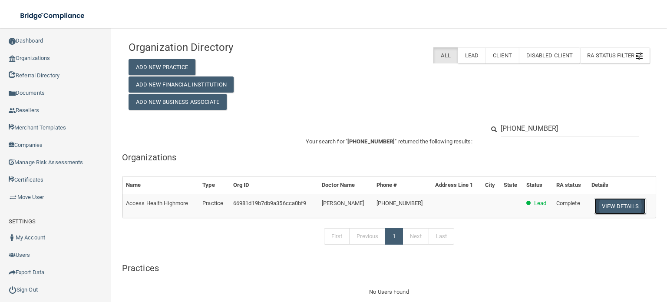
click at [604, 209] on button "View Details" at bounding box center [620, 206] width 51 height 16
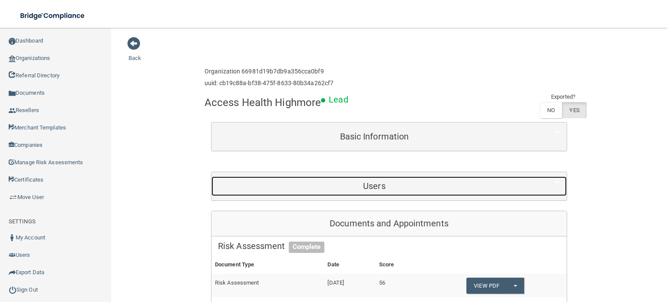
click at [416, 185] on h5 "Users" at bounding box center [374, 186] width 313 height 10
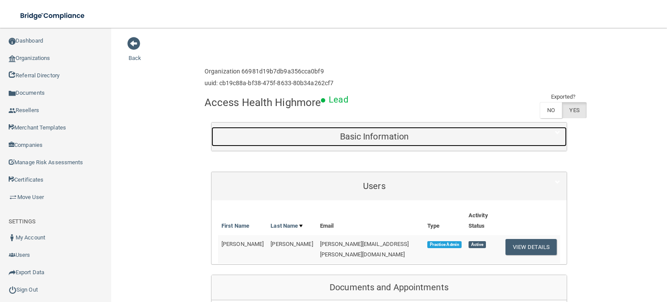
click at [417, 133] on h5 "Basic Information" at bounding box center [374, 137] width 313 height 10
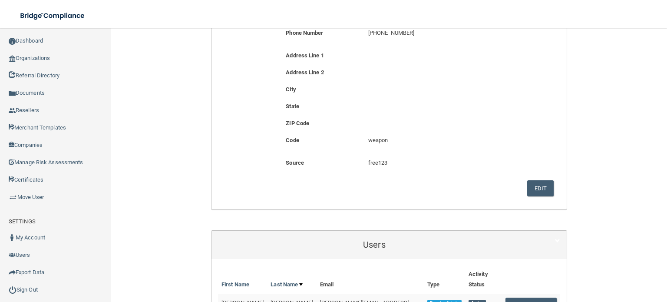
scroll to position [130, 0]
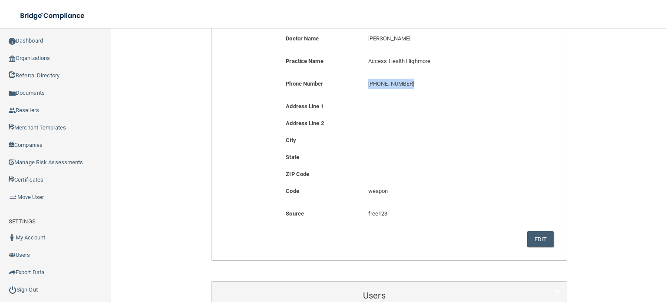
drag, startPoint x: 411, startPoint y: 85, endPoint x: 361, endPoint y: 83, distance: 50.9
click at [362, 83] on div "[PHONE_NUMBER] [PHONE_NUMBER]" at bounding box center [444, 87] width 165 height 16
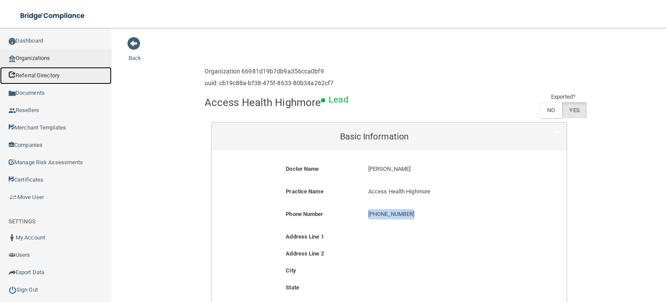
drag, startPoint x: 72, startPoint y: 68, endPoint x: 71, endPoint y: 58, distance: 9.6
click at [72, 67] on link "Referral Directory" at bounding box center [56, 75] width 112 height 17
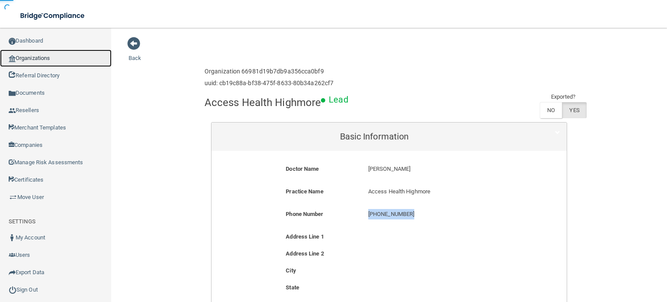
click at [70, 59] on link "Organizations" at bounding box center [56, 58] width 112 height 17
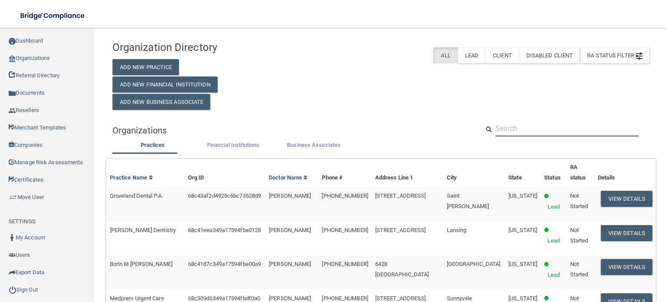
click at [542, 124] on input "text" at bounding box center [567, 128] width 143 height 16
paste input "[PHONE_NUMBER]"
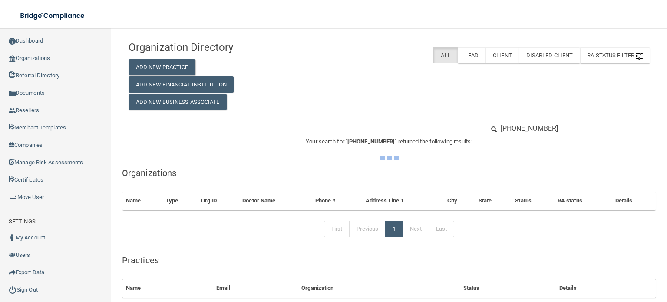
type input "[PHONE_NUMBER]"
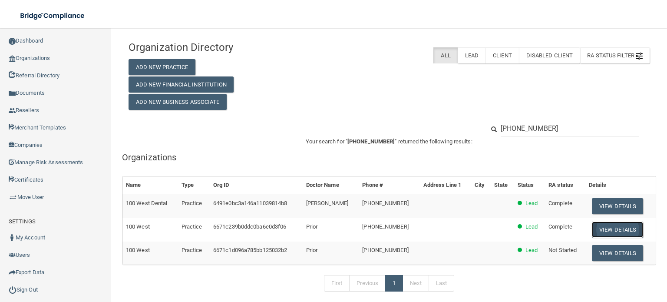
click at [601, 227] on button "View Details" at bounding box center [617, 230] width 51 height 16
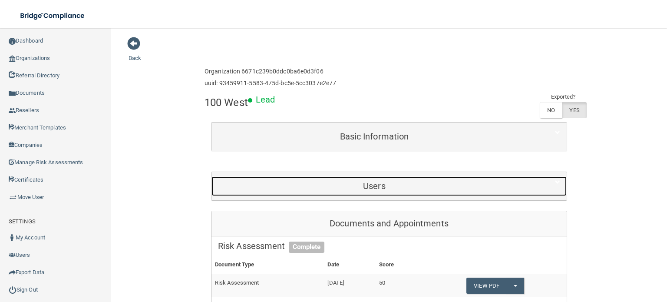
click at [400, 195] on div "Users" at bounding box center [375, 186] width 326 height 20
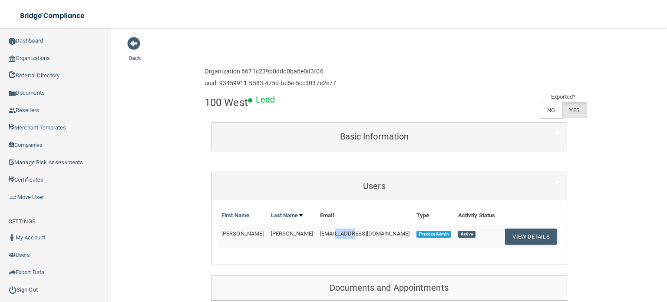
click at [320, 234] on span "[EMAIL_ADDRESS][DOMAIN_NAME]" at bounding box center [364, 233] width 89 height 7
click at [374, 238] on td "[EMAIL_ADDRESS][DOMAIN_NAME]" at bounding box center [365, 236] width 96 height 23
drag, startPoint x: 358, startPoint y: 232, endPoint x: 299, endPoint y: 233, distance: 59.1
click at [299, 233] on tr "[PERSON_NAME] [EMAIL_ADDRESS][DOMAIN_NAME] Practice Admin Active View Details" at bounding box center [389, 236] width 342 height 23
click at [330, 237] on td "[EMAIL_ADDRESS][DOMAIN_NAME]" at bounding box center [365, 236] width 96 height 23
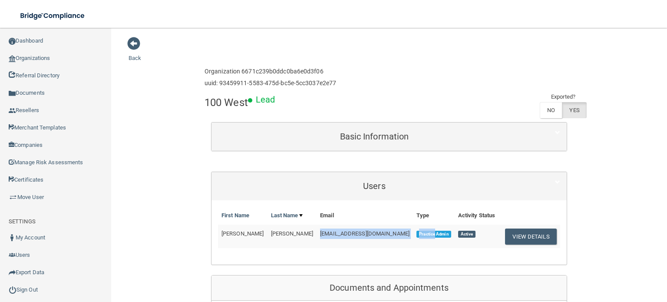
drag, startPoint x: 344, startPoint y: 233, endPoint x: 402, endPoint y: 236, distance: 57.9
click at [402, 236] on tr "[PERSON_NAME] [EMAIL_ADDRESS][DOMAIN_NAME] Practice Admin Active View Details" at bounding box center [389, 236] width 342 height 23
drag, startPoint x: 328, startPoint y: 237, endPoint x: 345, endPoint y: 241, distance: 17.7
click at [344, 235] on span "[EMAIL_ADDRESS][DOMAIN_NAME]" at bounding box center [364, 233] width 89 height 7
click at [346, 242] on td "[EMAIL_ADDRESS][DOMAIN_NAME]" at bounding box center [365, 236] width 96 height 23
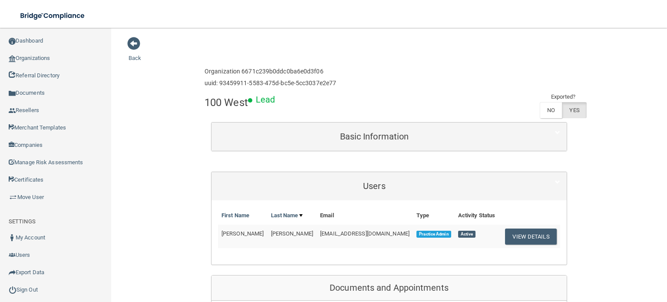
click at [367, 238] on td "[EMAIL_ADDRESS][DOMAIN_NAME]" at bounding box center [365, 236] width 96 height 23
drag, startPoint x: 365, startPoint y: 236, endPoint x: 307, endPoint y: 233, distance: 58.3
click at [317, 233] on td "[EMAIL_ADDRESS][DOMAIN_NAME]" at bounding box center [365, 236] width 96 height 23
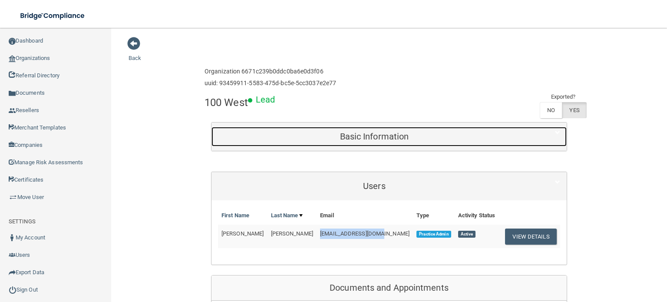
click at [386, 144] on div "Basic Information" at bounding box center [375, 137] width 326 height 20
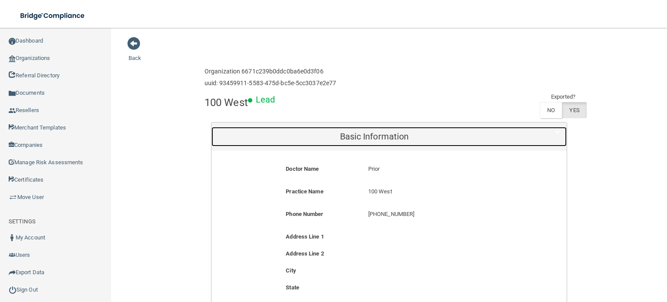
click at [386, 144] on div "Basic Information" at bounding box center [375, 137] width 326 height 20
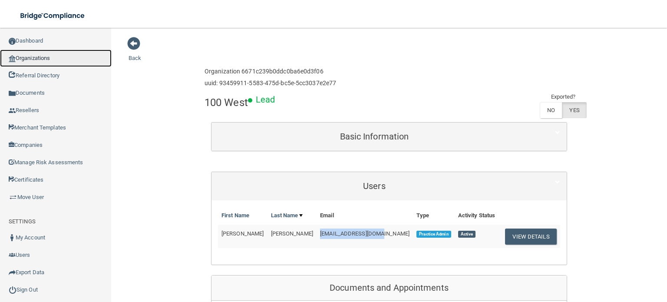
click at [35, 55] on link "Organizations" at bounding box center [56, 58] width 112 height 17
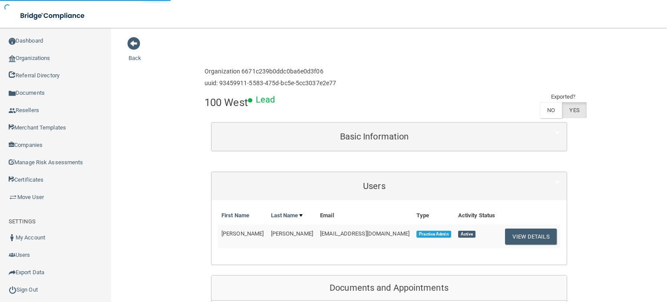
click at [356, 63] on div "Enterprise » Organization 6671c239b0ddc0ba6e0d3f06 uuid: 93459911-5583-475d-bc5…" at bounding box center [389, 77] width 369 height 28
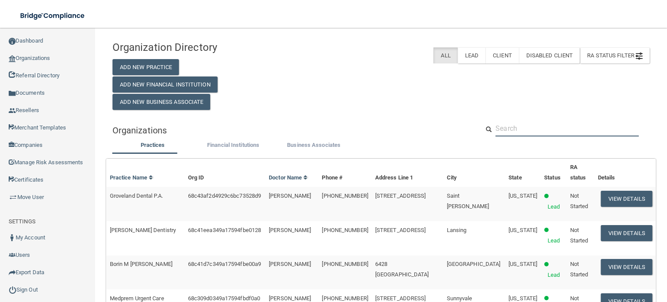
click at [509, 126] on input "text" at bounding box center [567, 128] width 143 height 16
paste input "[PHONE_NUMBER]"
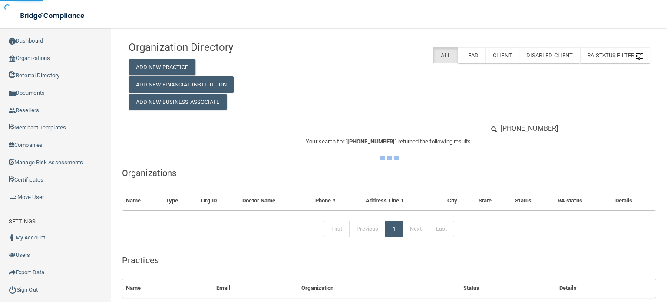
type input "[PHONE_NUMBER]"
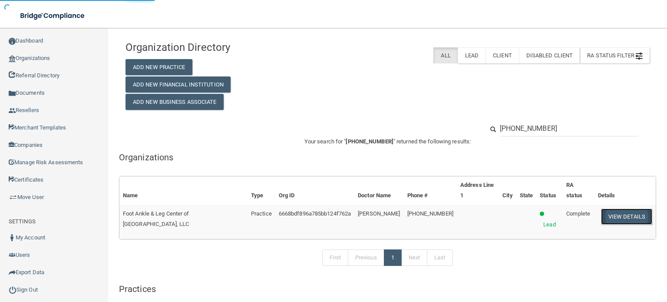
click at [619, 209] on button "View Details" at bounding box center [626, 217] width 51 height 16
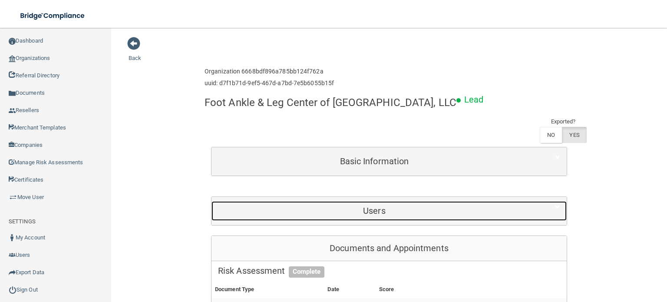
drag, startPoint x: 375, startPoint y: 209, endPoint x: 385, endPoint y: 209, distance: 10.0
click at [375, 209] on h5 "Users" at bounding box center [374, 211] width 313 height 10
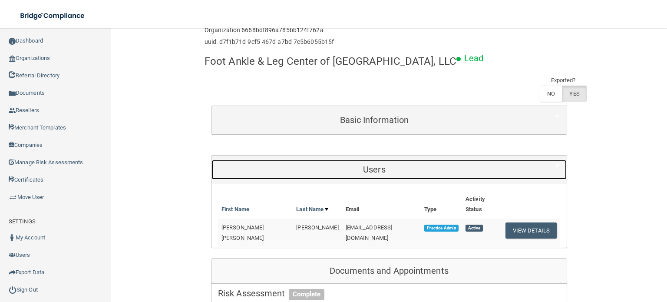
scroll to position [130, 0]
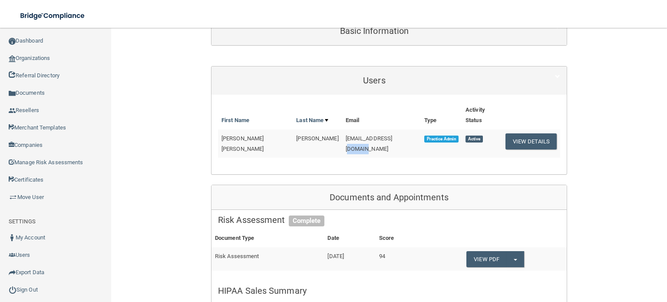
drag, startPoint x: 378, startPoint y: 128, endPoint x: 353, endPoint y: 128, distance: 25.2
click at [353, 129] on td "[EMAIL_ADDRESS][DOMAIN_NAME]" at bounding box center [381, 143] width 79 height 28
click at [365, 135] on span "[EMAIL_ADDRESS][DOMAIN_NAME]" at bounding box center [369, 143] width 47 height 17
click at [372, 129] on td "[EMAIL_ADDRESS][DOMAIN_NAME]" at bounding box center [381, 143] width 79 height 28
drag, startPoint x: 373, startPoint y: 126, endPoint x: 302, endPoint y: 128, distance: 70.8
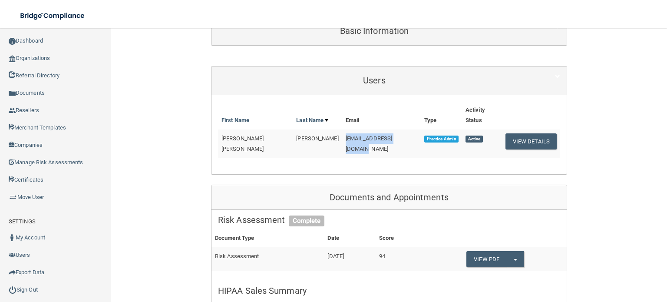
click at [342, 129] on td "[EMAIL_ADDRESS][DOMAIN_NAME]" at bounding box center [381, 143] width 79 height 28
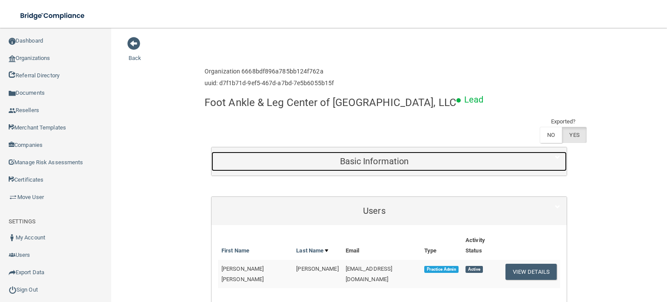
click at [365, 160] on h5 "Basic Information" at bounding box center [374, 161] width 313 height 10
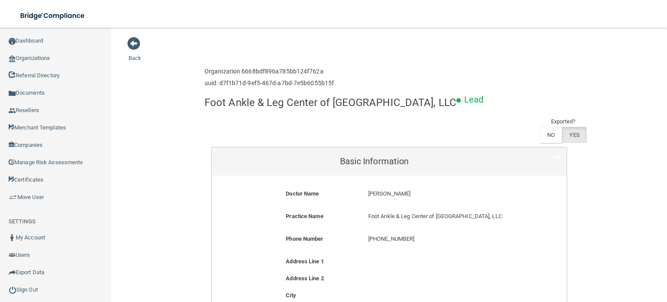
drag, startPoint x: 414, startPoint y: 189, endPoint x: 361, endPoint y: 193, distance: 52.3
click at [362, 192] on div "[PERSON_NAME] [PERSON_NAME]" at bounding box center [444, 197] width 165 height 16
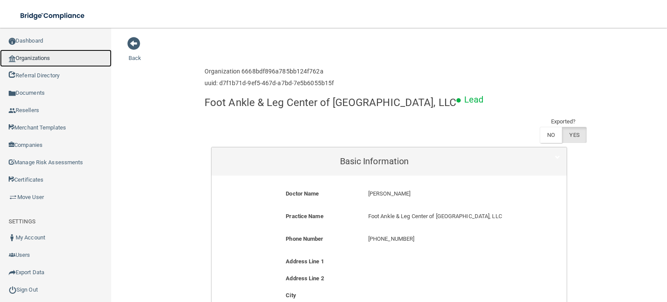
click at [62, 63] on link "Organizations" at bounding box center [56, 58] width 112 height 17
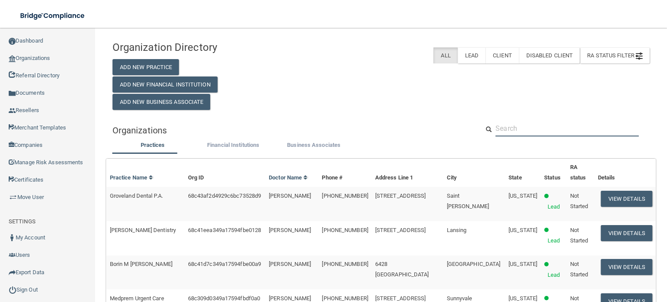
click at [528, 134] on input "text" at bounding box center [567, 128] width 143 height 16
paste input "[PHONE_NUMBER]"
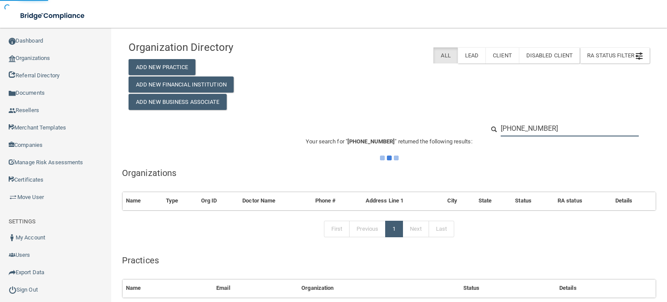
type input "[PHONE_NUMBER]"
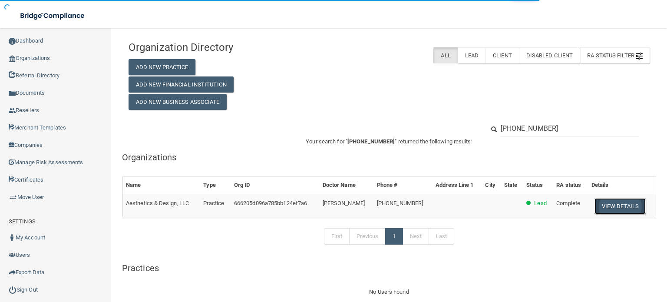
click at [607, 198] on button "View Details" at bounding box center [620, 206] width 51 height 16
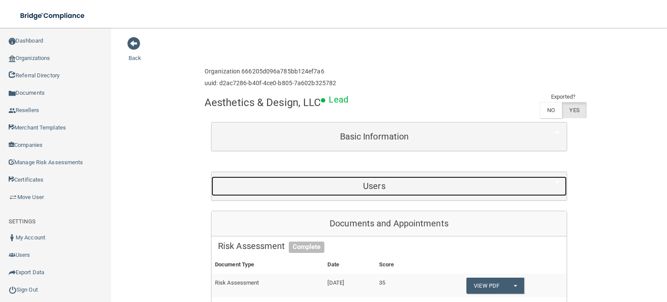
click at [355, 187] on h5 "Users" at bounding box center [374, 186] width 313 height 10
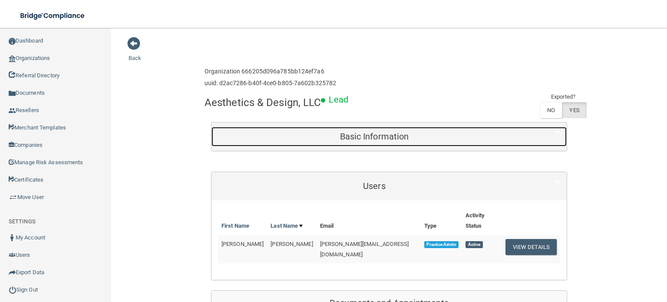
click at [360, 143] on div "Basic Information" at bounding box center [375, 137] width 326 height 20
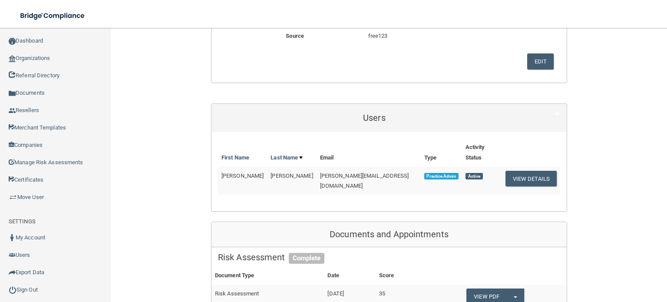
scroll to position [304, 0]
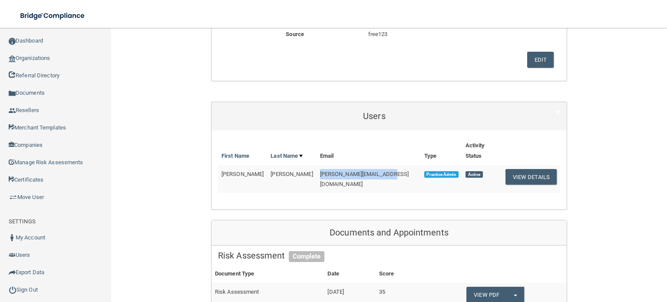
drag, startPoint x: 351, startPoint y: 163, endPoint x: 304, endPoint y: 163, distance: 47.4
click at [317, 165] on td "[PERSON_NAME][EMAIL_ADDRESS][DOMAIN_NAME]" at bounding box center [369, 179] width 104 height 28
click at [323, 82] on div "Enterprise » Organization 666205d096a785bb124ef7a6 uuid: d2ac7286-b40f-4ce0-b80…" at bounding box center [389, 277] width 356 height 1037
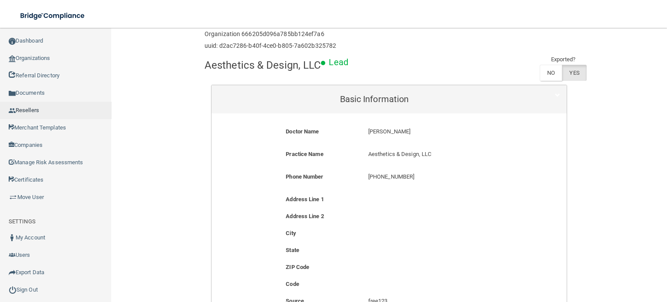
scroll to position [0, 0]
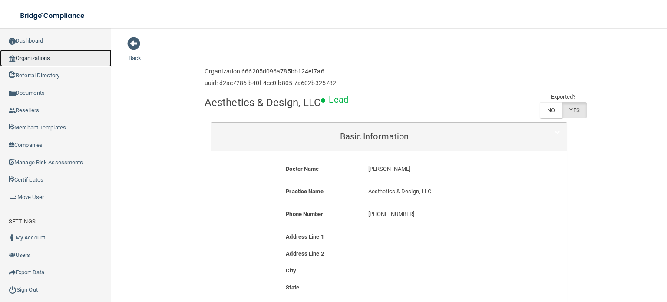
click at [66, 62] on link "Organizations" at bounding box center [56, 58] width 112 height 17
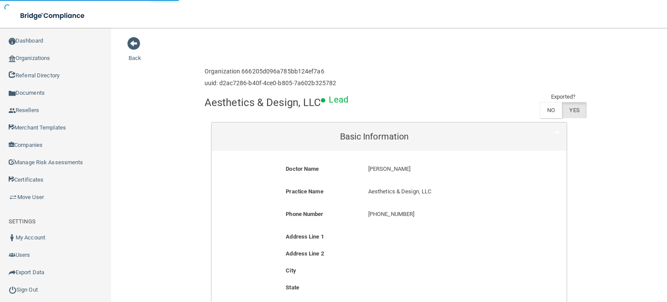
click at [388, 80] on div "Enterprise » Organization 666205d096a785bb124ef7a6 uuid: d2ac7286-b40f-4ce0-b80…" at bounding box center [389, 77] width 369 height 28
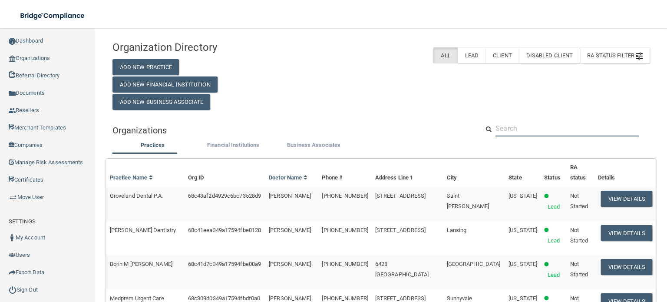
click at [502, 129] on input "text" at bounding box center [567, 128] width 143 height 16
paste input "Practice Management Bridge"
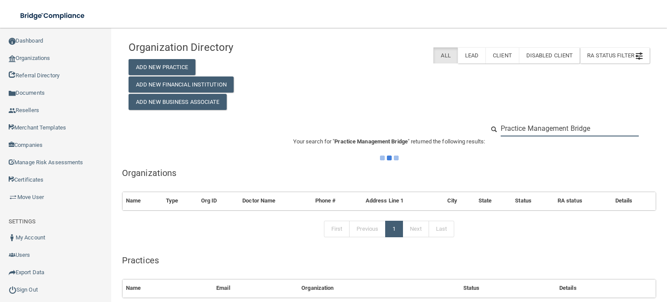
type input "Practice Management Bridge"
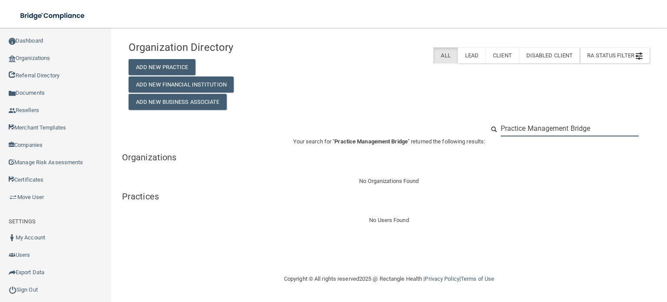
drag, startPoint x: 599, startPoint y: 128, endPoint x: 411, endPoint y: 121, distance: 188.7
click at [411, 121] on div "Practice Management Bridge" at bounding box center [389, 128] width 534 height 16
paste input "[PHONE_NUMBER]"
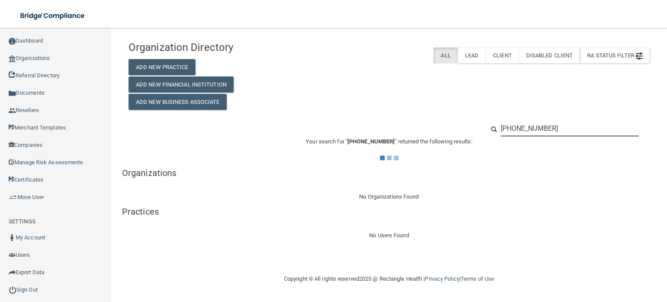
type input "[PHONE_NUMBER]"
click at [384, 97] on div "Organization Directory Add New Practice Add New Financial Institution Add New B…" at bounding box center [389, 72] width 534 height 73
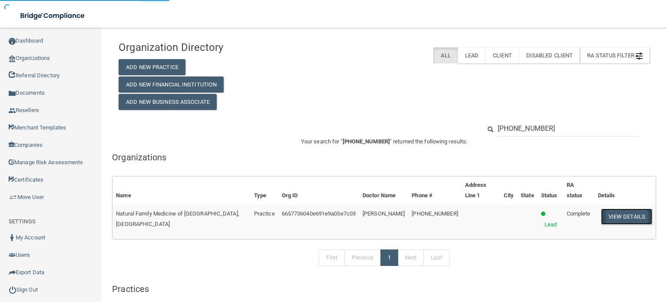
click at [609, 209] on button "View Details" at bounding box center [626, 217] width 51 height 16
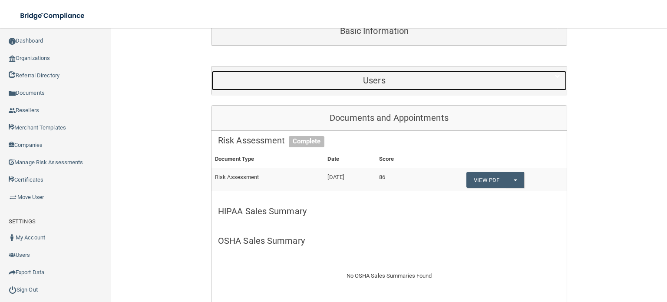
click at [424, 73] on div "Users" at bounding box center [375, 81] width 326 height 20
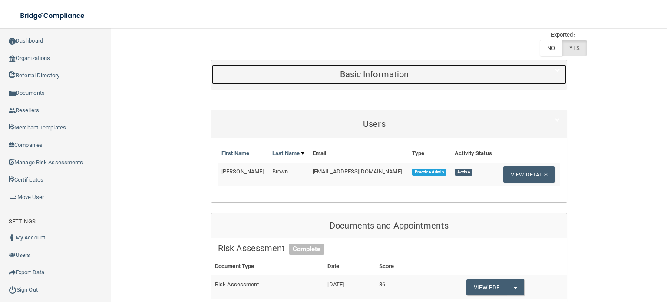
click at [408, 83] on div "Basic Information" at bounding box center [375, 75] width 326 height 20
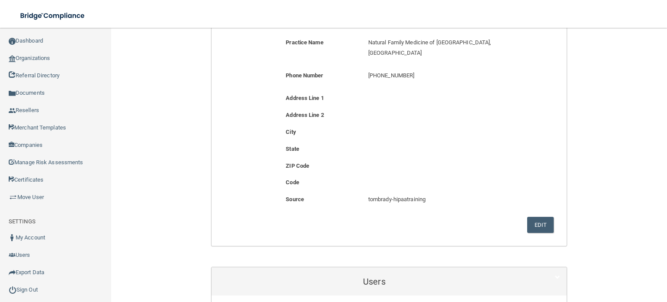
scroll to position [391, 0]
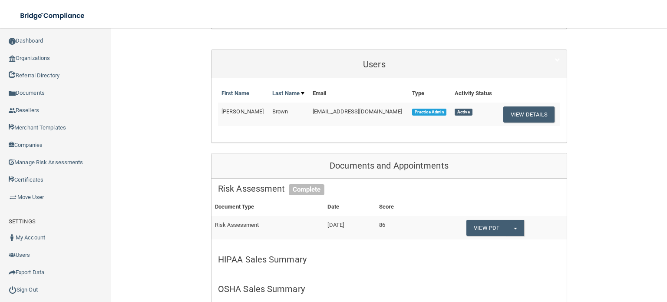
drag, startPoint x: 393, startPoint y: 100, endPoint x: 293, endPoint y: 102, distance: 99.9
click at [293, 103] on tr "[PERSON_NAME] [EMAIL_ADDRESS][DOMAIN_NAME] Practice Admin Active View Details" at bounding box center [389, 114] width 342 height 23
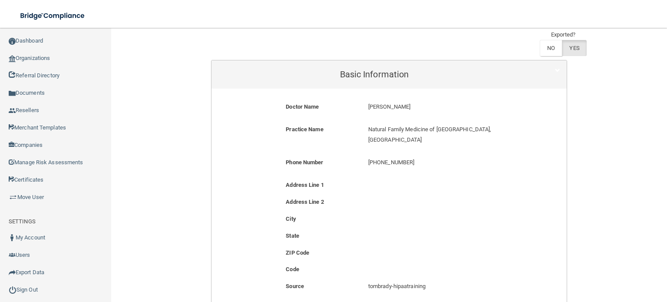
click at [419, 157] on p "[PHONE_NUMBER]" at bounding box center [444, 162] width 152 height 10
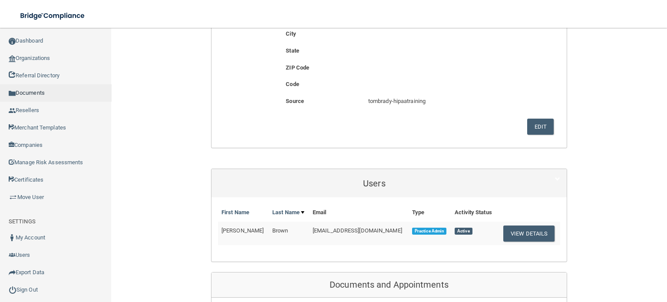
scroll to position [130, 0]
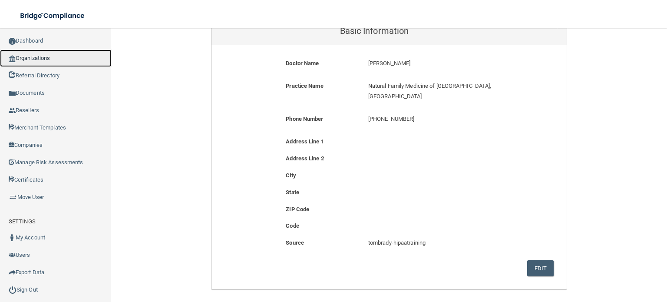
click at [63, 53] on link "Organizations" at bounding box center [56, 58] width 112 height 17
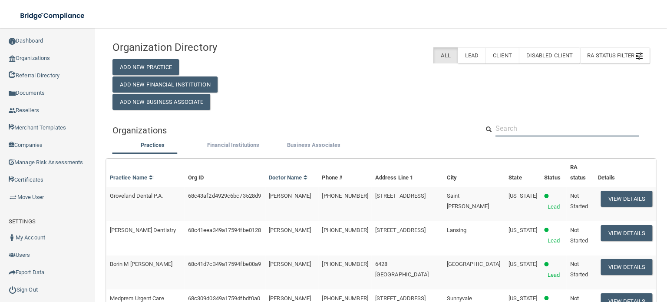
click at [506, 126] on input "text" at bounding box center [567, 128] width 143 height 16
paste input "[PHONE_NUMBER]"
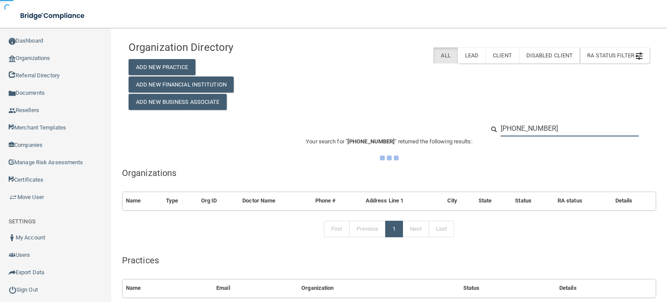
type input "[PHONE_NUMBER]"
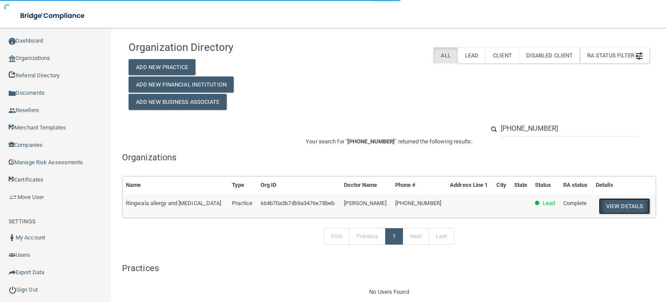
click at [624, 199] on button "View Details" at bounding box center [624, 206] width 51 height 16
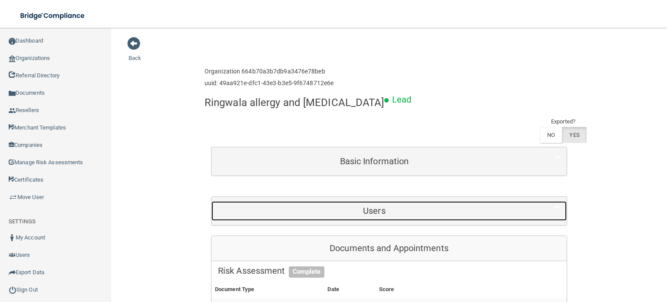
click at [368, 206] on h5 "Users" at bounding box center [374, 211] width 313 height 10
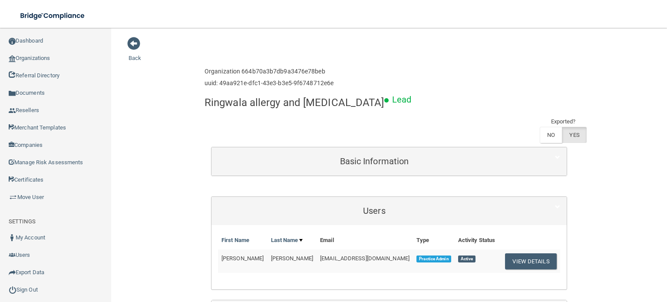
click at [372, 249] on td "[EMAIL_ADDRESS][DOMAIN_NAME]" at bounding box center [365, 260] width 96 height 23
drag, startPoint x: 375, startPoint y: 234, endPoint x: 303, endPoint y: 235, distance: 72.6
click at [317, 249] on td "[EMAIL_ADDRESS][DOMAIN_NAME]" at bounding box center [365, 260] width 96 height 23
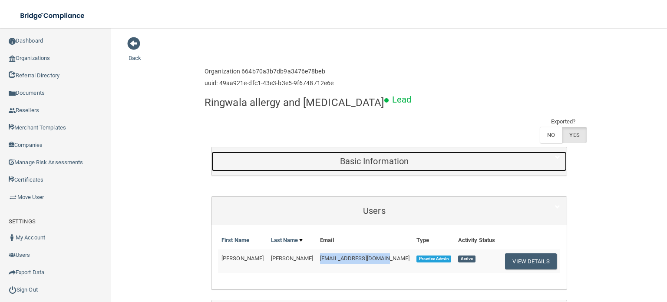
click at [395, 156] on h5 "Basic Information" at bounding box center [374, 161] width 313 height 10
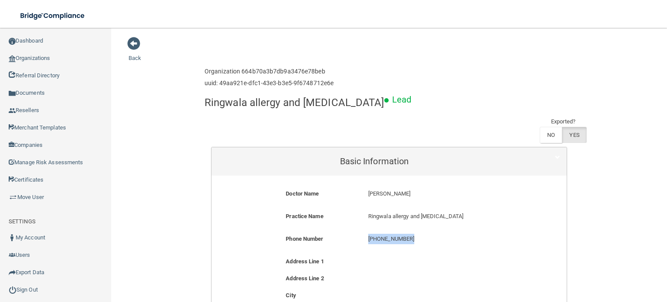
drag, startPoint x: 416, startPoint y: 215, endPoint x: 354, endPoint y: 213, distance: 61.7
click at [354, 234] on div "Phone Number [PHONE_NUMBER] [PHONE_NUMBER]" at bounding box center [389, 242] width 342 height 16
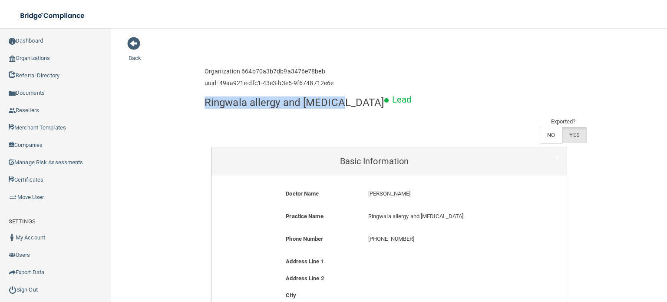
drag, startPoint x: 338, startPoint y: 103, endPoint x: 197, endPoint y: 103, distance: 141.2
